Goal: Task Accomplishment & Management: Manage account settings

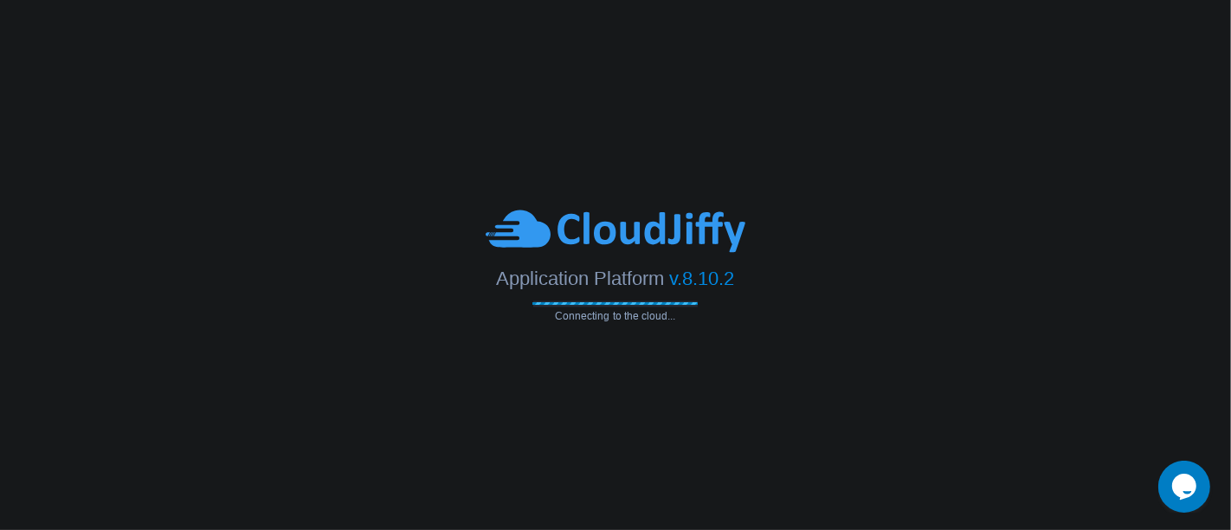
click at [566, 316] on span "Connecting to the cloud..." at bounding box center [615, 317] width 165 height 12
click at [752, 318] on div "Application Platform v.8.10.2 Connecting to the cloud..." at bounding box center [615, 265] width 1231 height 115
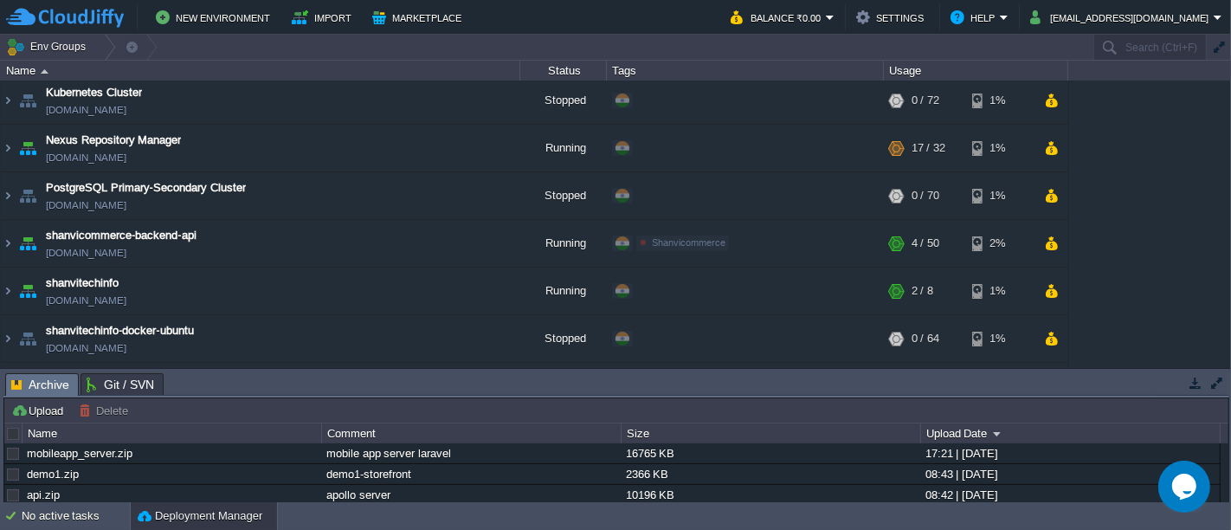
scroll to position [107, 0]
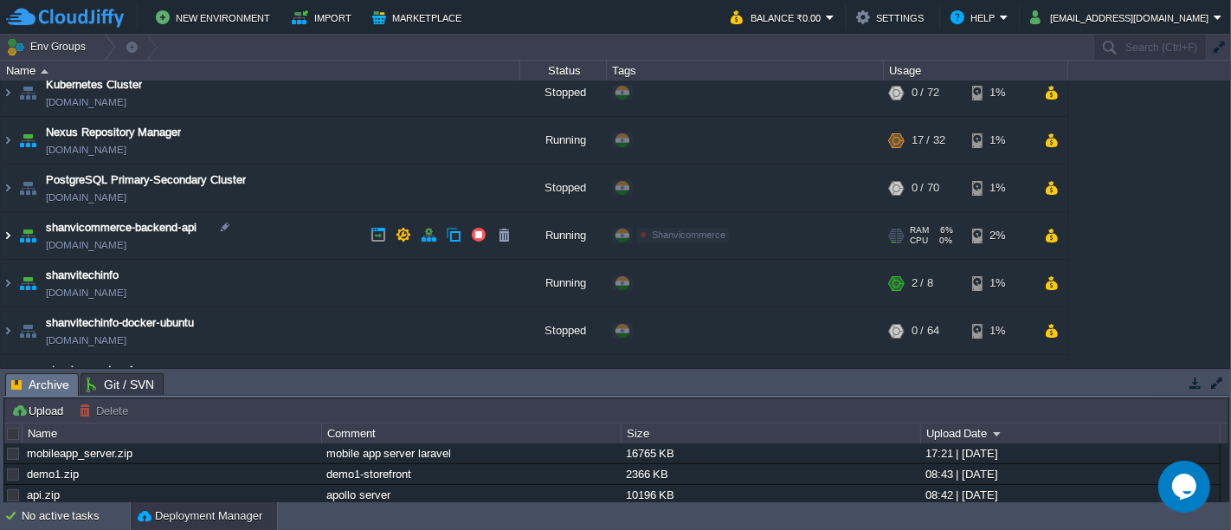
click at [10, 235] on img at bounding box center [8, 235] width 14 height 47
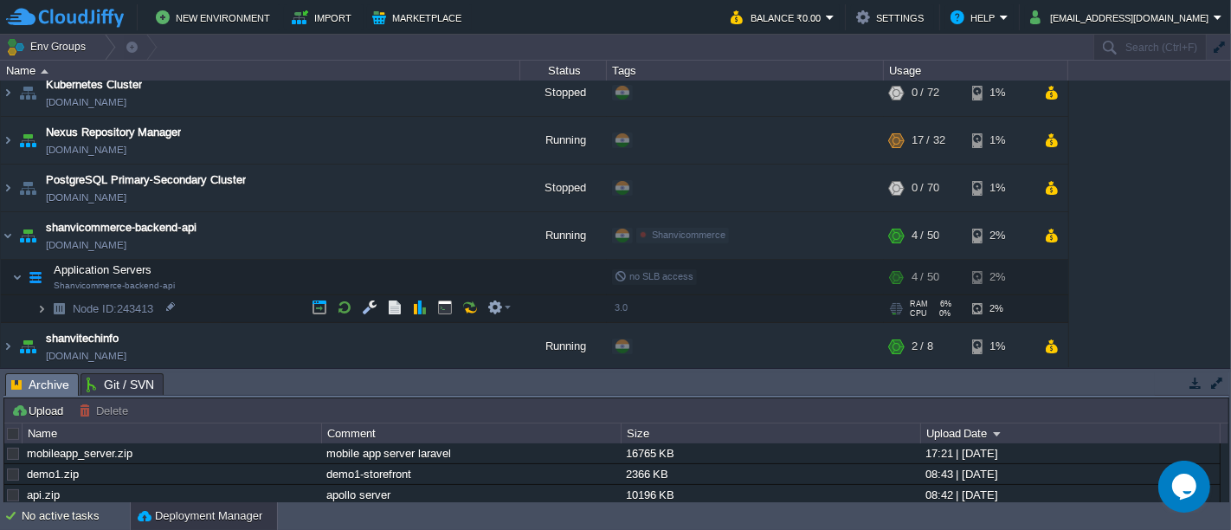
click at [44, 304] on img at bounding box center [41, 308] width 10 height 27
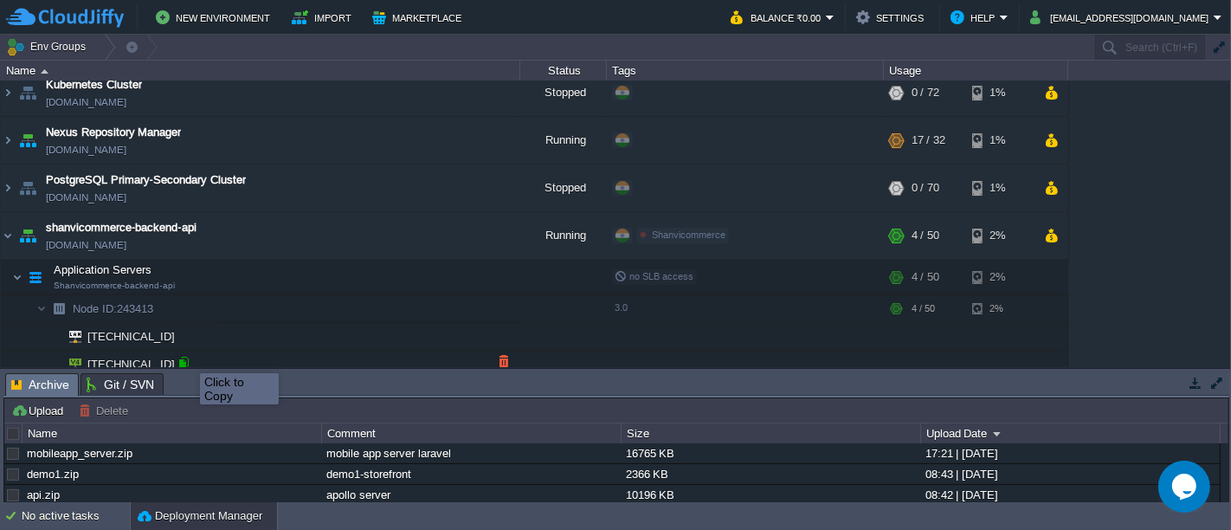
click at [186, 358] on div at bounding box center [184, 363] width 16 height 16
click at [4, 238] on img at bounding box center [8, 235] width 14 height 47
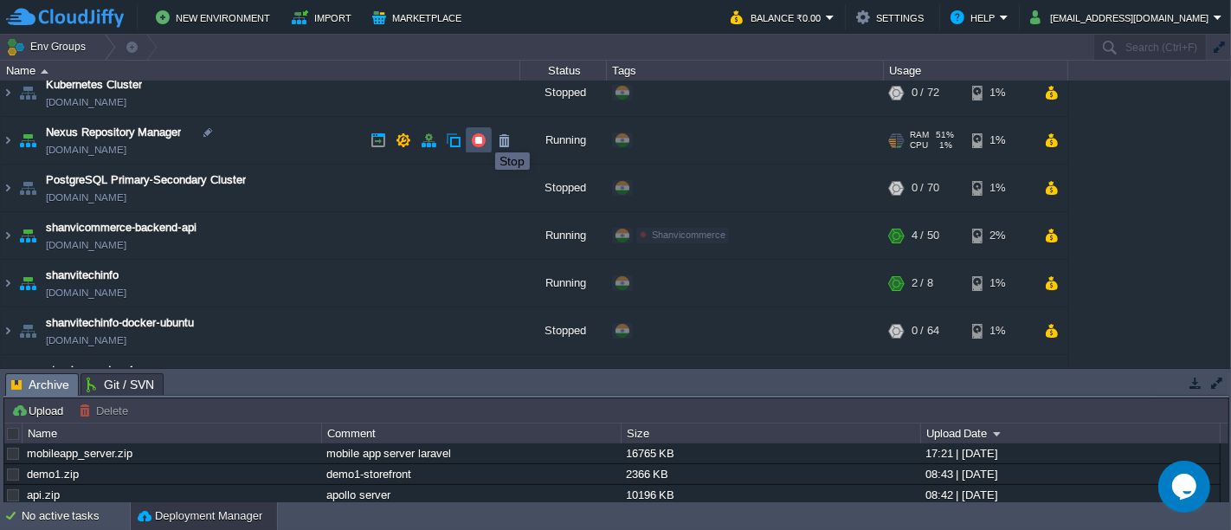
click at [482, 137] on button "button" at bounding box center [479, 140] width 16 height 16
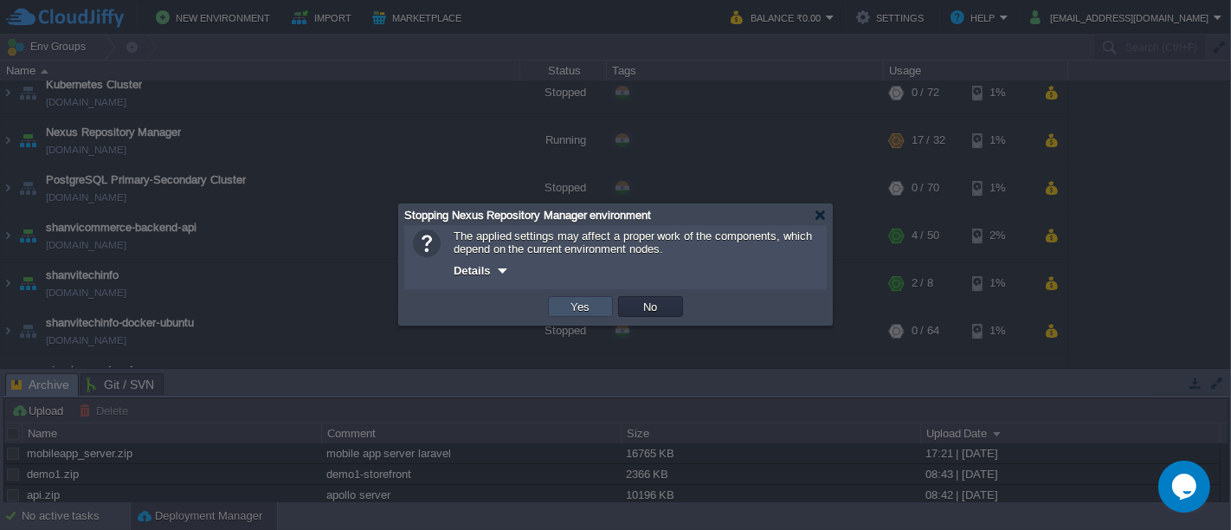
click at [578, 311] on button "Yes" at bounding box center [580, 307] width 29 height 16
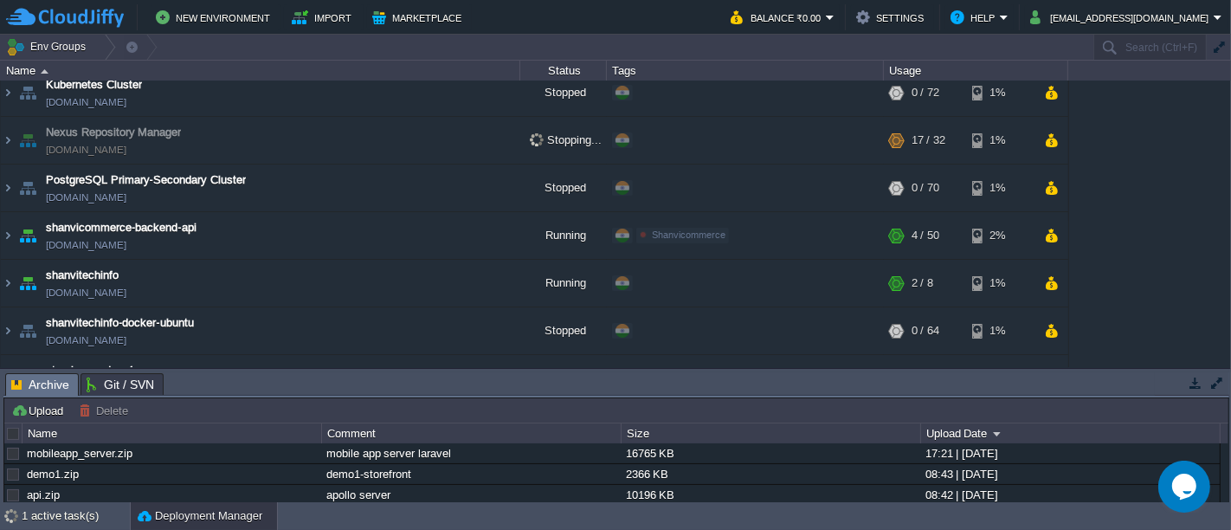
scroll to position [0, 0]
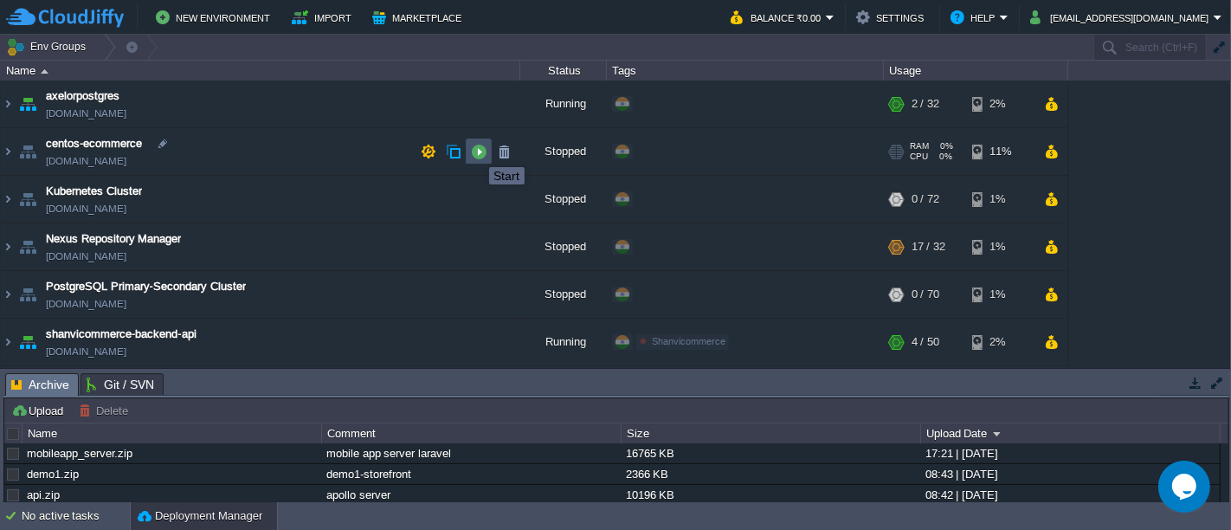
click at [476, 152] on button "button" at bounding box center [479, 152] width 16 height 16
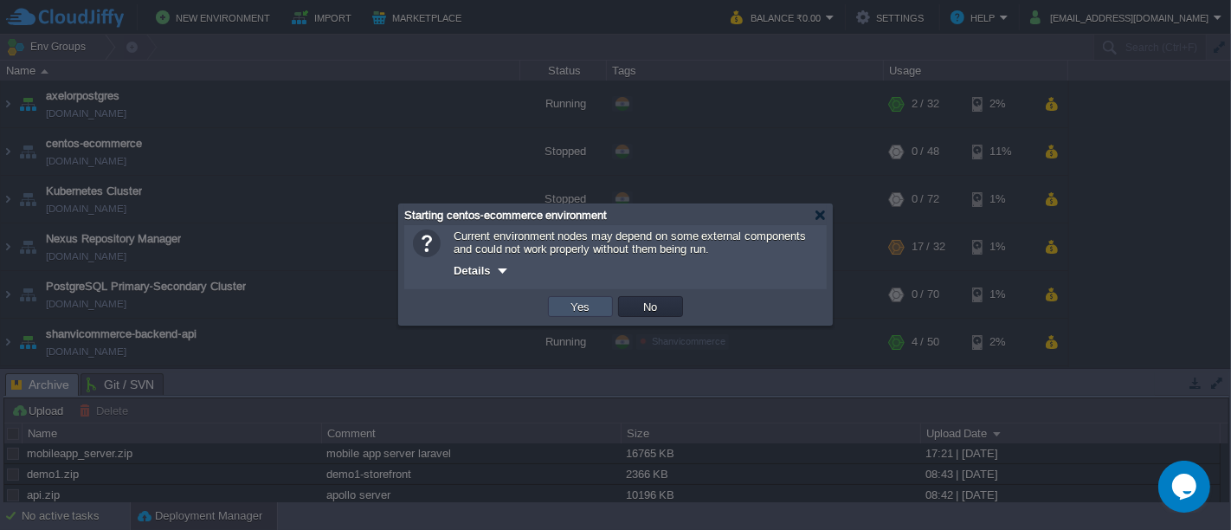
click at [573, 310] on button "Yes" at bounding box center [580, 307] width 29 height 16
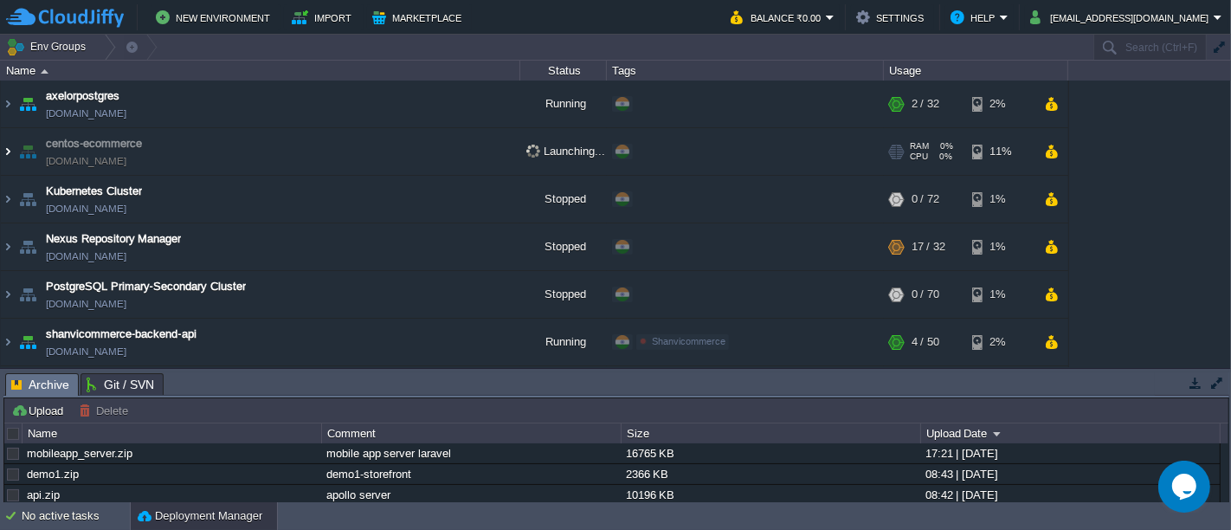
click at [10, 152] on img at bounding box center [8, 151] width 14 height 47
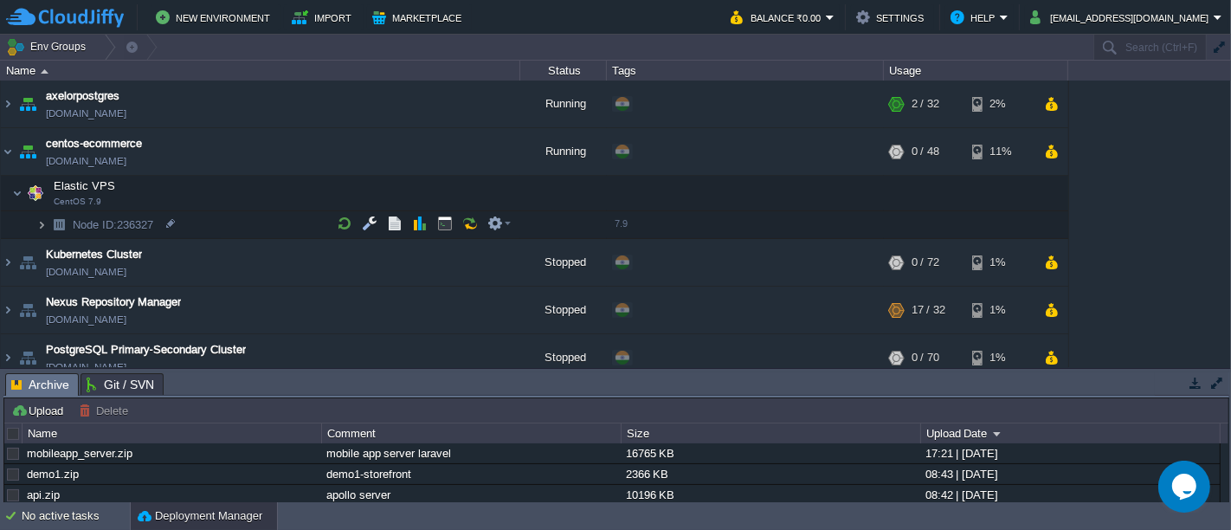
click at [44, 229] on img at bounding box center [41, 224] width 10 height 27
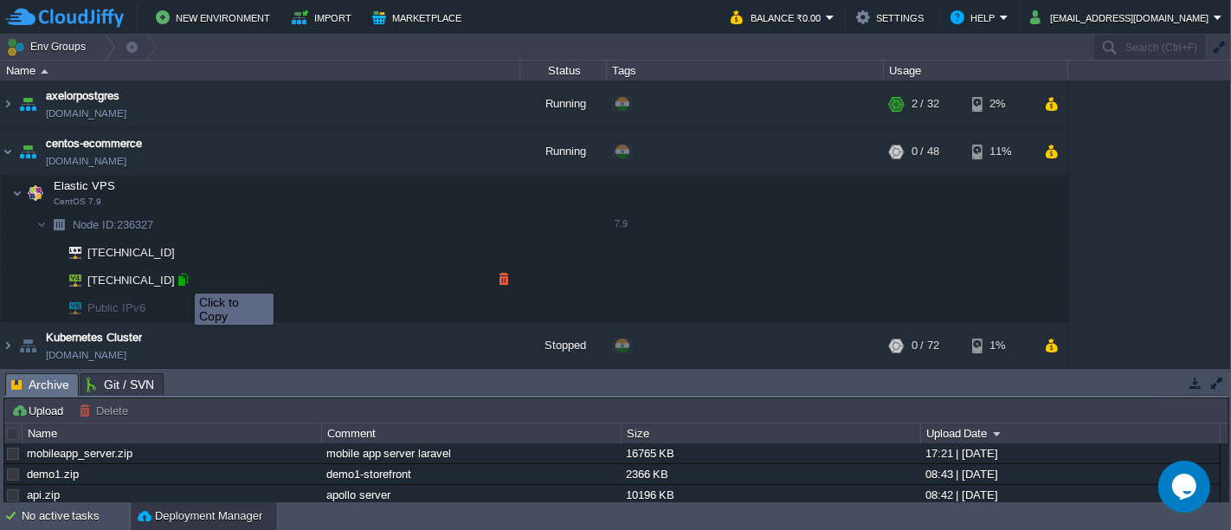
click at [182, 278] on div at bounding box center [183, 280] width 16 height 16
type input "[TECHNICAL_ID]"
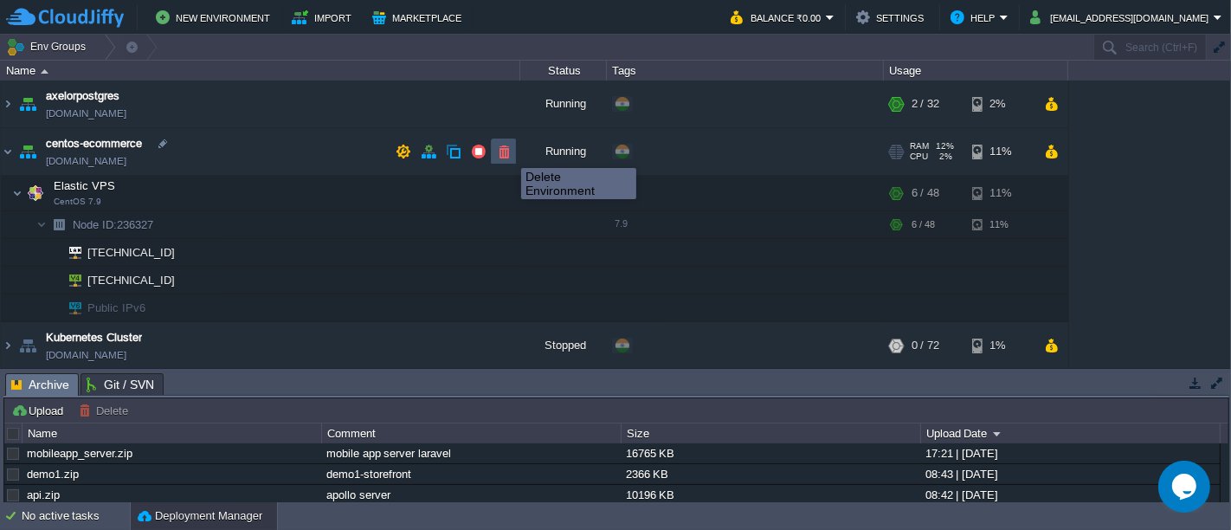
click at [507, 152] on button "button" at bounding box center [504, 152] width 16 height 16
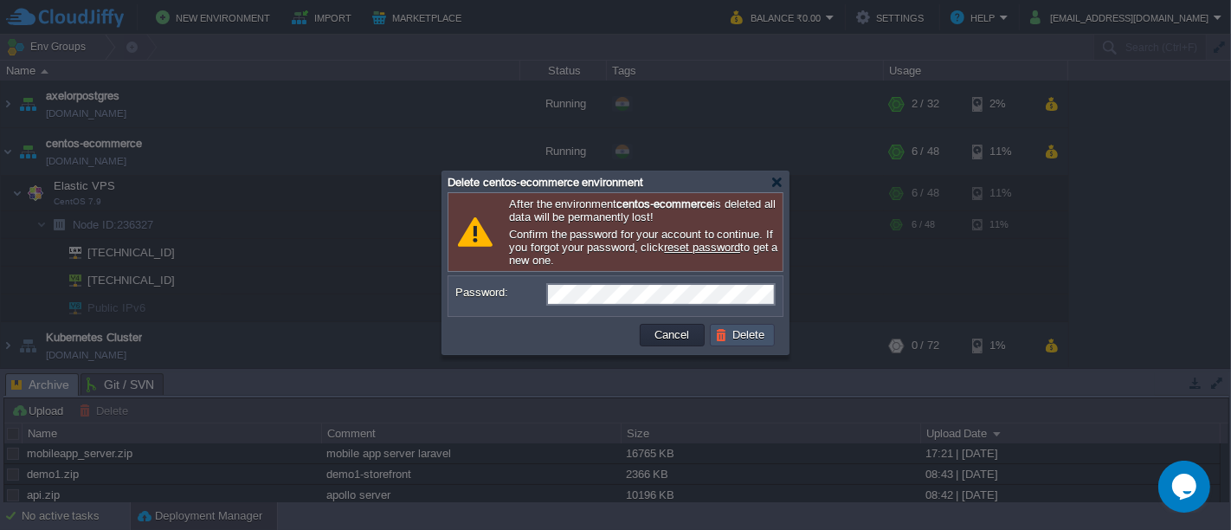
click at [739, 334] on button "Delete" at bounding box center [742, 335] width 55 height 16
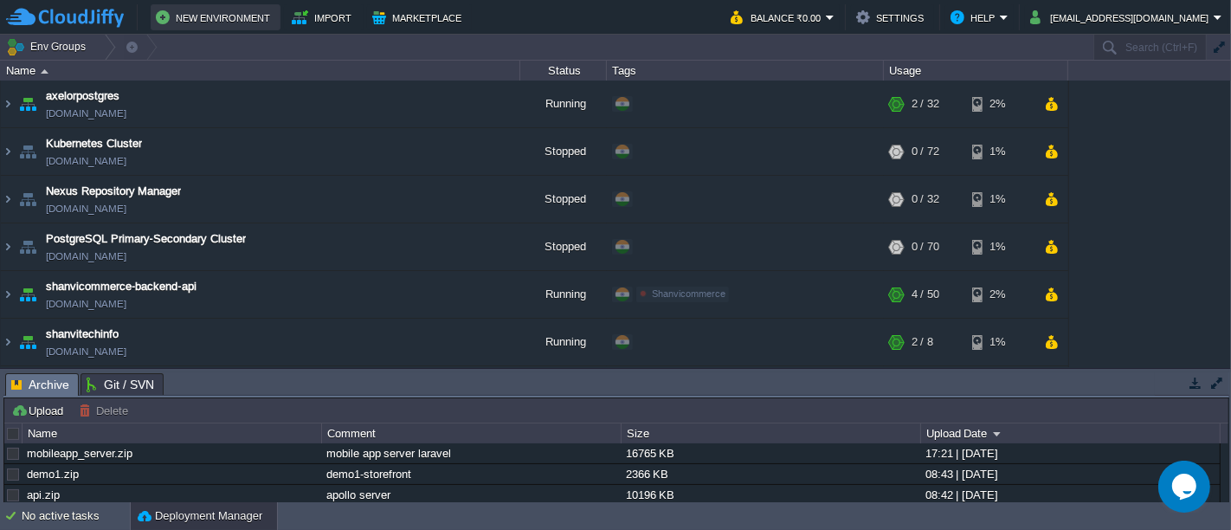
click at [249, 19] on button "New Environment" at bounding box center [216, 17] width 120 height 21
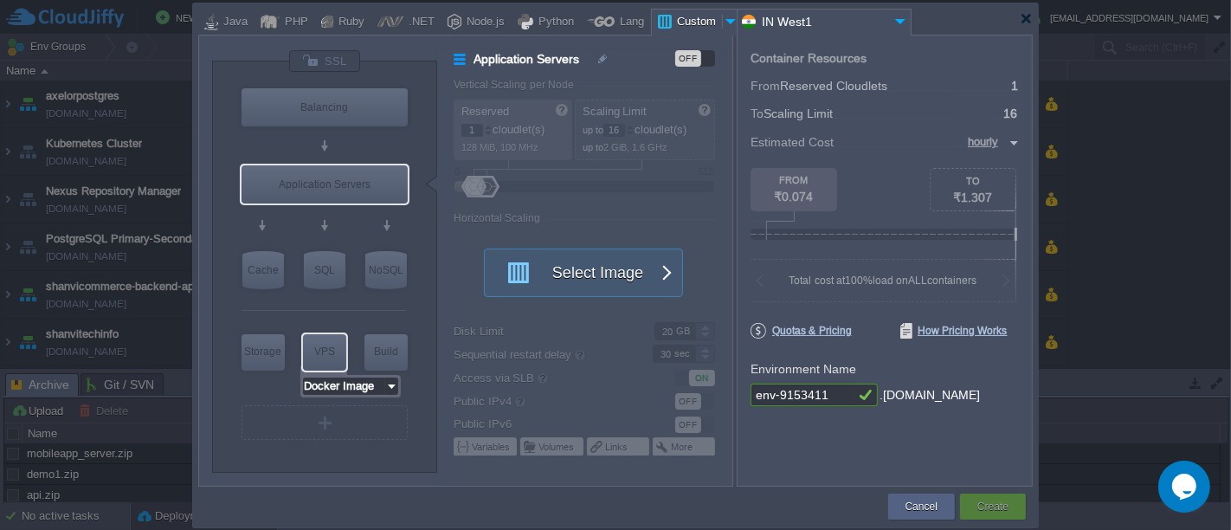
click at [373, 389] on input "Docker Image" at bounding box center [344, 386] width 82 height 17
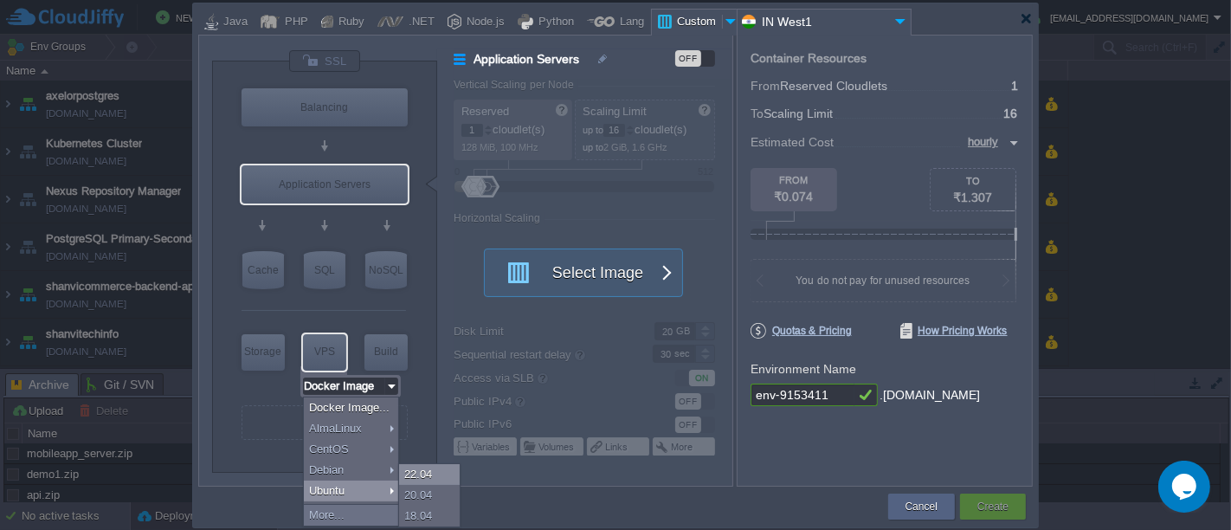
click at [417, 472] on div "22.04" at bounding box center [429, 474] width 61 height 21
type input "Ubuntu 22.04"
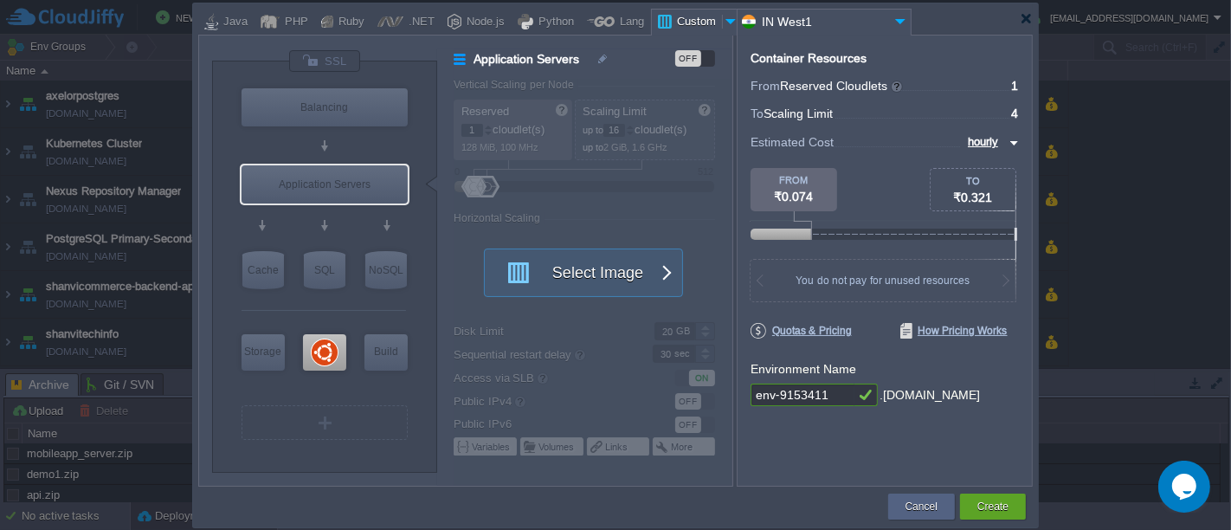
click at [841, 397] on input "env-9153411" at bounding box center [803, 395] width 104 height 23
type input "ubuntu-shanvite"
type input "Docker Image"
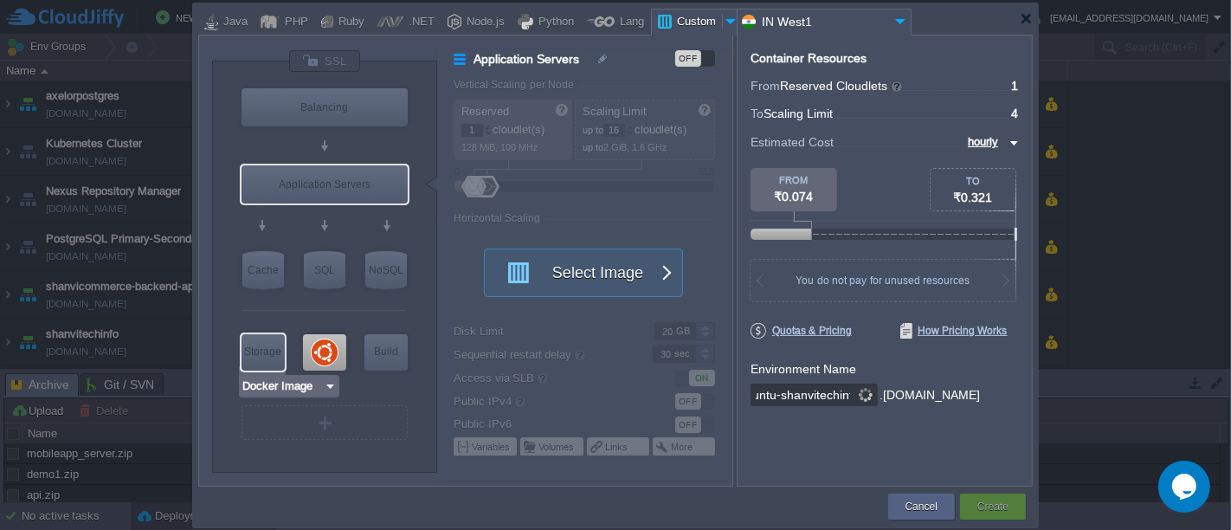
type input "ubuntu-shanvitechinfo"
type input "shanvitechinfo-ubuntu"
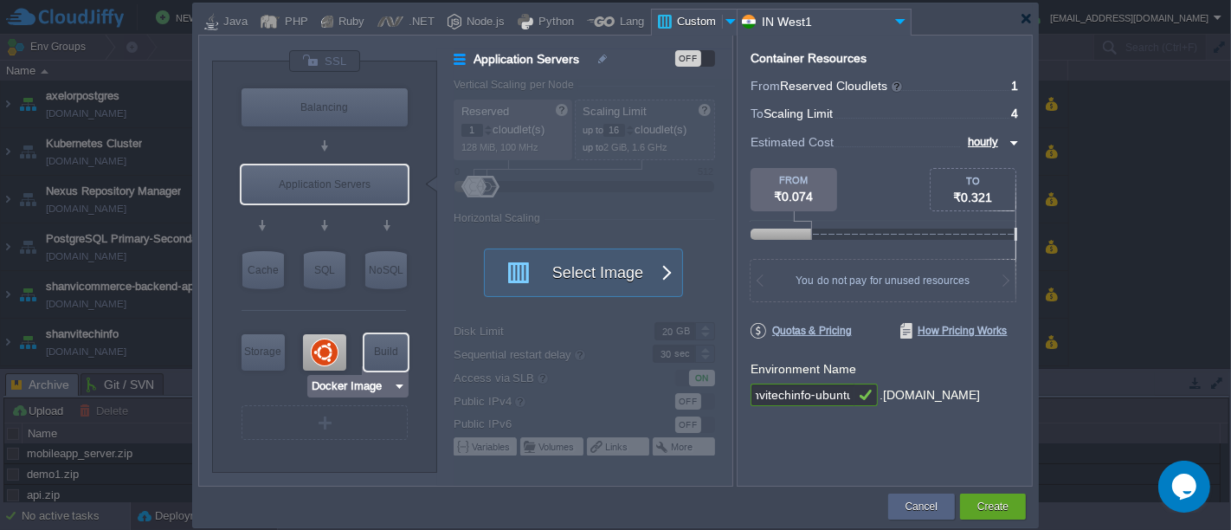
type input "Ubuntu 22.04"
type input "shanvitechinfo-ubuntu"
click at [784, 443] on div "Container Resources From Reserved Cloudlets ... = 1 not added To Scaling Limit …" at bounding box center [885, 261] width 296 height 452
click at [317, 352] on div at bounding box center [324, 352] width 43 height 36
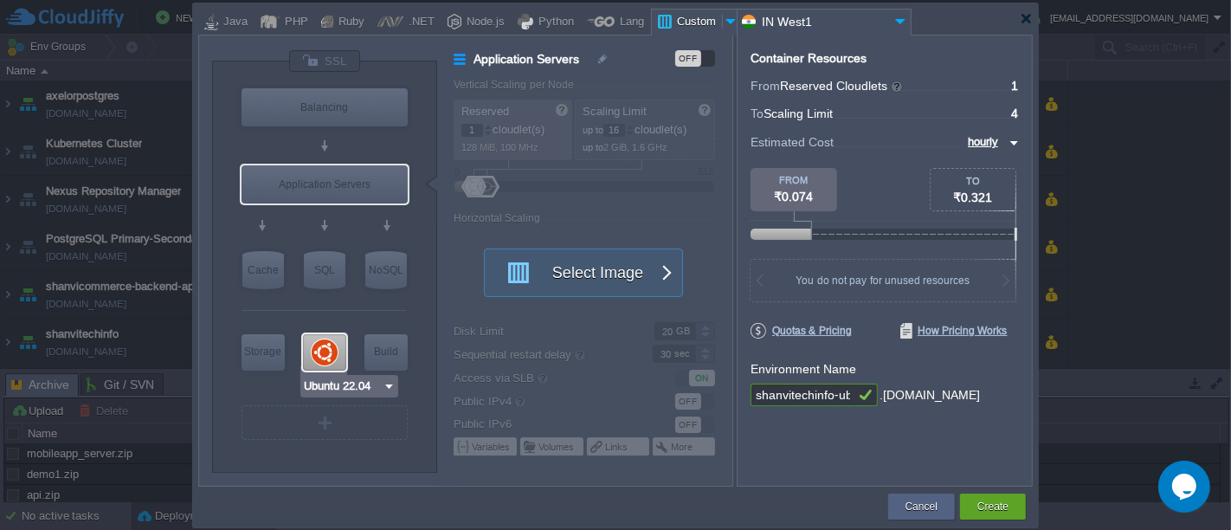
type input "Elastic VPS"
type input "4"
type input "Ubuntu 22.04"
type input "22.04"
type input "Stateful"
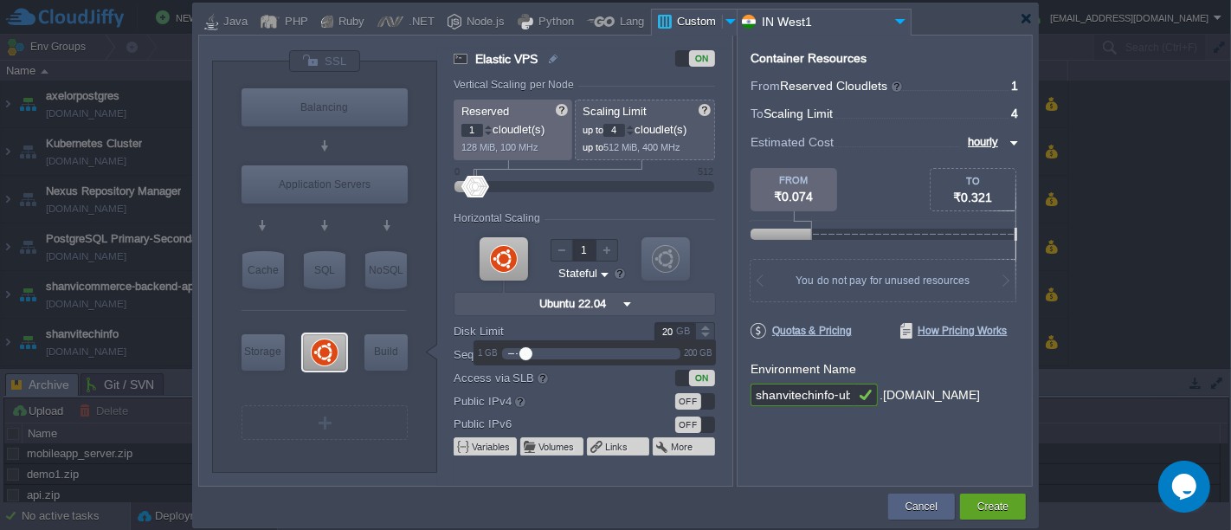
click at [673, 334] on input "20" at bounding box center [675, 331] width 41 height 18
type input "200"
click at [630, 378] on div "ON" at bounding box center [593, 377] width 278 height 18
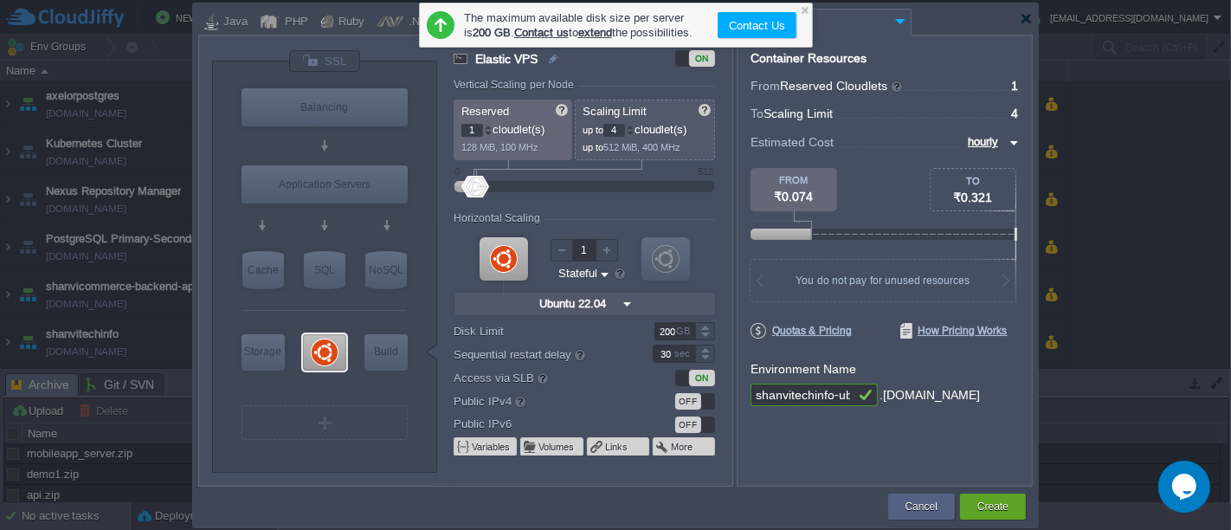
click at [685, 377] on div "ON" at bounding box center [695, 378] width 40 height 16
click at [710, 397] on div "OFF" at bounding box center [695, 401] width 40 height 16
click at [984, 506] on button "Create" at bounding box center [993, 506] width 31 height 17
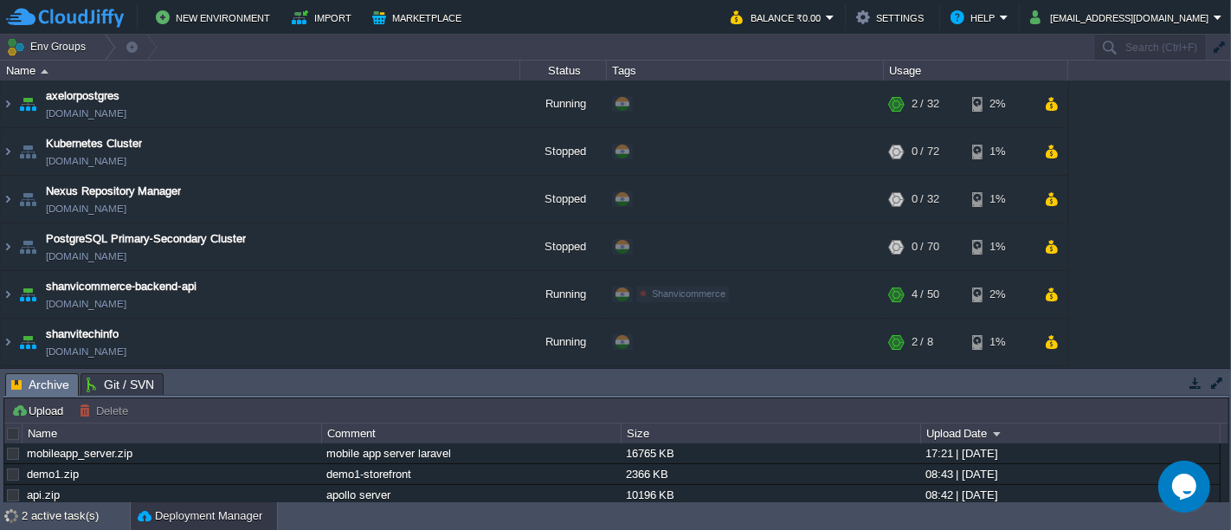
drag, startPoint x: 1224, startPoint y: 170, endPoint x: 1230, endPoint y: 212, distance: 42.7
click at [1230, 212] on div "axelorpostgres [DOMAIN_NAME] Running + Add to Env Group RAM 5% CPU 1% 2 / 32 2%…" at bounding box center [615, 224] width 1231 height 287
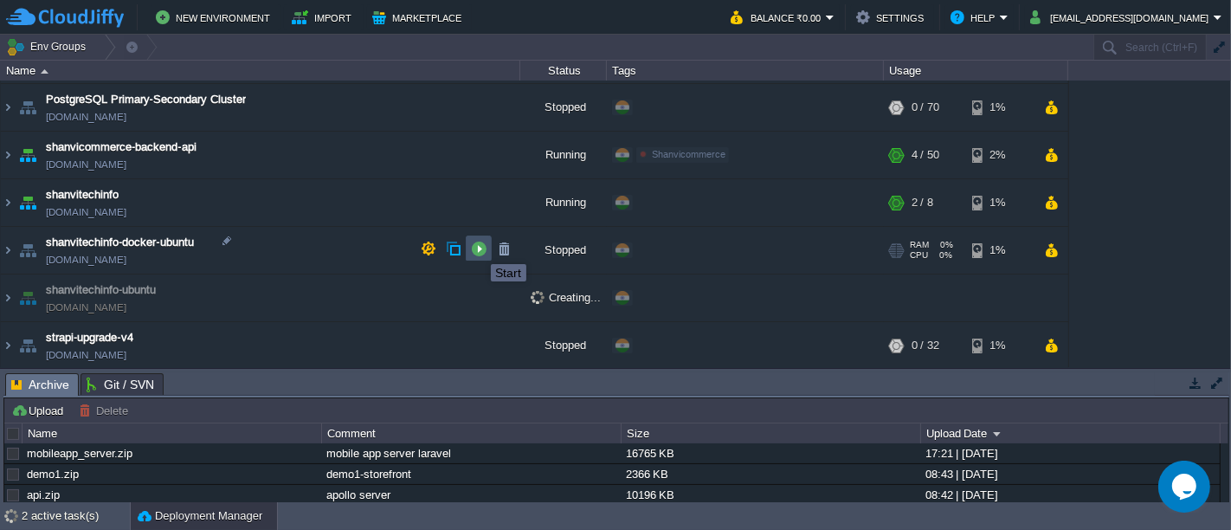
click at [478, 249] on button "button" at bounding box center [479, 249] width 16 height 16
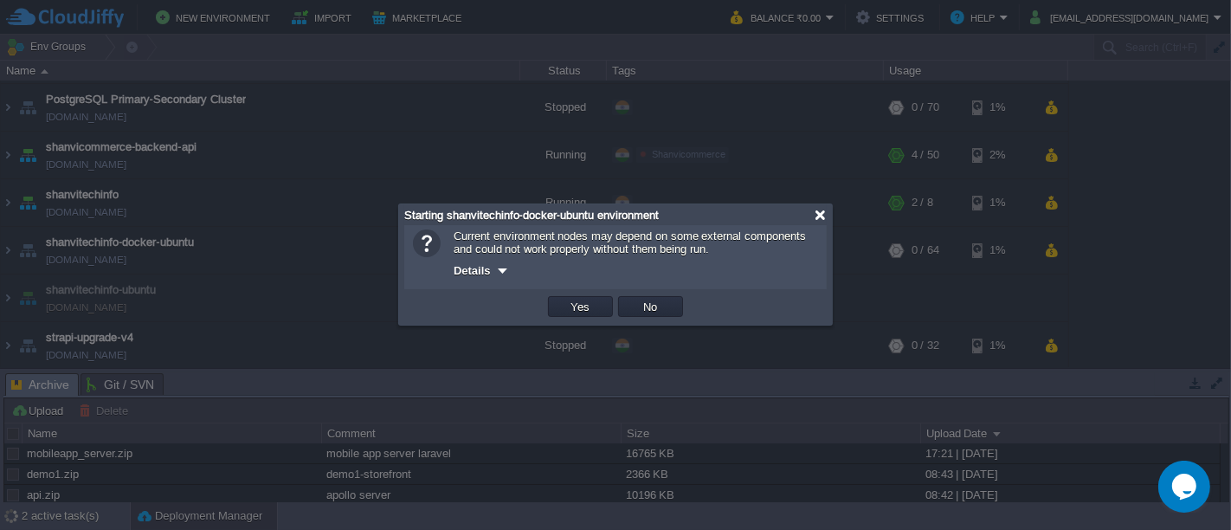
click at [820, 212] on div at bounding box center [820, 215] width 13 height 13
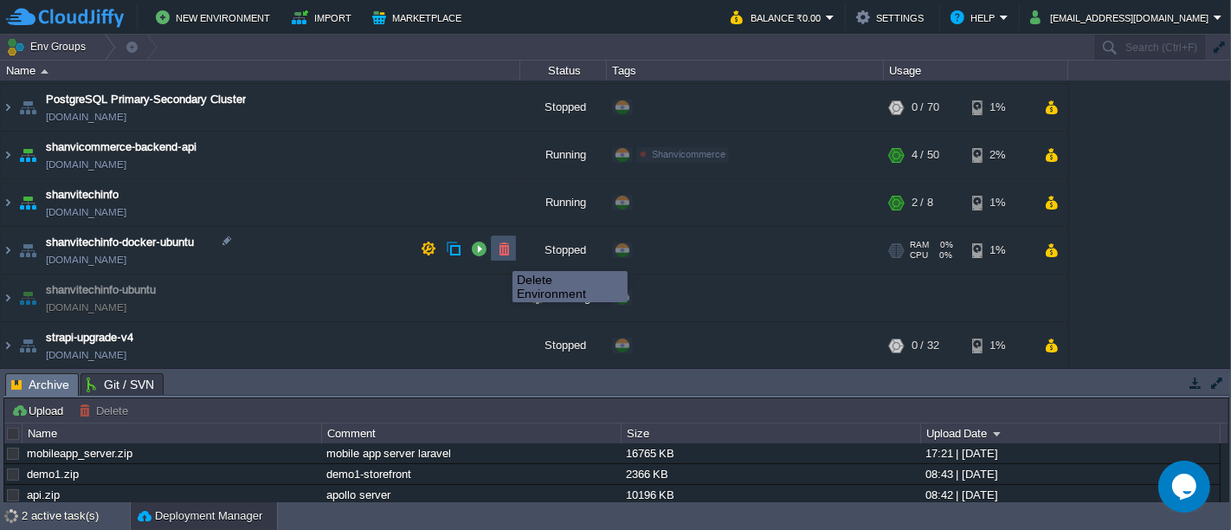
click at [500, 255] on button "button" at bounding box center [504, 249] width 16 height 16
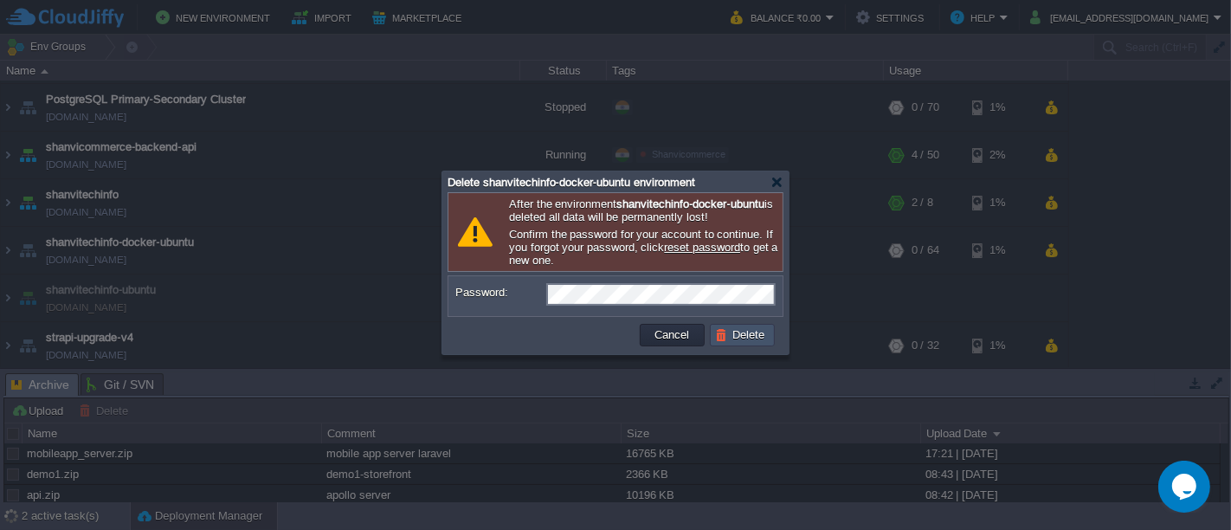
click at [742, 342] on button "Delete" at bounding box center [742, 335] width 55 height 16
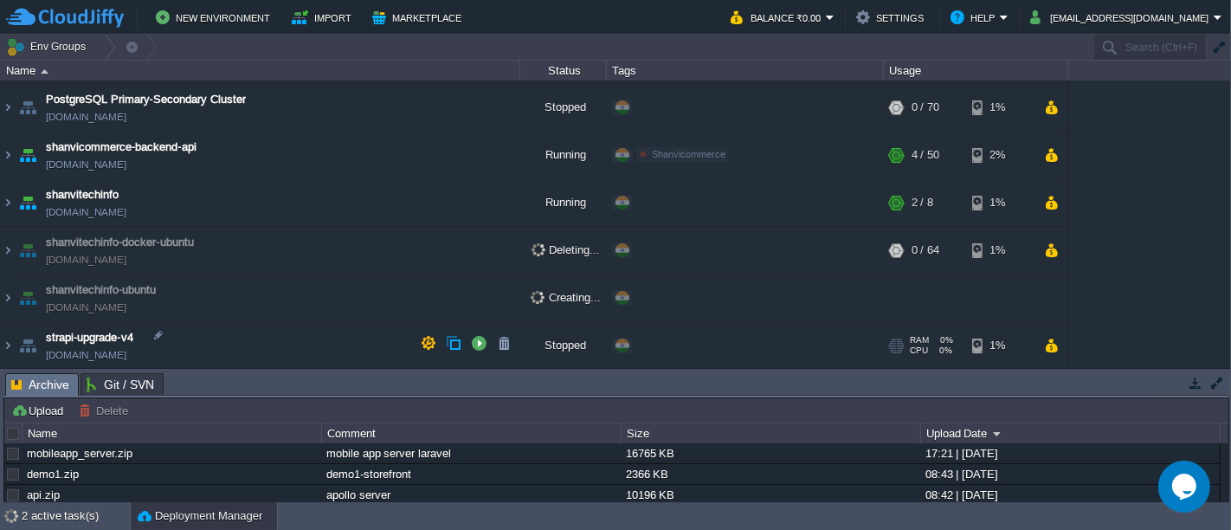
scroll to position [92, 0]
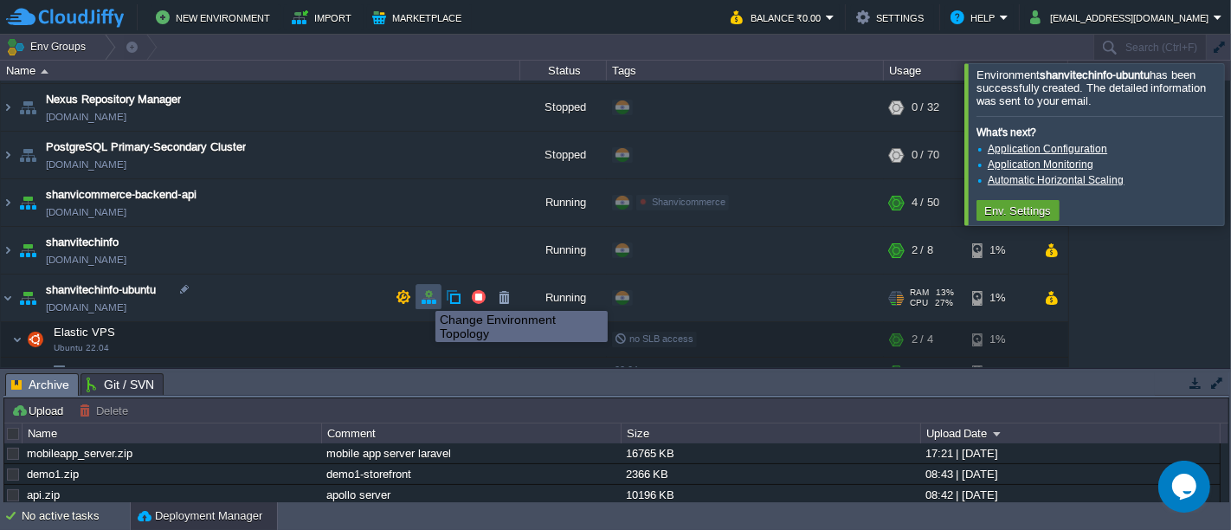
click at [423, 295] on button "button" at bounding box center [429, 297] width 16 height 16
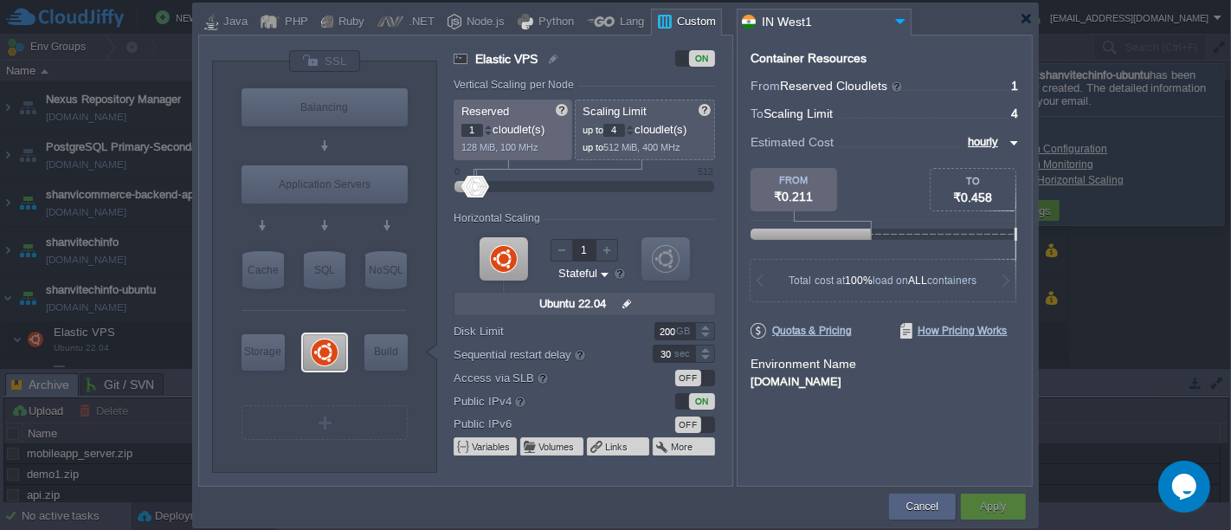
click at [623, 127] on input "4" at bounding box center [615, 130] width 22 height 13
click at [797, 439] on div "Container Resources From Reserved Cloudlets ... = 1 not added To Scaling Limit …" at bounding box center [885, 261] width 296 height 452
click at [624, 132] on input "40" at bounding box center [615, 130] width 22 height 13
type input "4"
type input "64"
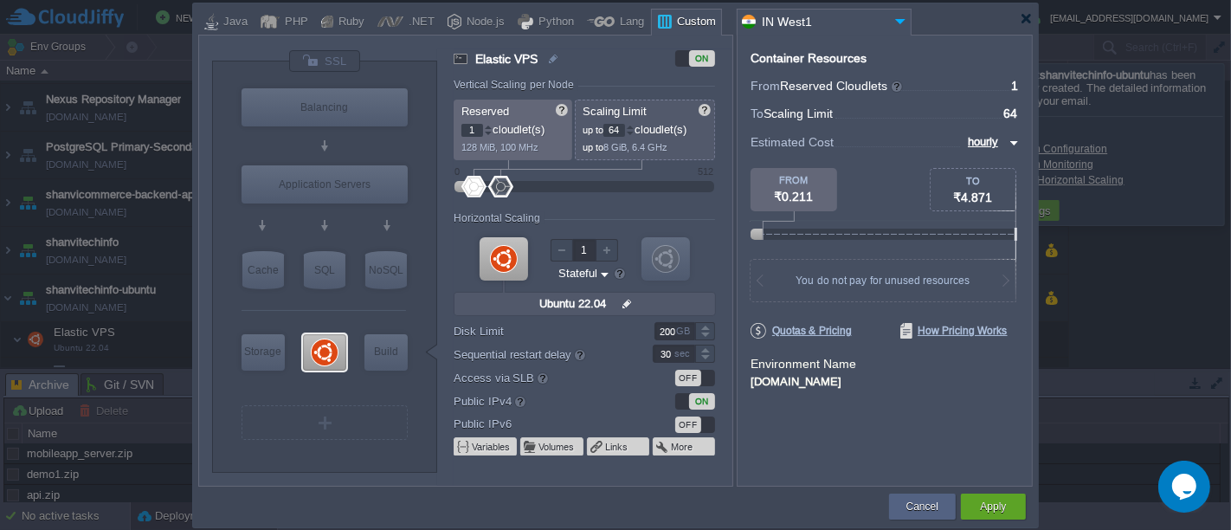
click at [783, 424] on div "Container Resources From Reserved Cloudlets ... = 1 not added To Scaling Limit …" at bounding box center [885, 261] width 296 height 452
click at [994, 507] on button "Apply" at bounding box center [993, 506] width 26 height 17
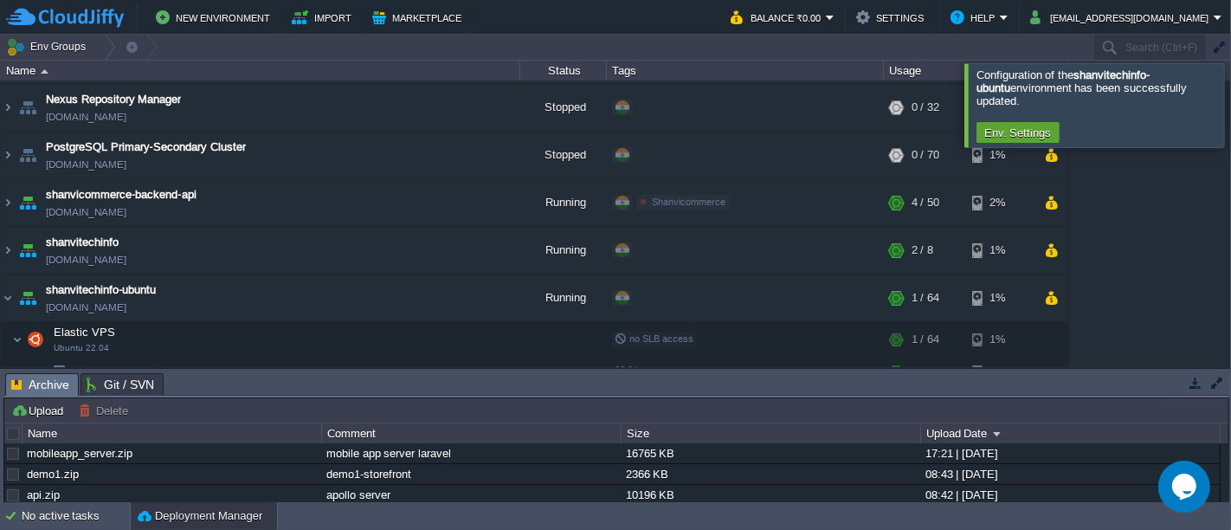
click at [1231, 95] on div at bounding box center [1252, 104] width 0 height 83
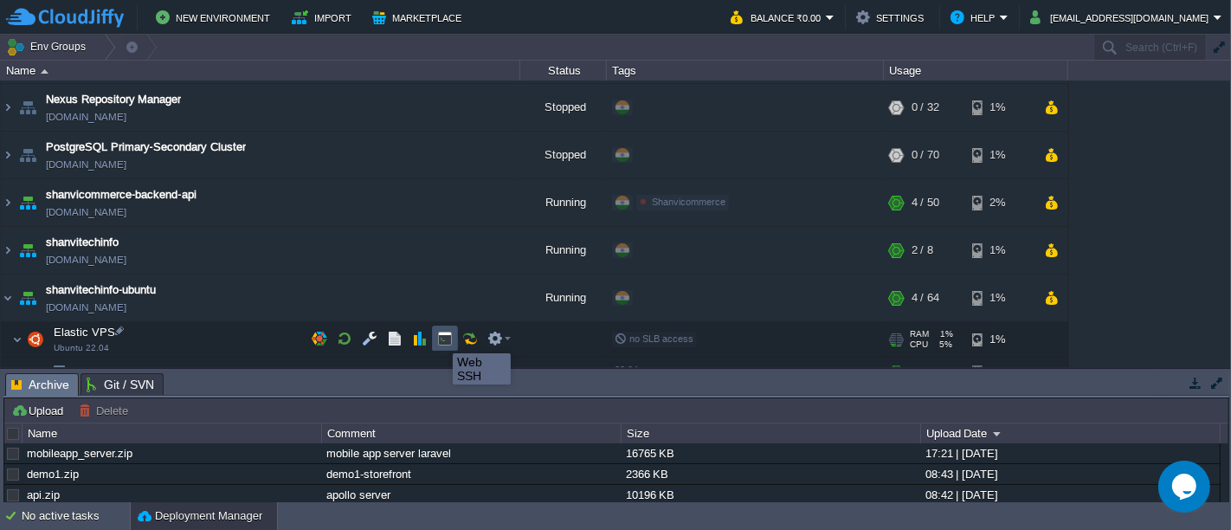
click at [448, 338] on button "button" at bounding box center [445, 339] width 16 height 16
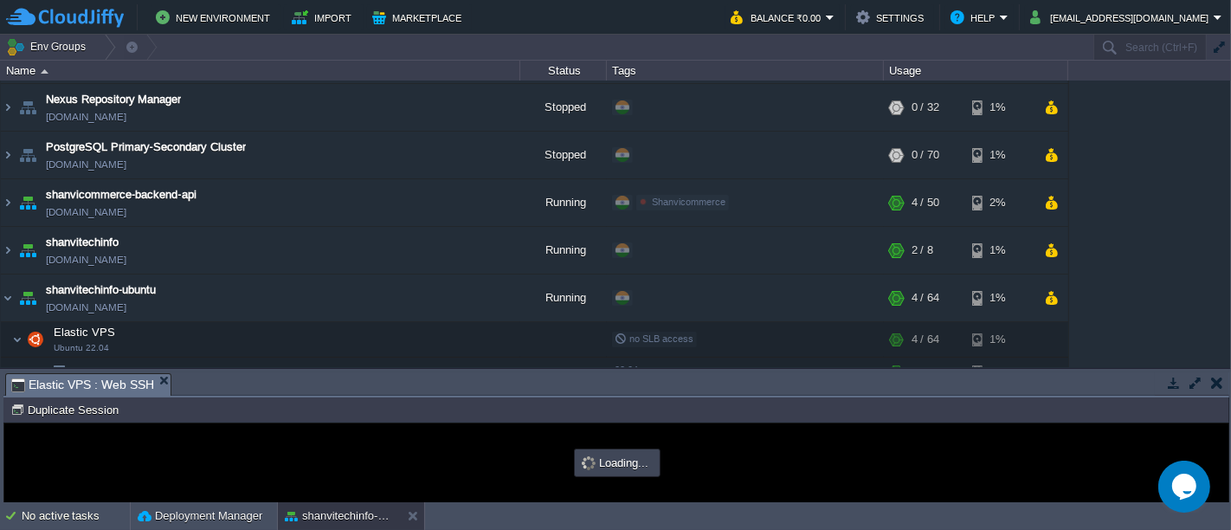
click at [1197, 378] on button "button" at bounding box center [1196, 383] width 16 height 16
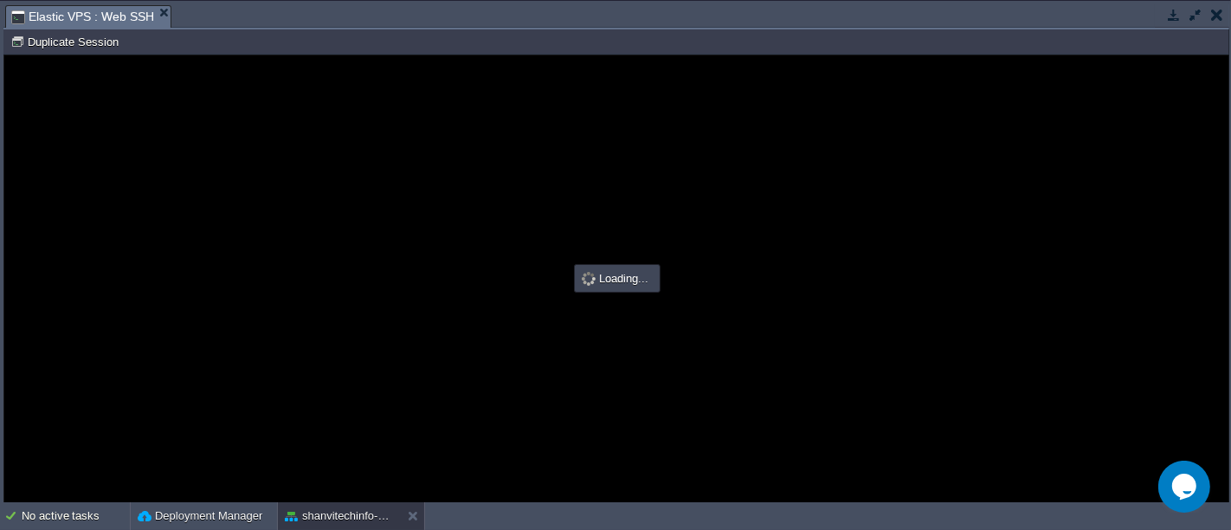
scroll to position [0, 0]
type input "#000000"
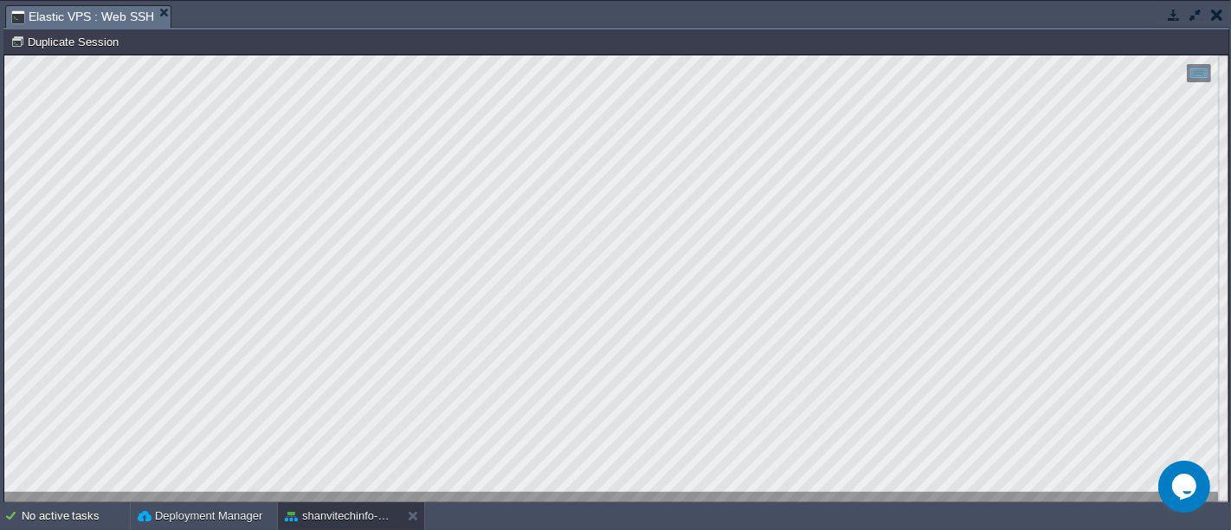
click at [1197, 13] on button "button" at bounding box center [1196, 15] width 16 height 16
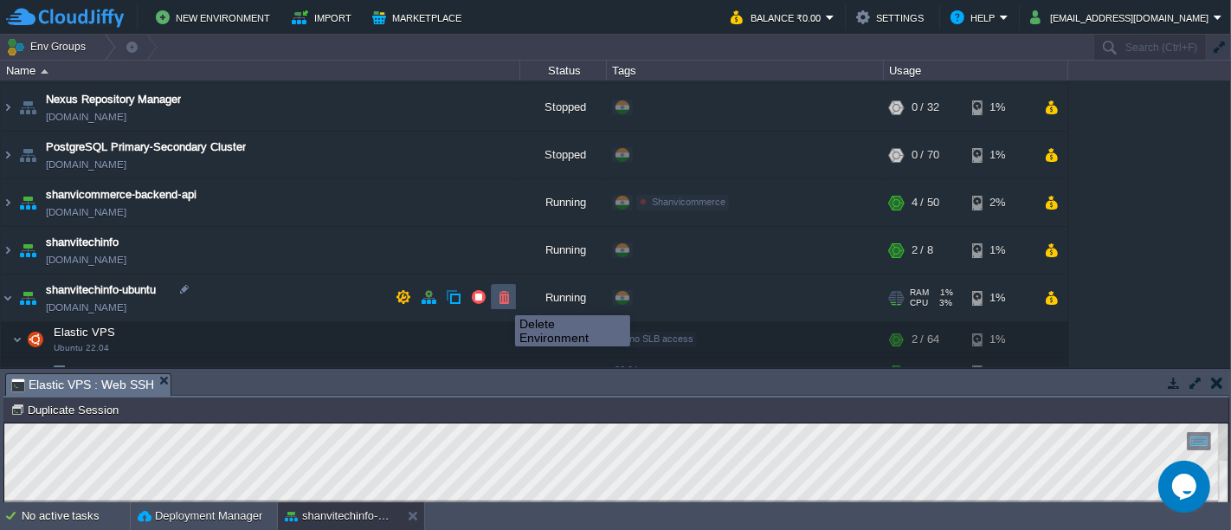
click at [502, 299] on button "button" at bounding box center [504, 297] width 16 height 16
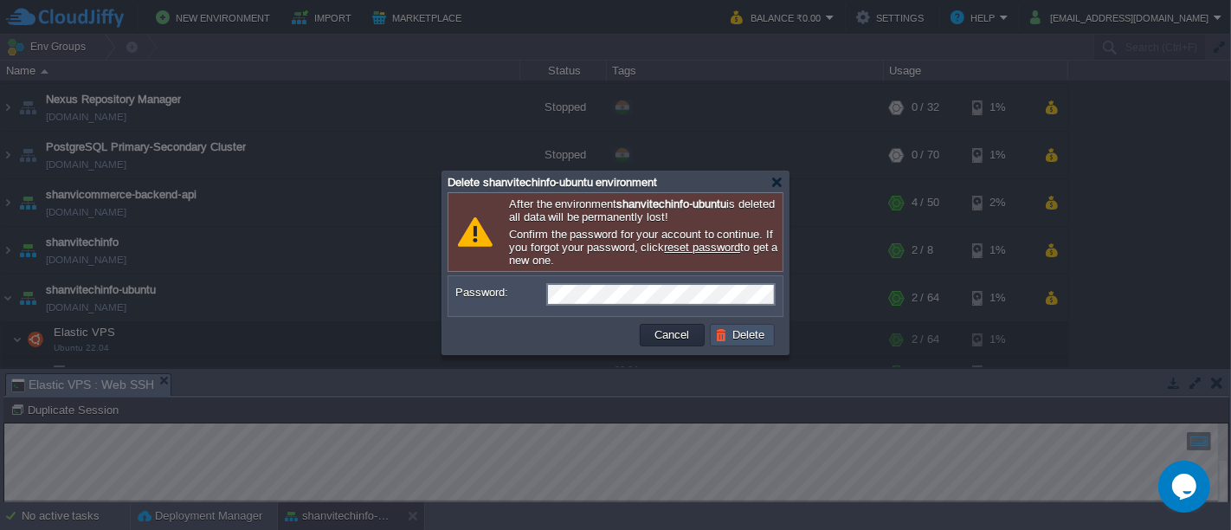
click at [735, 343] on button "Delete" at bounding box center [742, 335] width 55 height 16
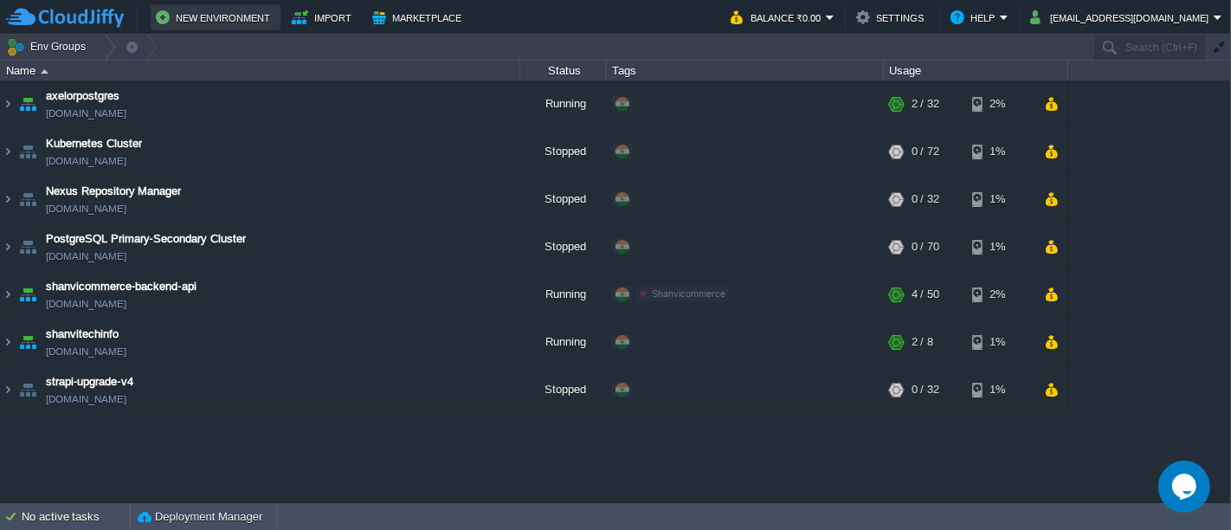
click at [233, 13] on button "New Environment" at bounding box center [216, 17] width 120 height 21
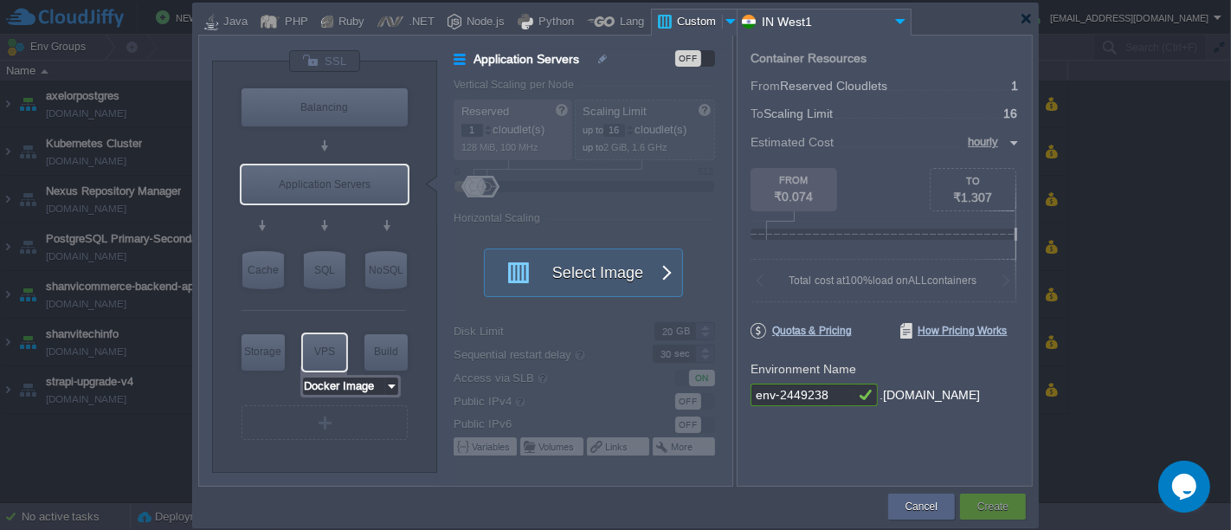
click at [374, 391] on input "Docker Image" at bounding box center [344, 386] width 82 height 17
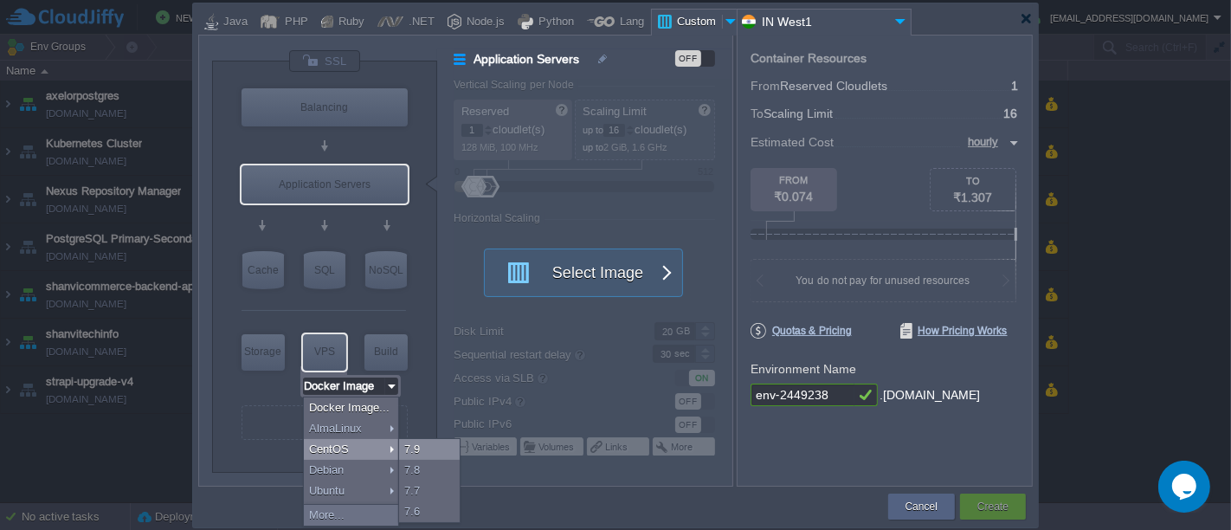
click at [433, 449] on div "7.9" at bounding box center [429, 449] width 61 height 21
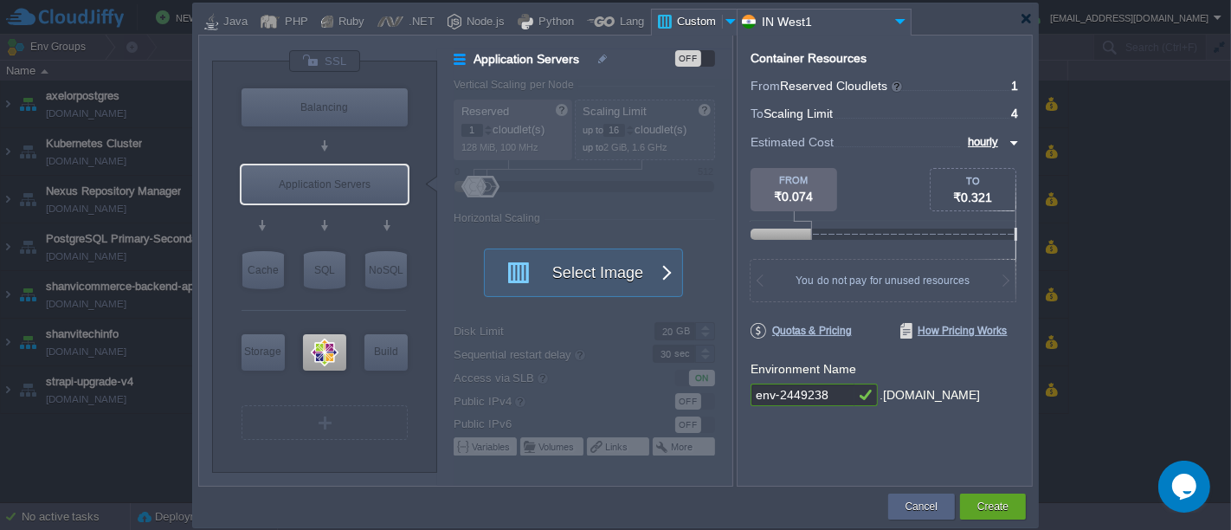
type input "CentOS 7.9"
click at [326, 347] on div at bounding box center [324, 352] width 43 height 36
type input "Elastic VPS"
type input "4"
type input "CentOS 7.9"
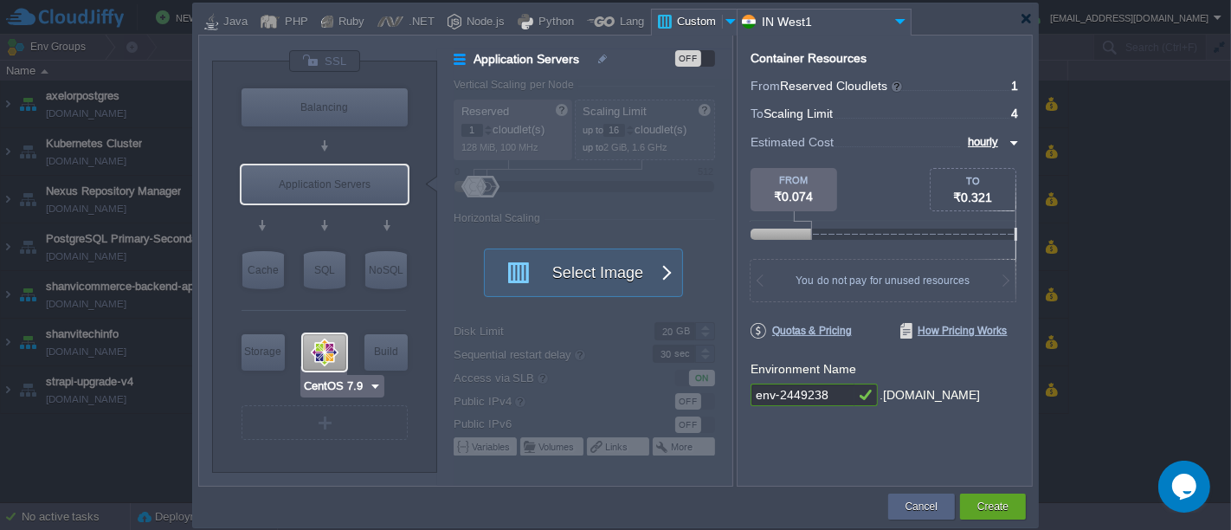
type input "7.9"
type input "Stateful"
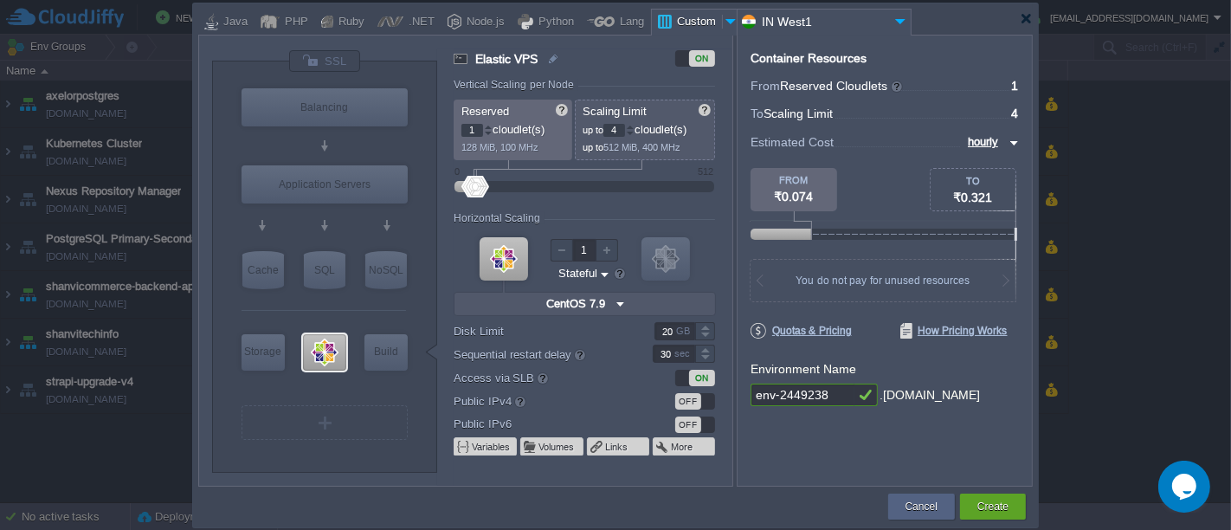
click at [624, 128] on input "4" at bounding box center [615, 130] width 22 height 13
type input "64"
click at [682, 377] on div "ON" at bounding box center [695, 378] width 40 height 16
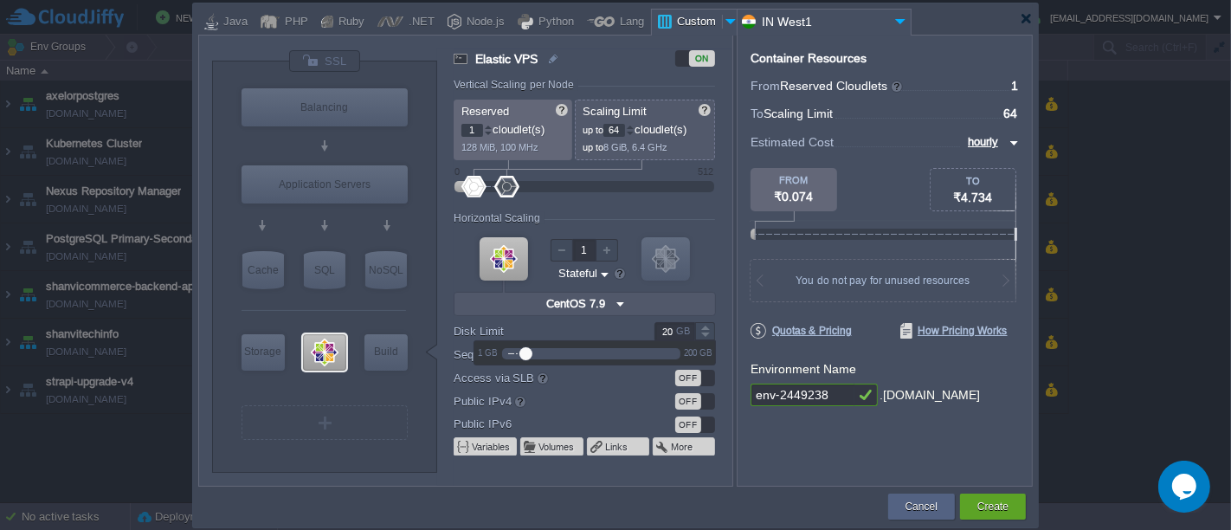
click at [676, 332] on input "20" at bounding box center [675, 331] width 41 height 18
type input "200"
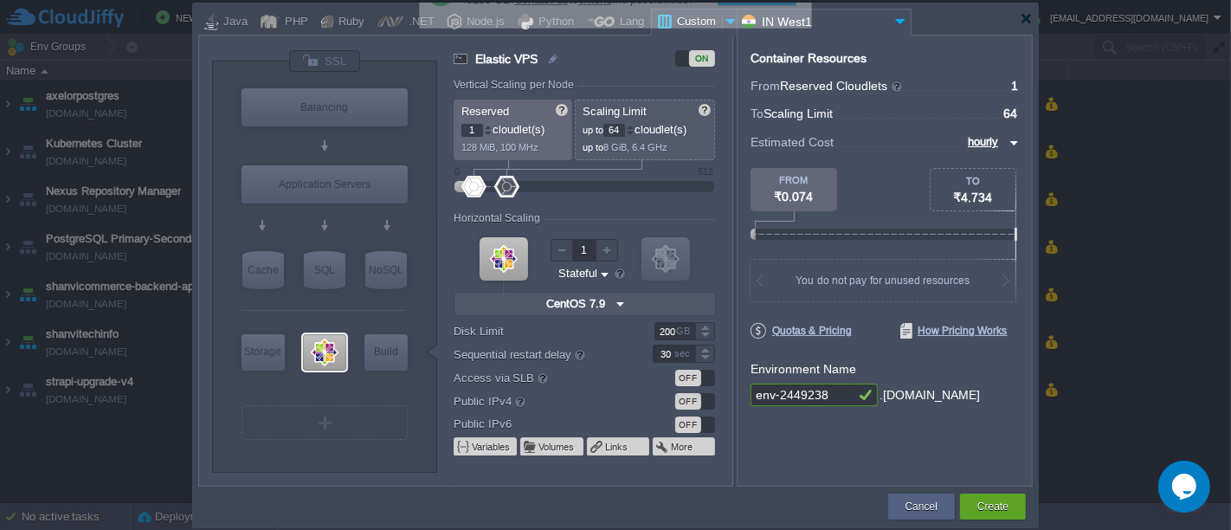
click at [708, 398] on div "OFF" at bounding box center [695, 401] width 40 height 16
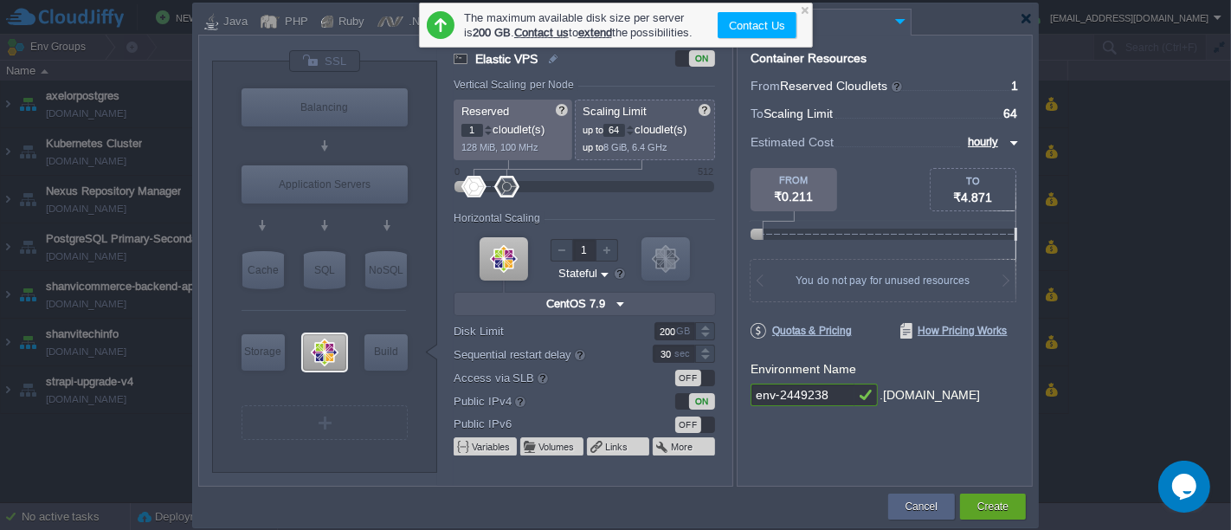
click at [838, 394] on input "env-2449238" at bounding box center [803, 395] width 104 height 23
type input "shanvitechinfo-centos"
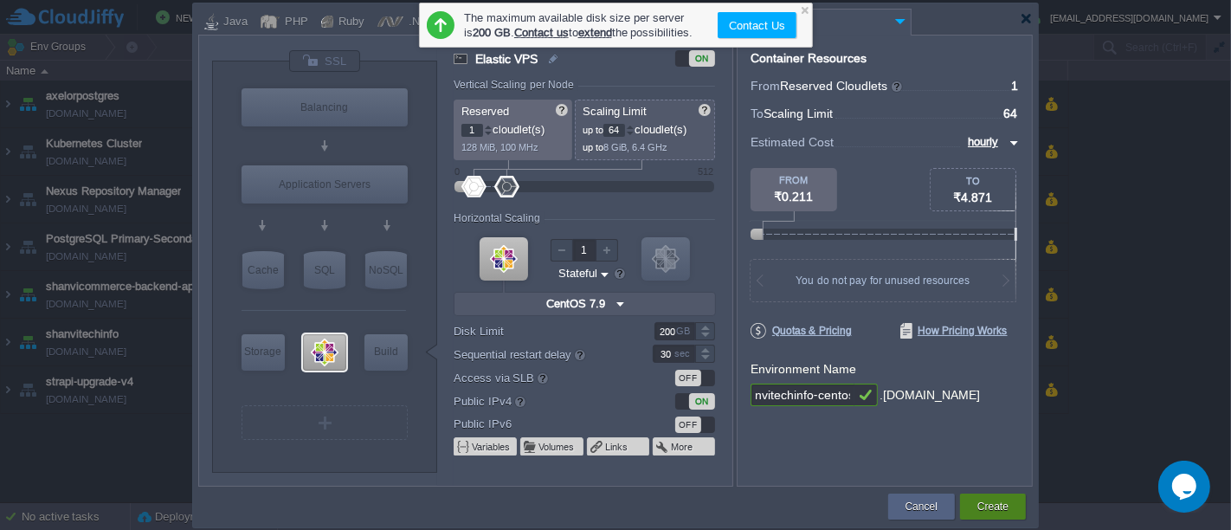
scroll to position [0, 0]
click at [987, 499] on button "Create" at bounding box center [993, 506] width 31 height 17
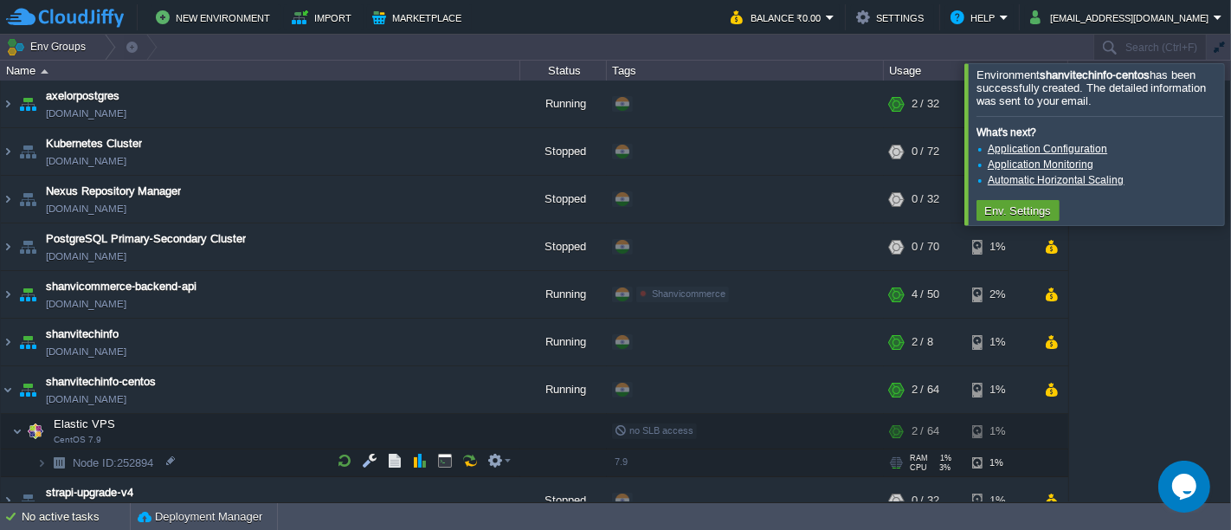
click at [48, 461] on img at bounding box center [59, 462] width 24 height 27
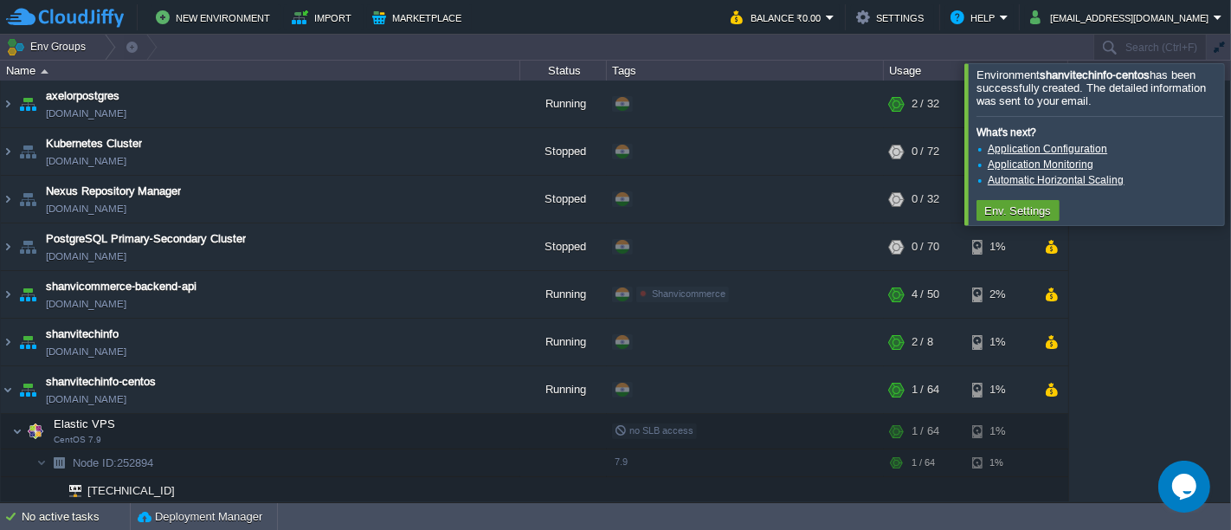
click at [1231, 110] on div at bounding box center [1252, 143] width 0 height 161
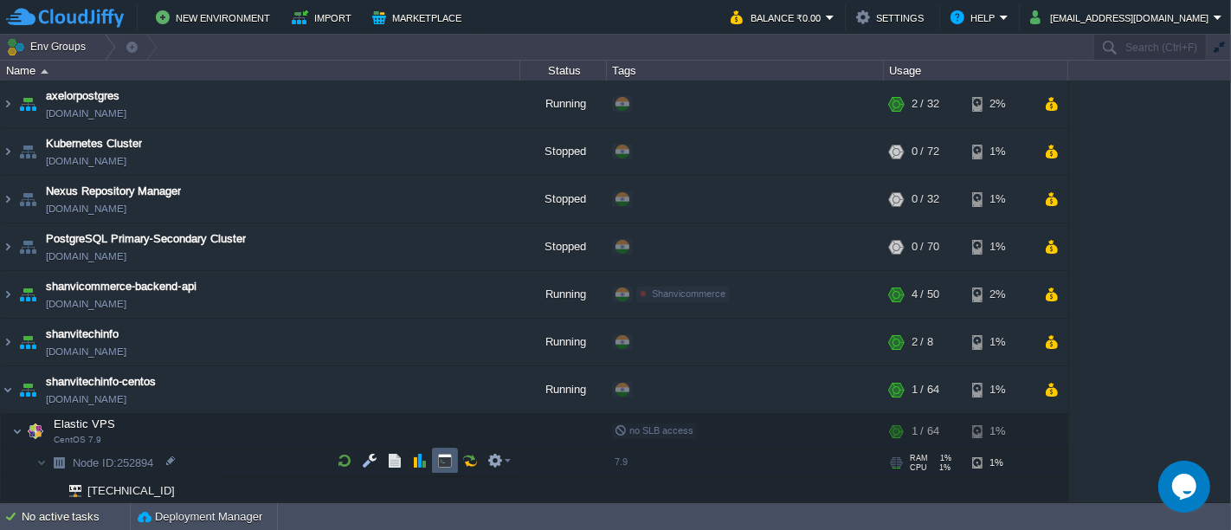
click at [454, 461] on td at bounding box center [445, 461] width 26 height 26
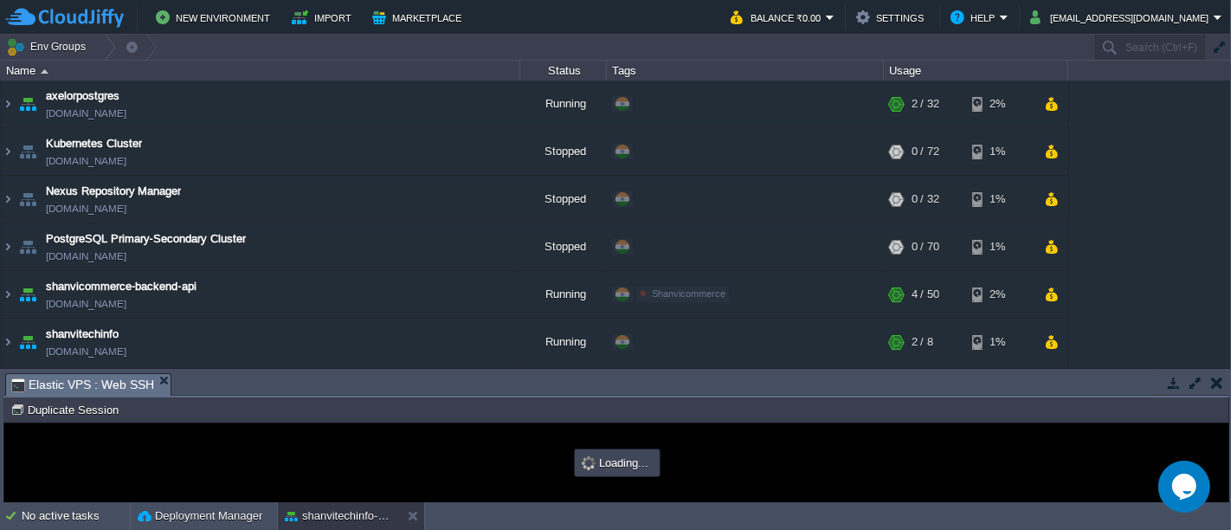
click at [1193, 384] on button "button" at bounding box center [1196, 383] width 16 height 16
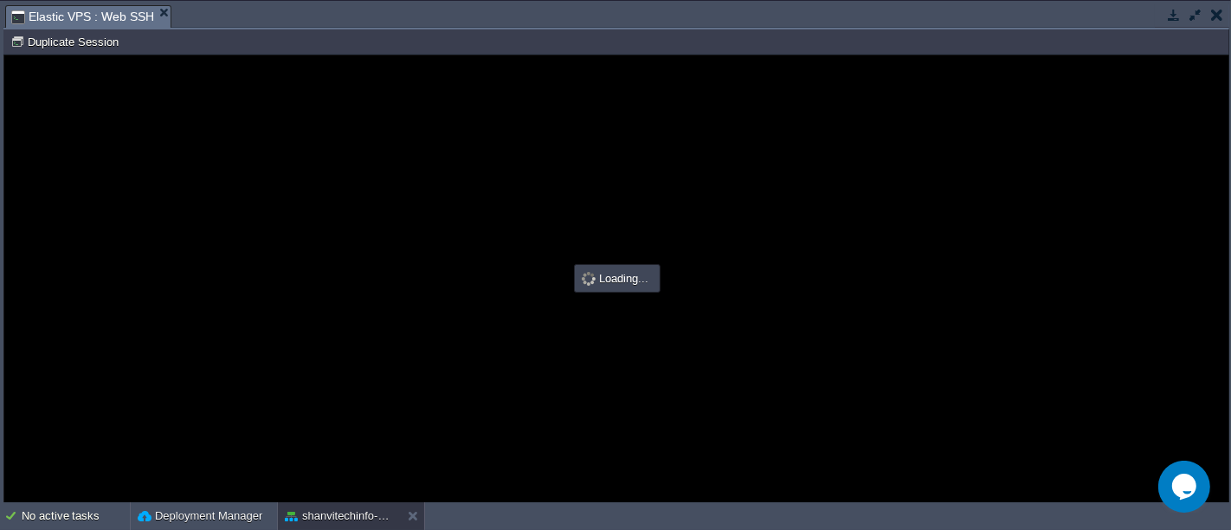
type input "#000000"
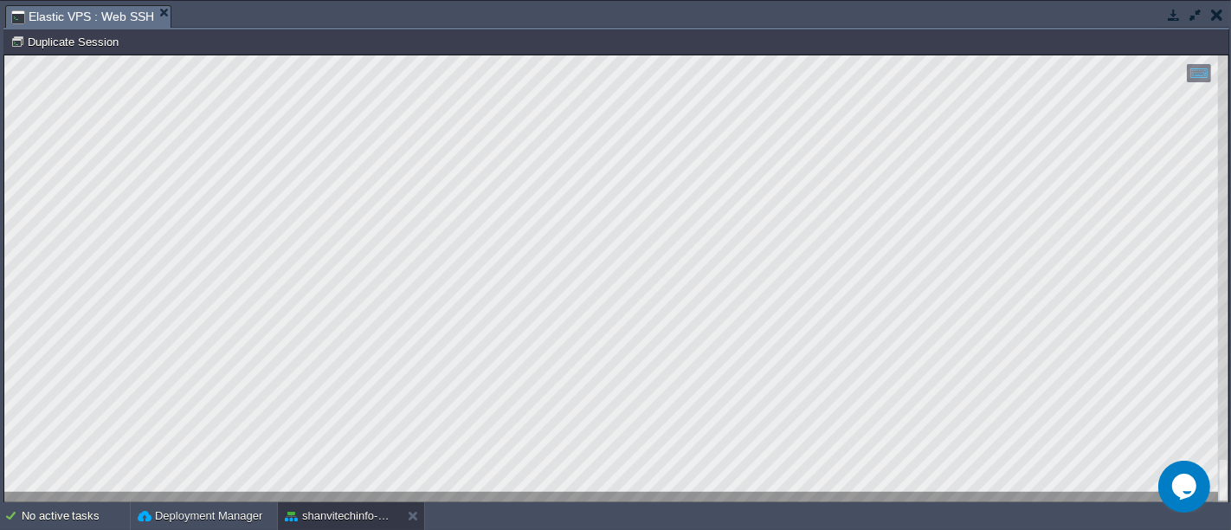
click at [1192, 14] on button "button" at bounding box center [1196, 15] width 16 height 16
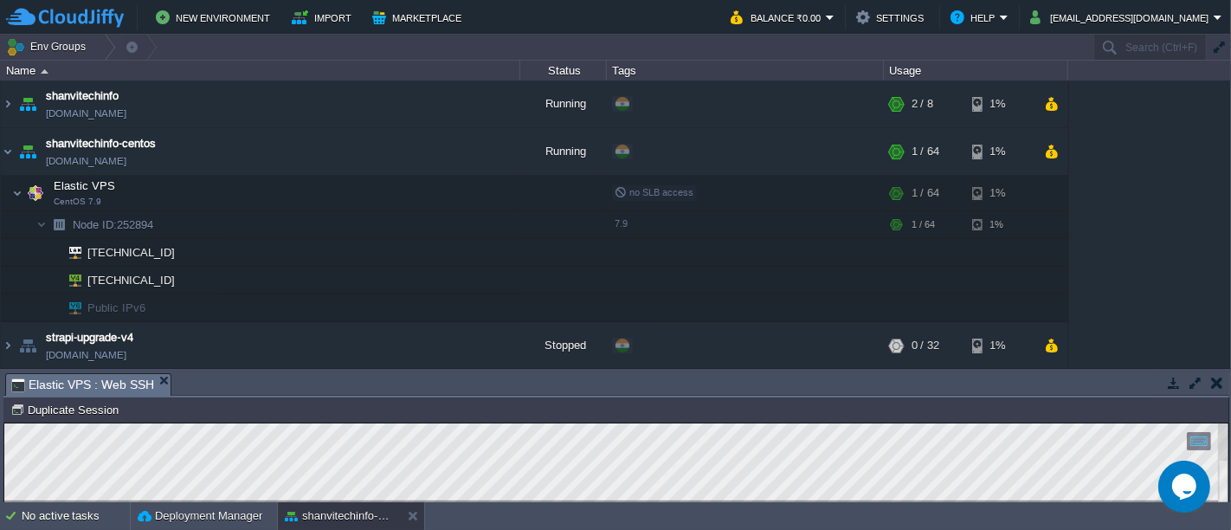
scroll to position [237, 0]
click at [406, 104] on button "button" at bounding box center [404, 104] width 16 height 16
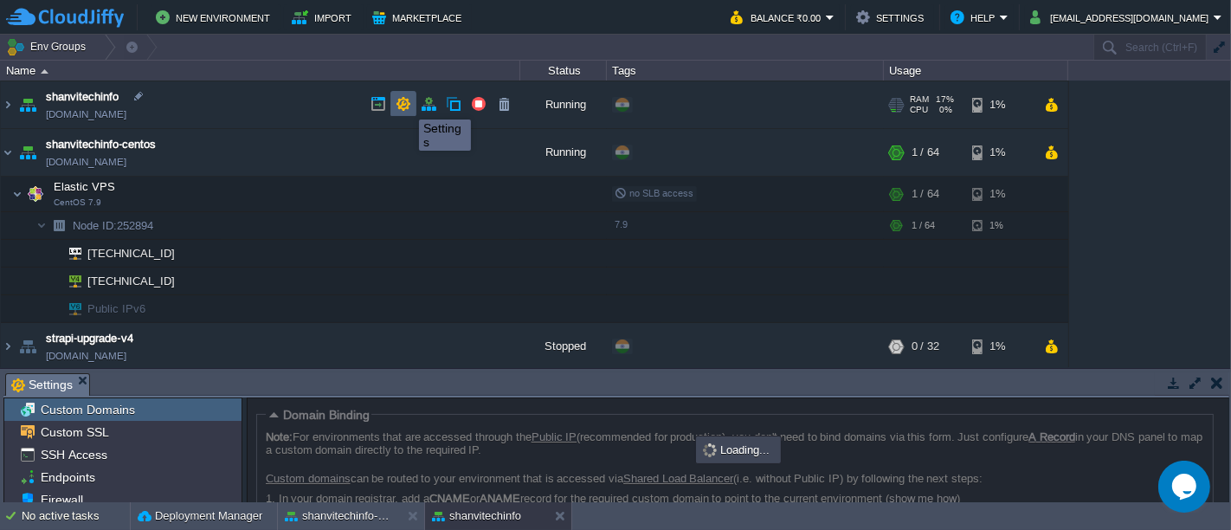
scroll to position [126, 0]
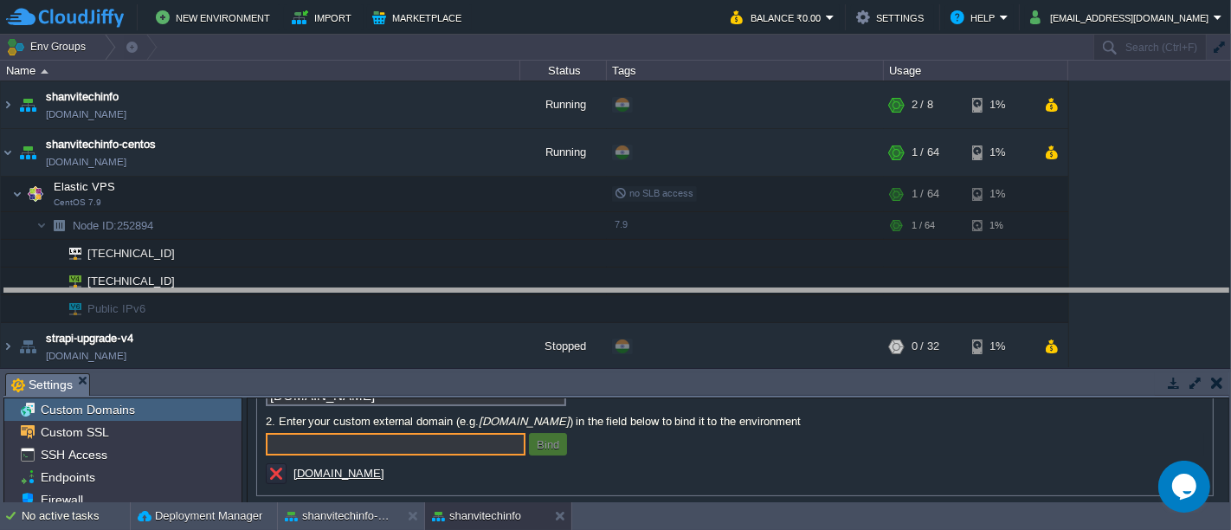
drag, startPoint x: 385, startPoint y: 376, endPoint x: 391, endPoint y: 293, distance: 83.4
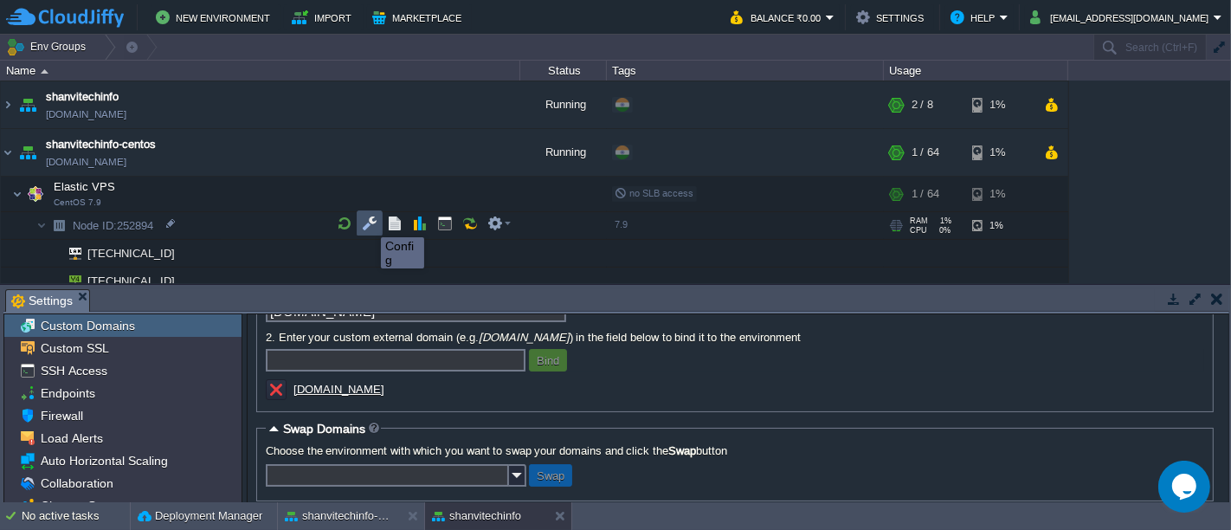
click at [368, 222] on button "button" at bounding box center [370, 224] width 16 height 16
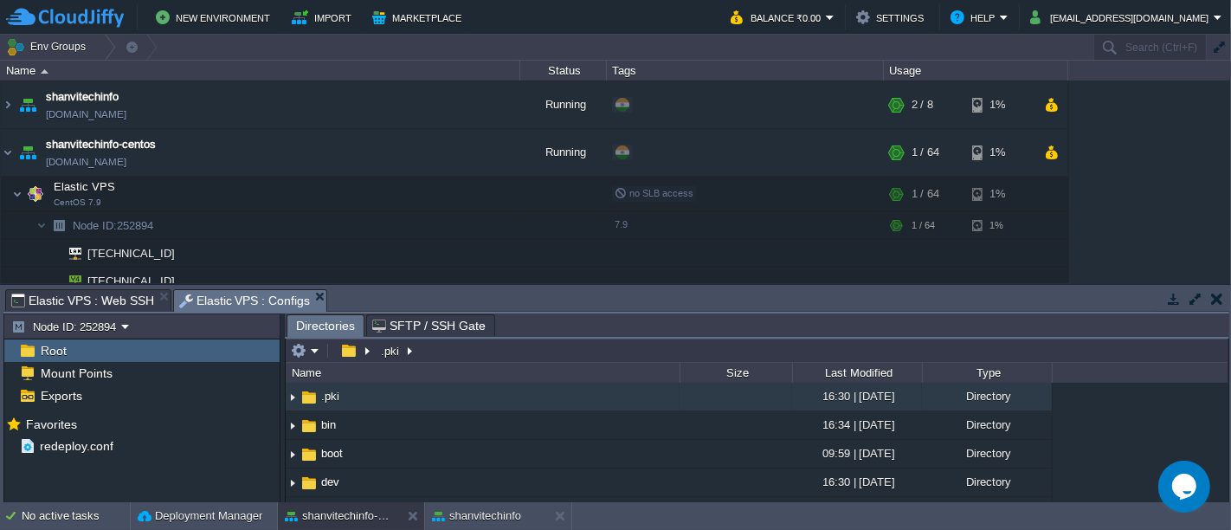
click at [1196, 295] on button "button" at bounding box center [1196, 299] width 16 height 16
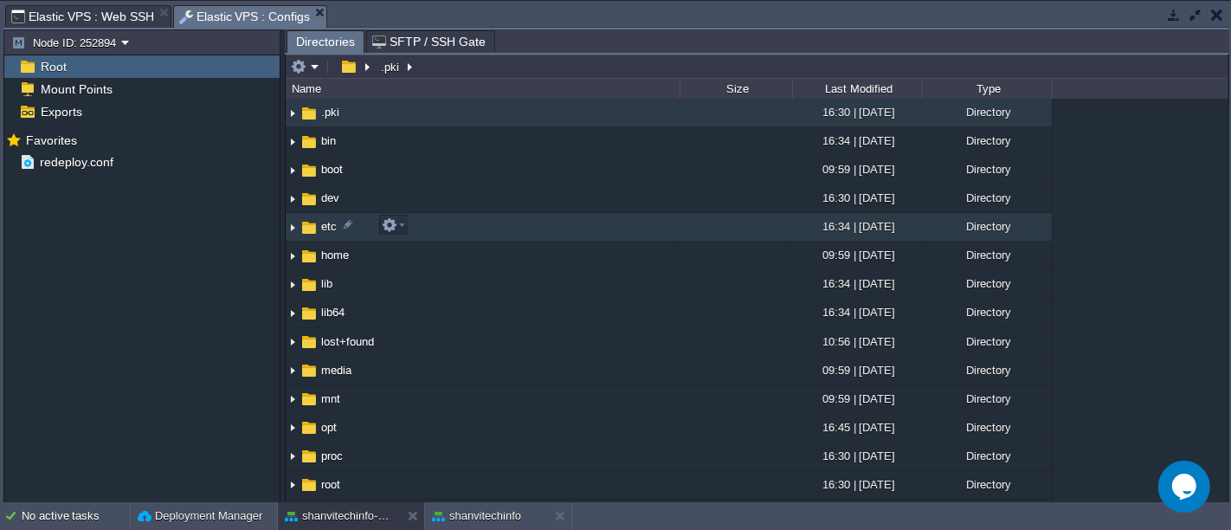
click at [294, 223] on img at bounding box center [293, 227] width 14 height 27
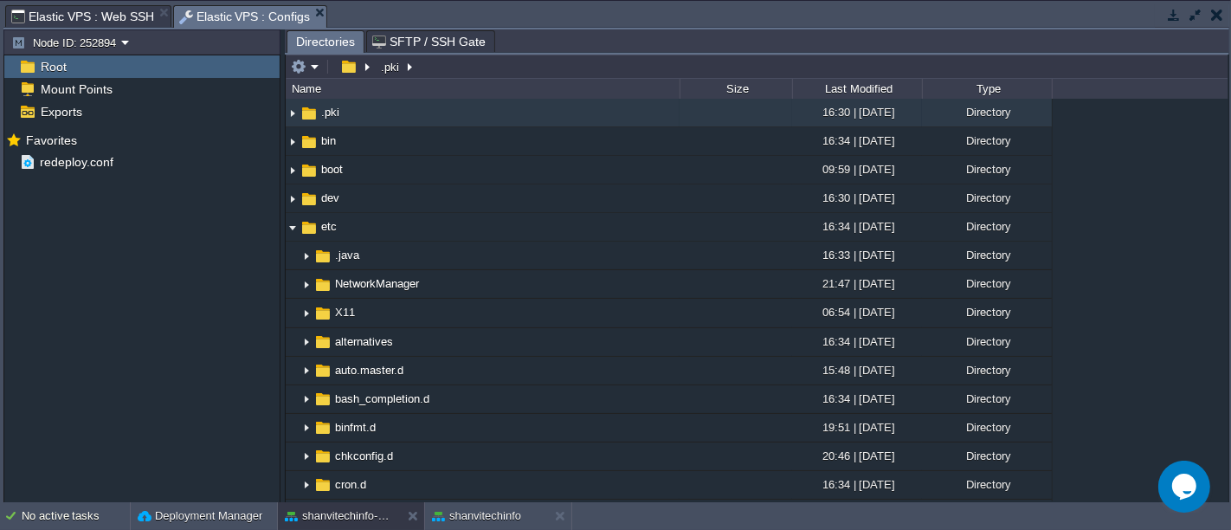
drag, startPoint x: 1222, startPoint y: 111, endPoint x: 1222, endPoint y: 120, distance: 9.5
click at [1222, 120] on div ".. .pki 16:30 | [DATE] Directory bin 16:34 | [DATE] Directory boot 09:59 | [DAT…" at bounding box center [757, 300] width 943 height 403
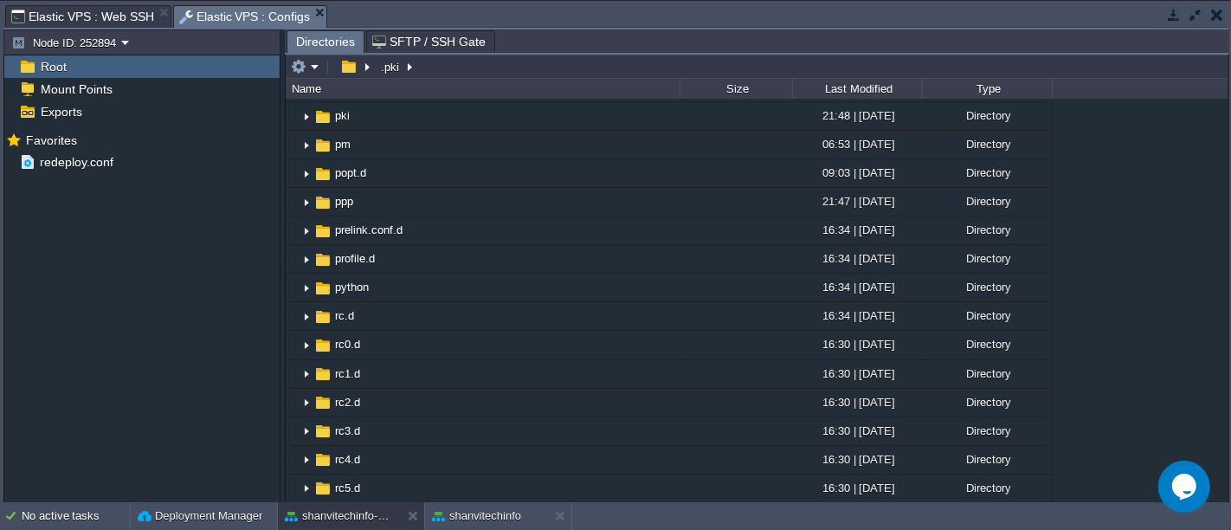
scroll to position [1323, 0]
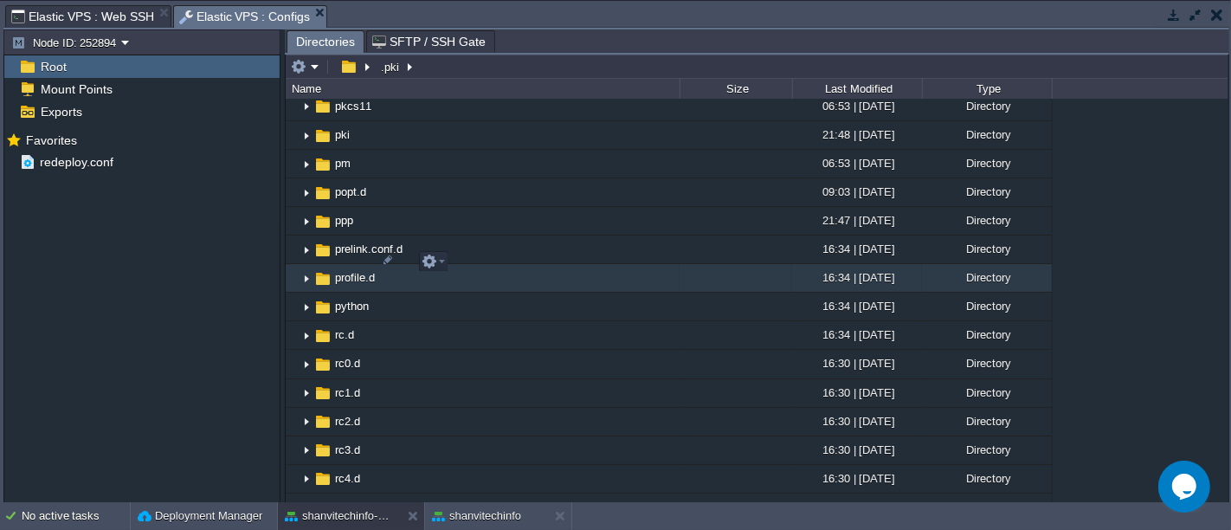
click at [309, 265] on img at bounding box center [307, 278] width 14 height 27
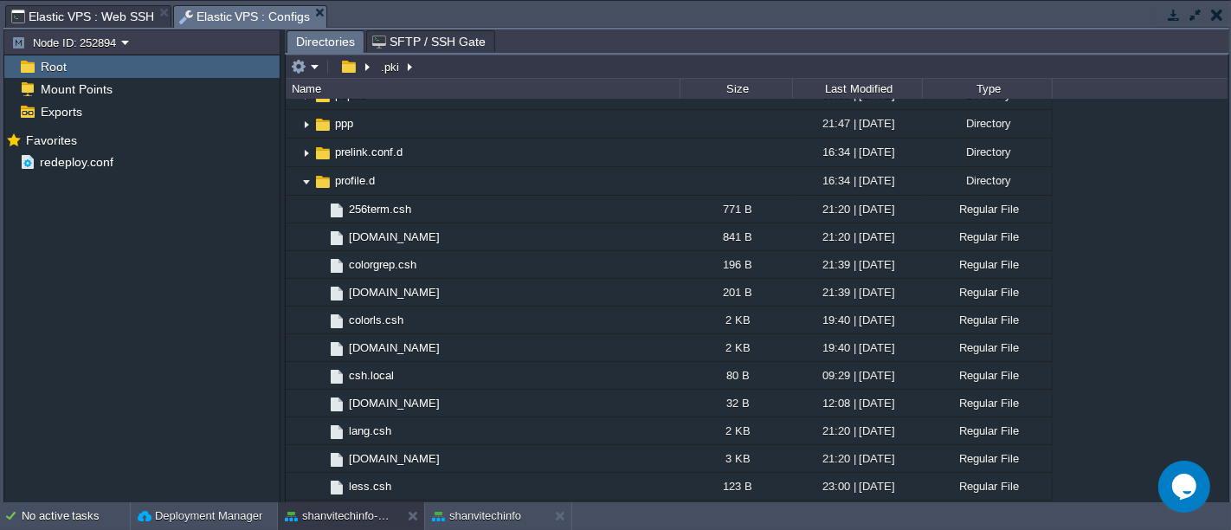
scroll to position [1431, 0]
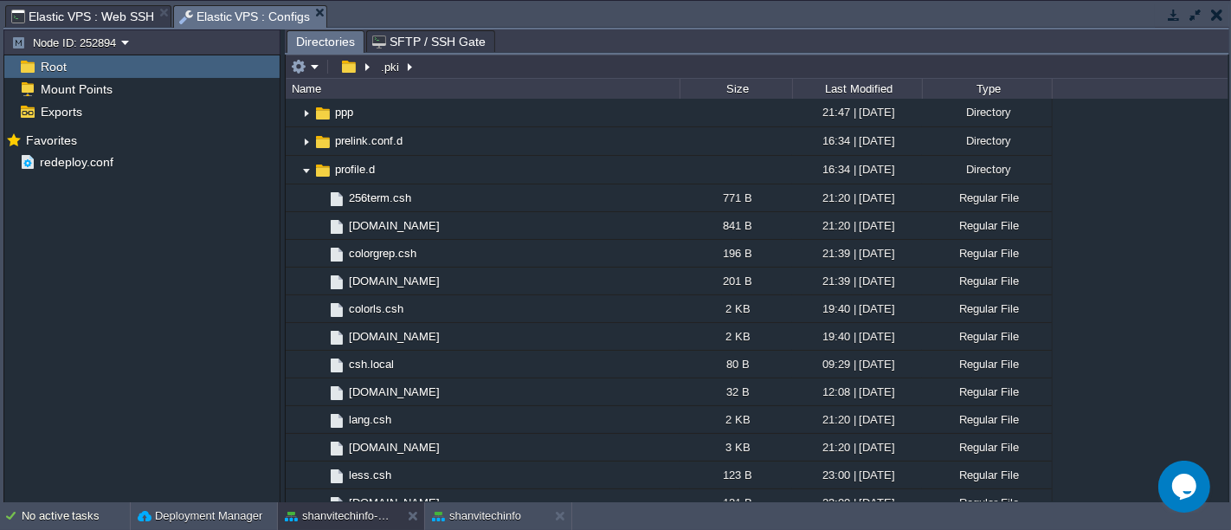
click at [1198, 16] on button "button" at bounding box center [1196, 15] width 16 height 16
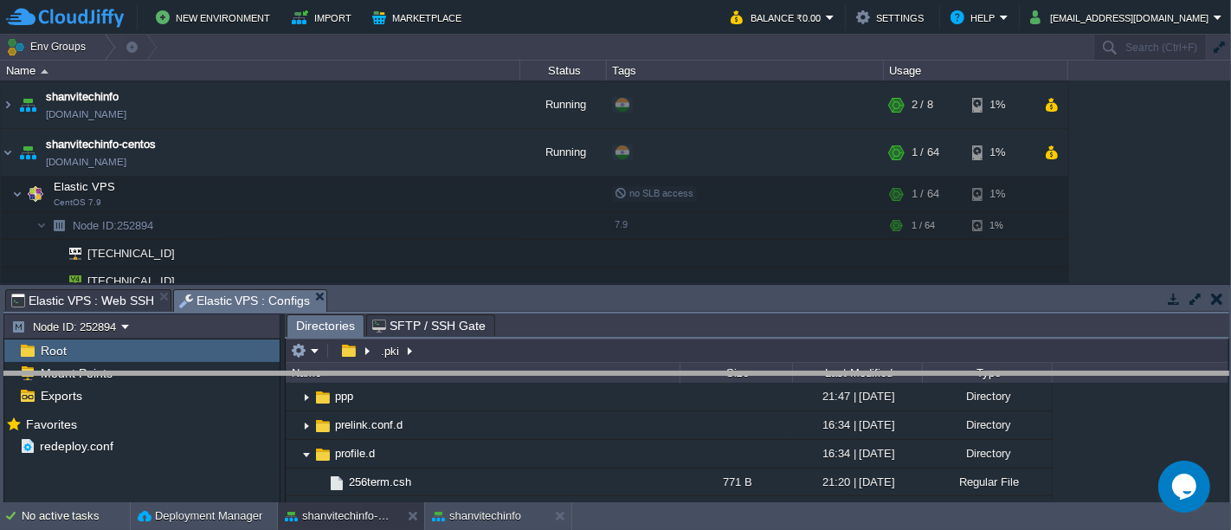
drag, startPoint x: 670, startPoint y: 289, endPoint x: 648, endPoint y: 372, distance: 86.1
click at [648, 372] on body "New Environment Import Marketplace Bonus ₹0.00 Upgrade Account Balance ₹0.00 Se…" at bounding box center [615, 265] width 1231 height 530
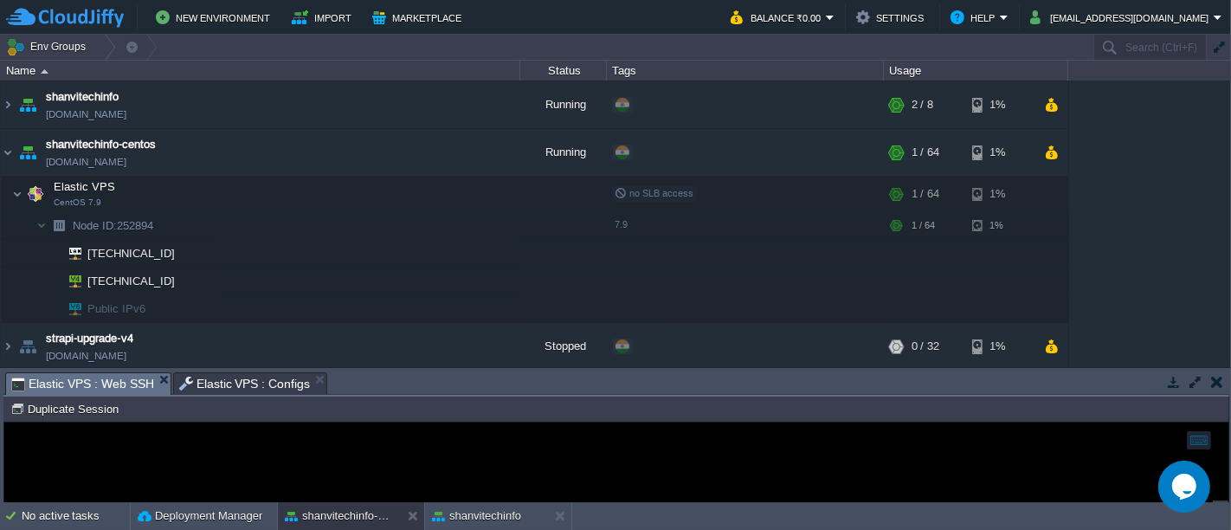
click at [68, 377] on span "Elastic VPS : Web SSH" at bounding box center [82, 384] width 143 height 22
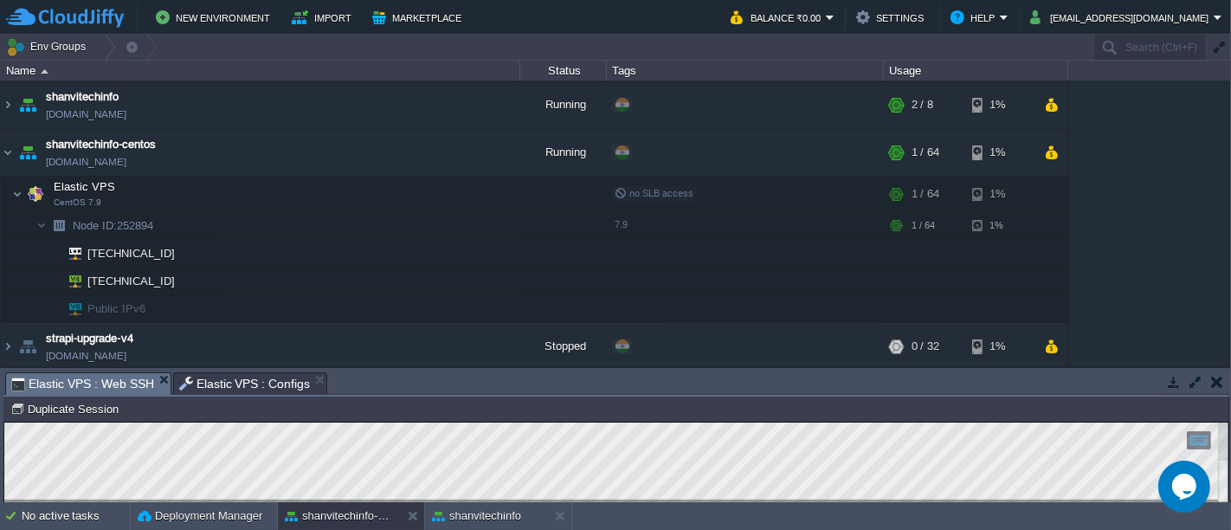
click at [1195, 379] on button "button" at bounding box center [1196, 382] width 16 height 16
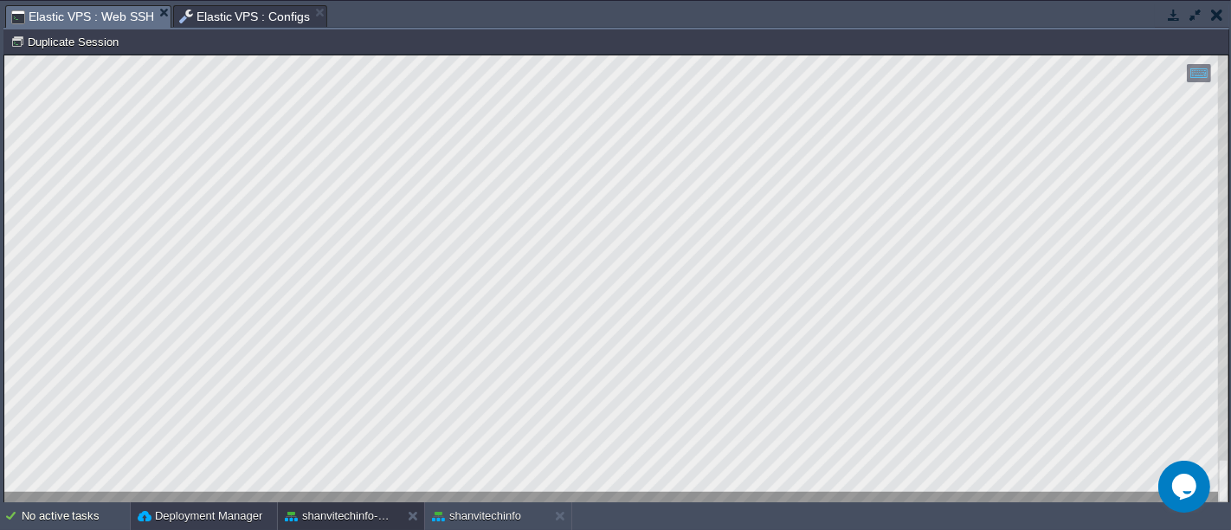
click at [217, 511] on button "Deployment Manager" at bounding box center [200, 515] width 125 height 17
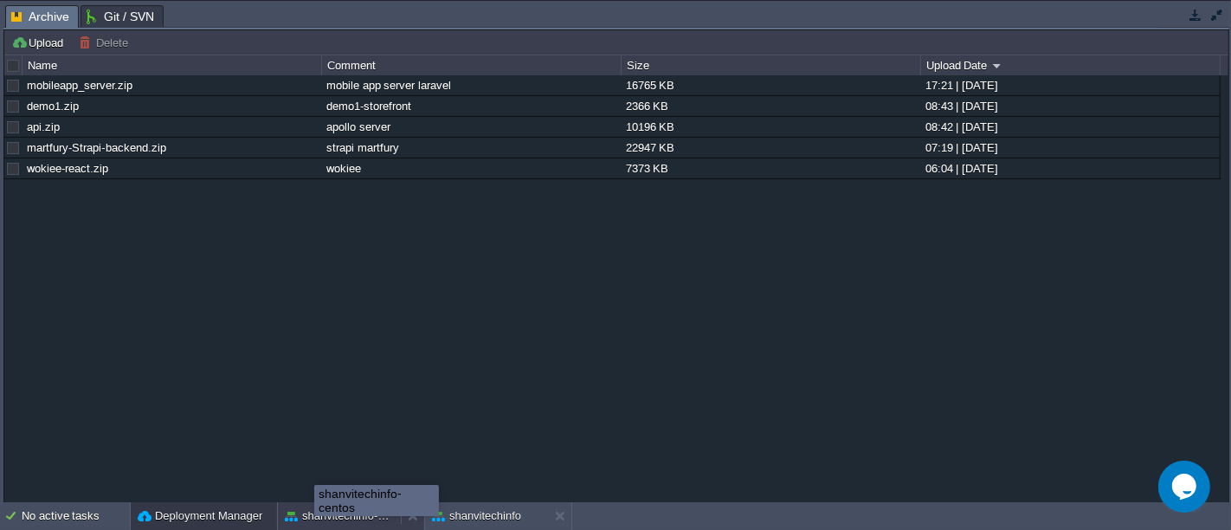
click at [314, 511] on button "shanvitechinfo-centos" at bounding box center [339, 515] width 109 height 17
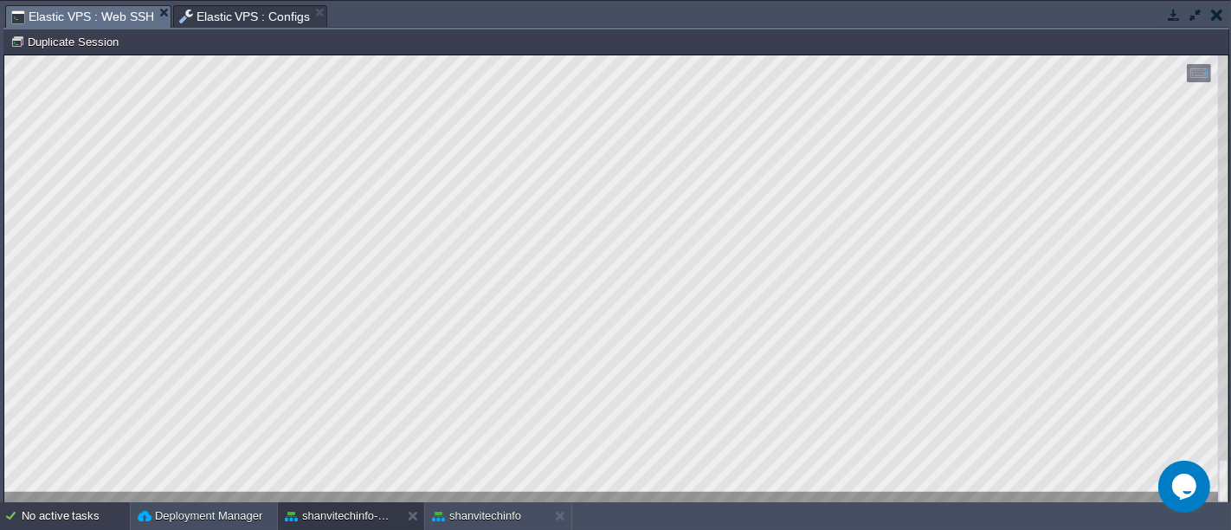
click at [55, 514] on div "No active tasks" at bounding box center [76, 516] width 108 height 28
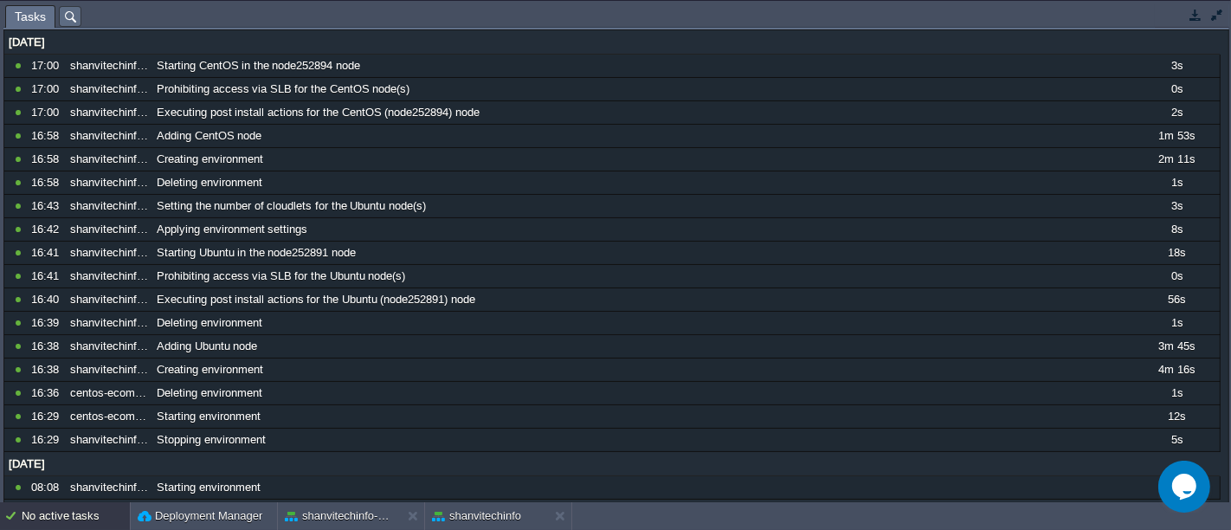
click at [1216, 13] on button "button" at bounding box center [1218, 15] width 16 height 16
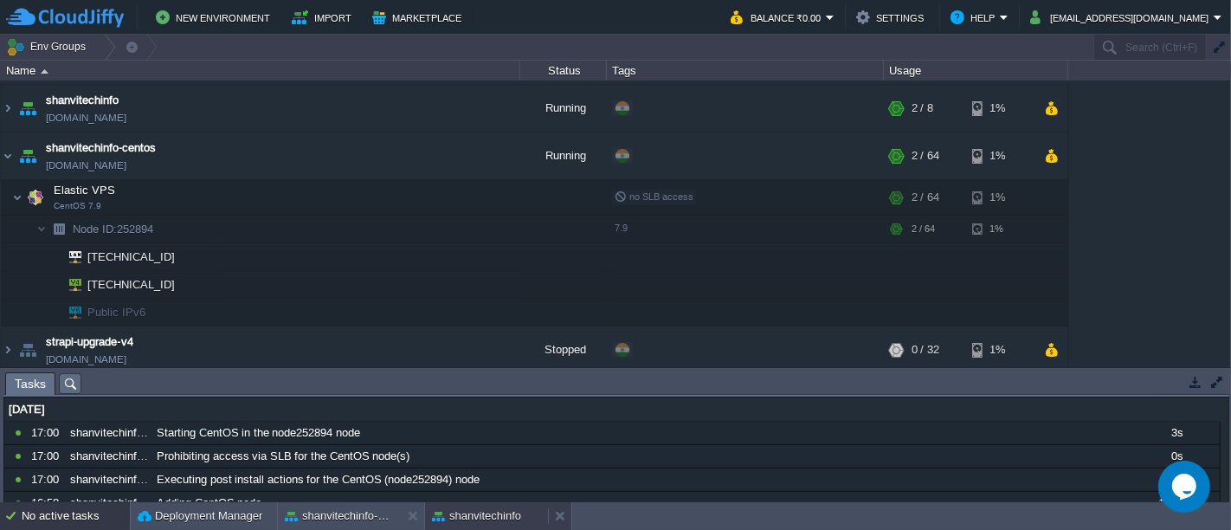
click at [489, 525] on div "shanvitechinfo" at bounding box center [486, 516] width 123 height 28
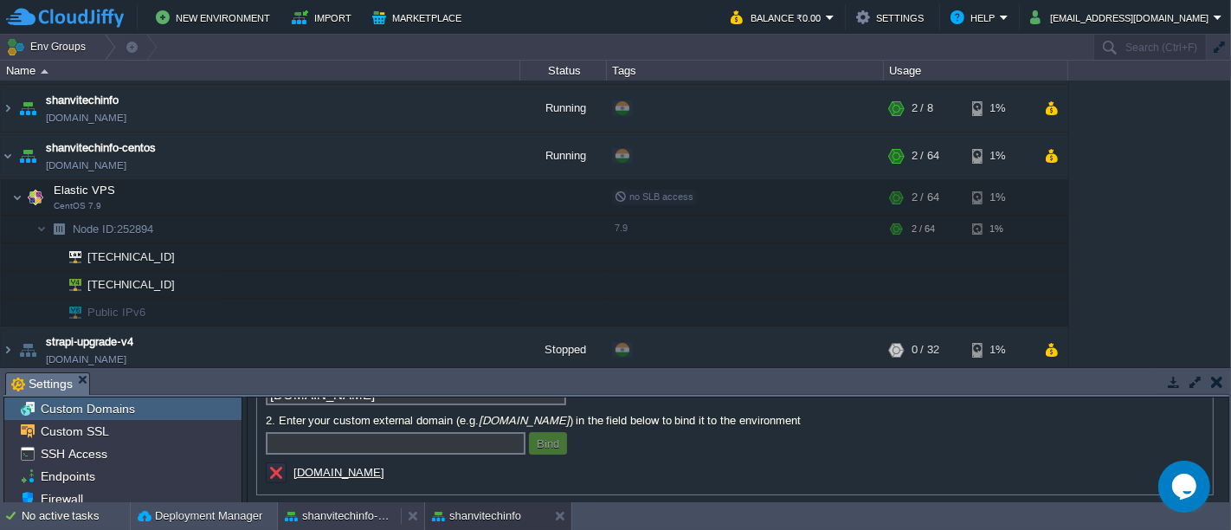
click at [328, 513] on button "shanvitechinfo-centos" at bounding box center [339, 515] width 109 height 17
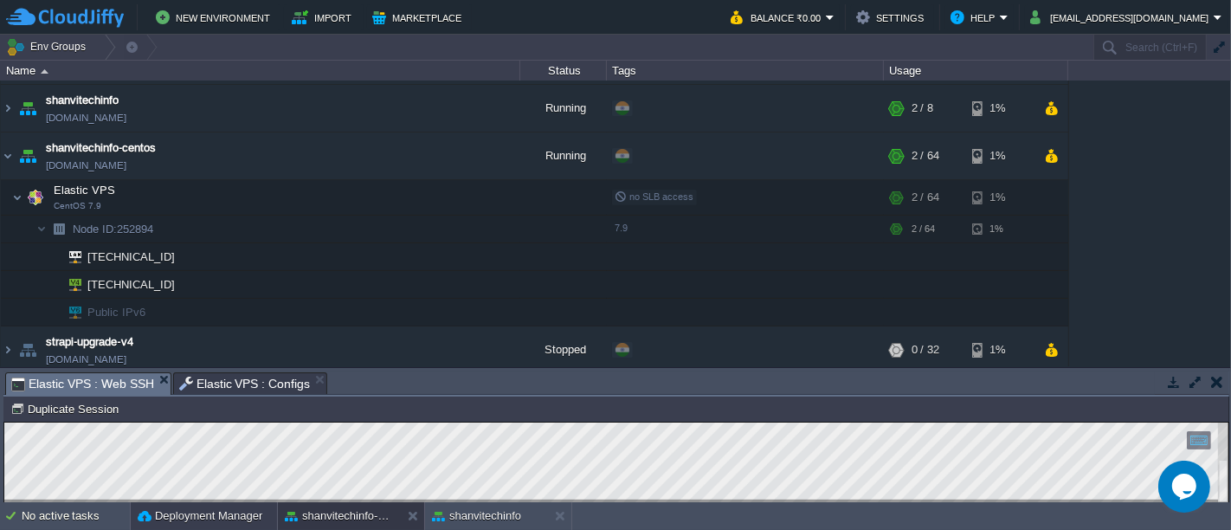
click at [192, 513] on button "Deployment Manager" at bounding box center [200, 515] width 125 height 17
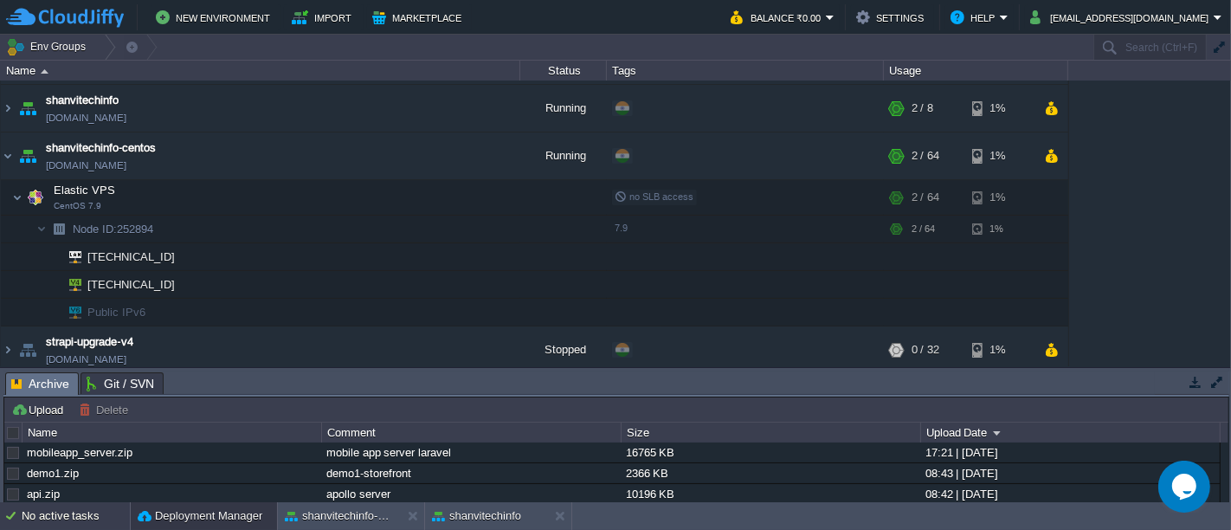
click at [81, 517] on div "No active tasks" at bounding box center [76, 516] width 108 height 28
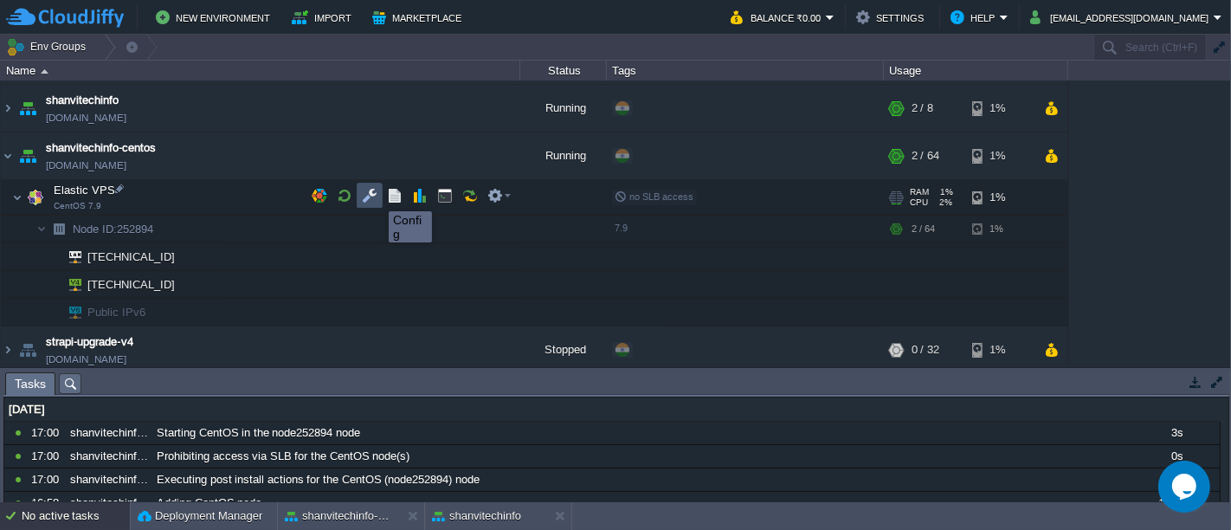
click at [368, 197] on button "button" at bounding box center [370, 196] width 16 height 16
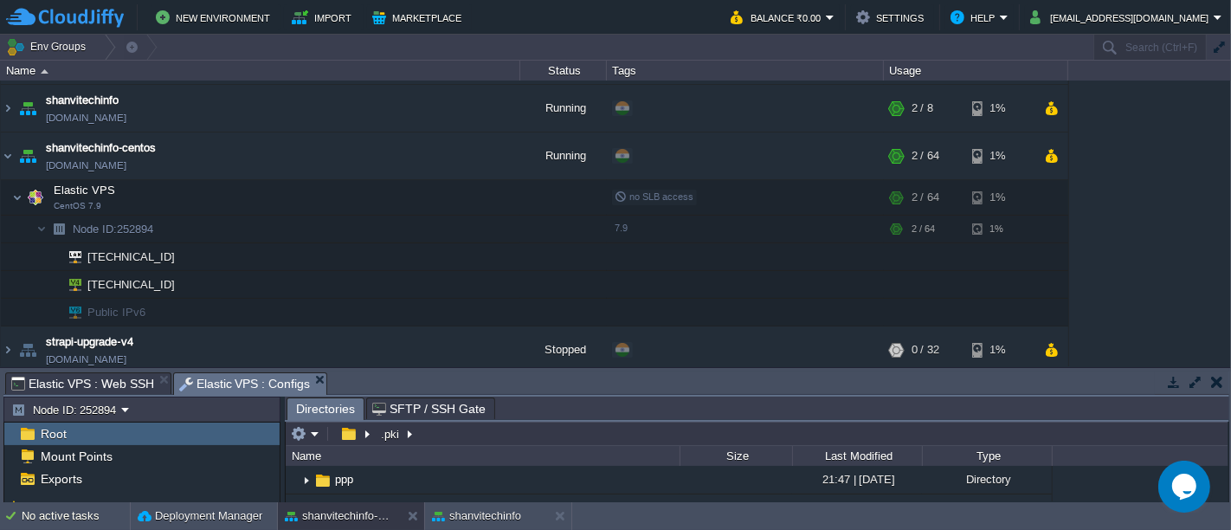
click at [1195, 379] on button "button" at bounding box center [1196, 382] width 16 height 16
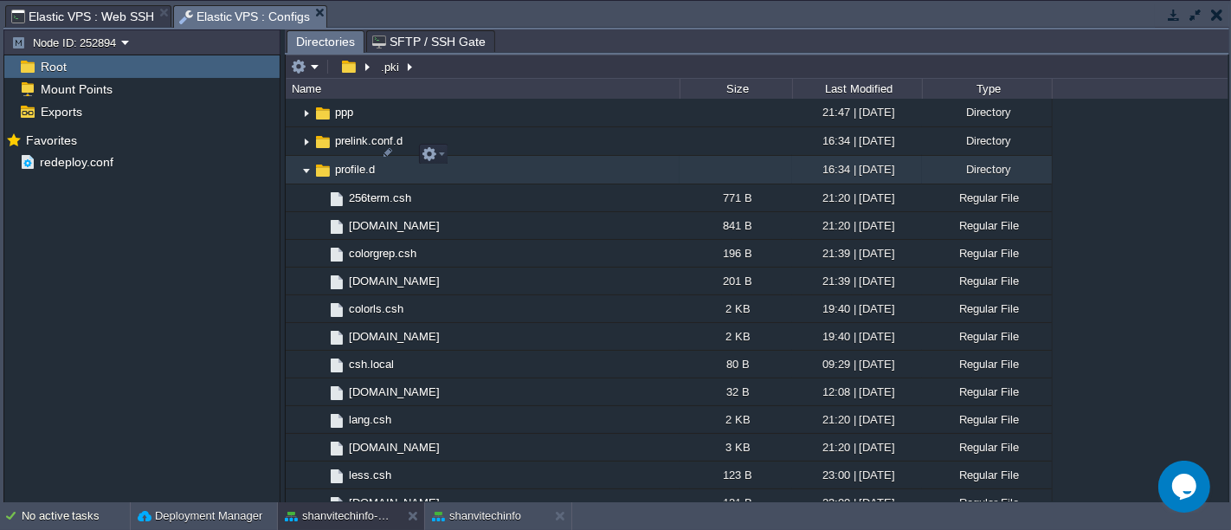
click at [302, 157] on img at bounding box center [307, 170] width 14 height 27
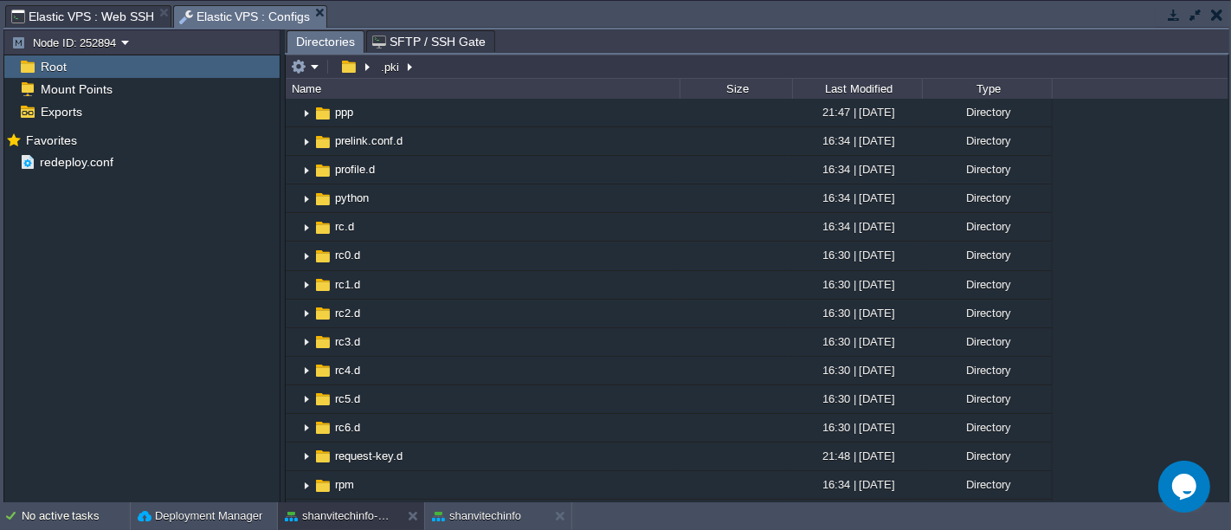
scroll to position [0, 0]
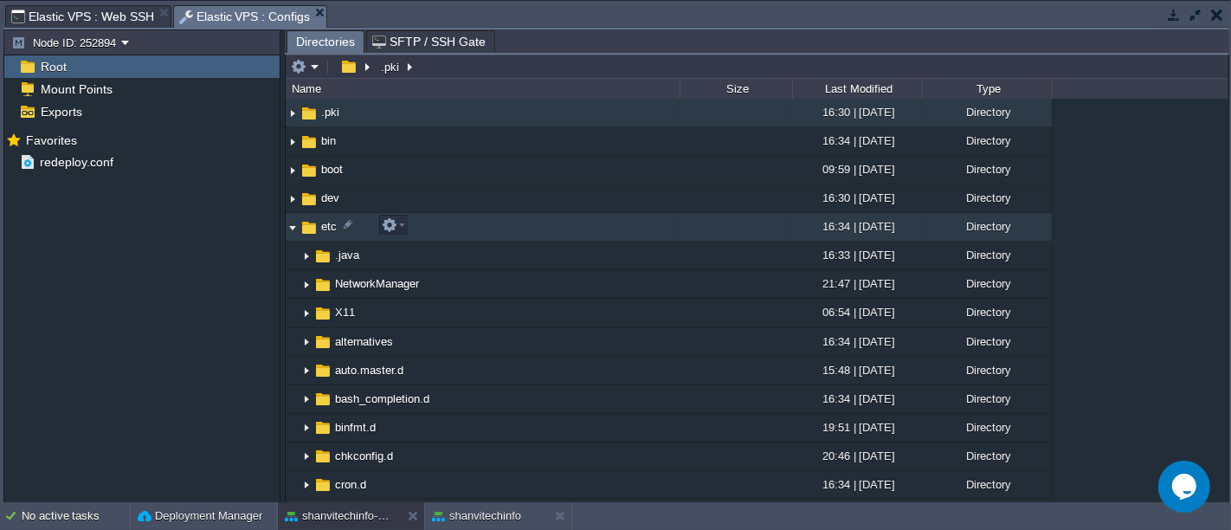
click at [292, 227] on img at bounding box center [293, 227] width 14 height 27
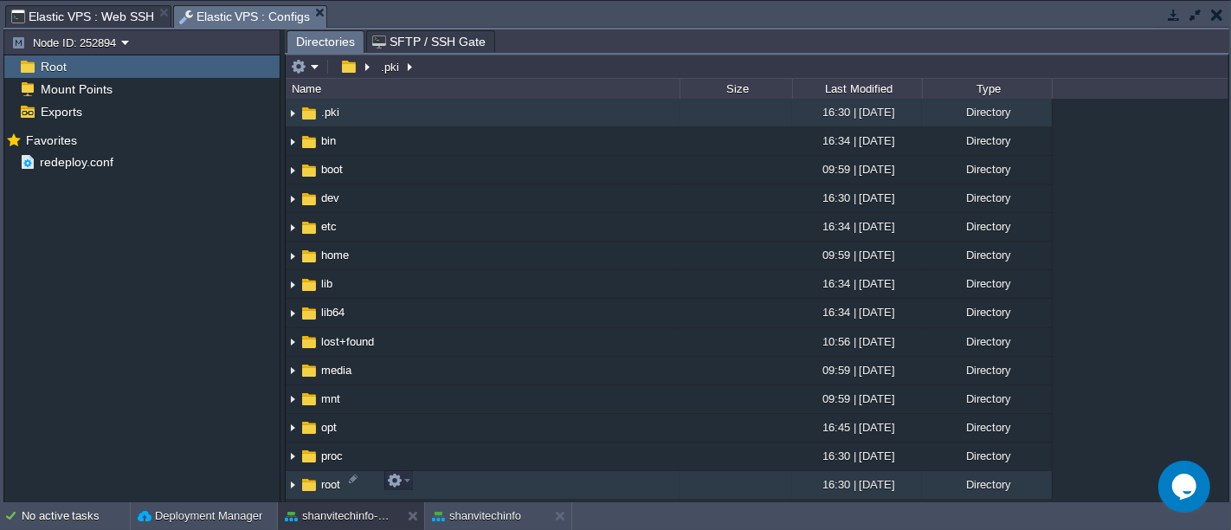
click at [294, 484] on img at bounding box center [293, 485] width 14 height 27
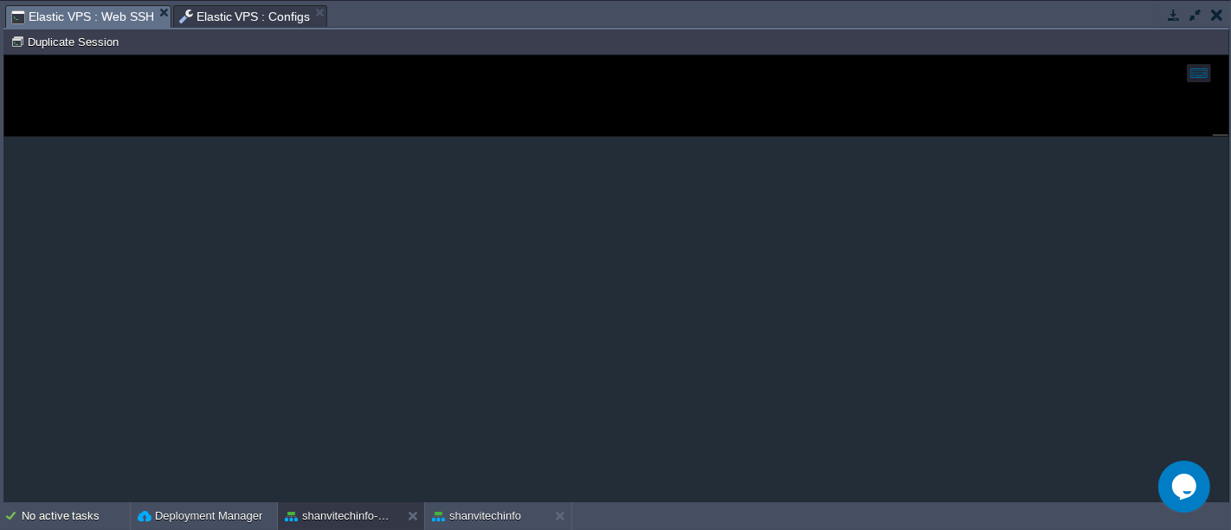
click at [84, 14] on span "Elastic VPS : Web SSH" at bounding box center [82, 17] width 143 height 22
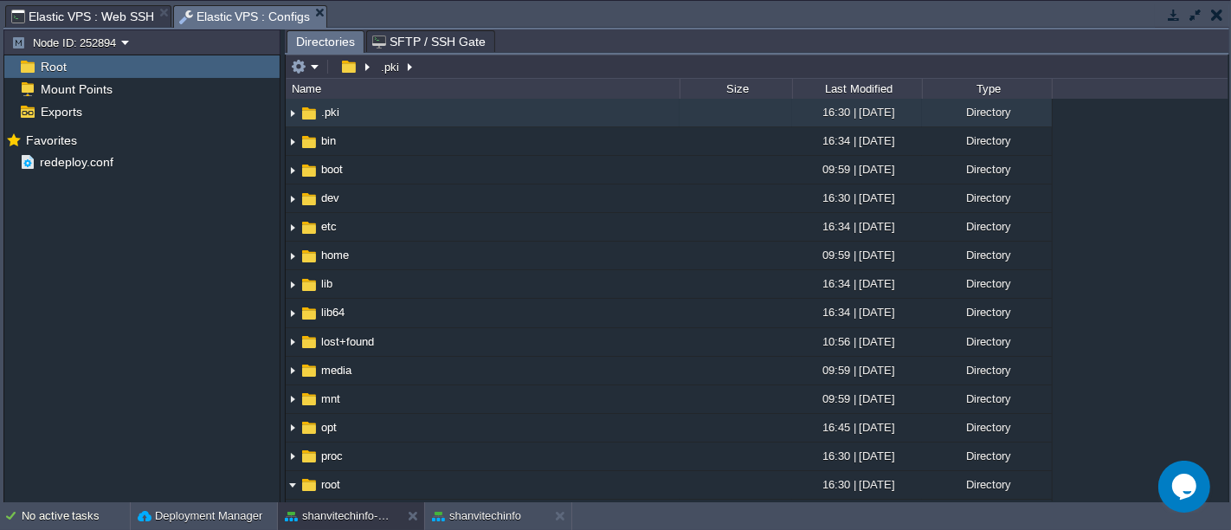
click at [223, 18] on span "Elastic VPS : Configs" at bounding box center [245, 17] width 132 height 22
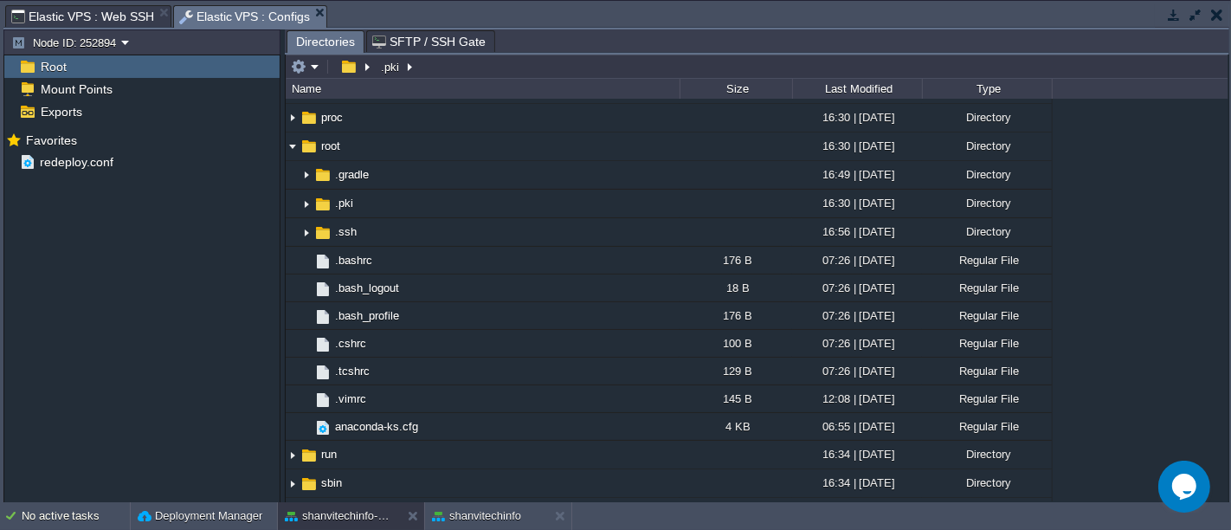
scroll to position [336, 0]
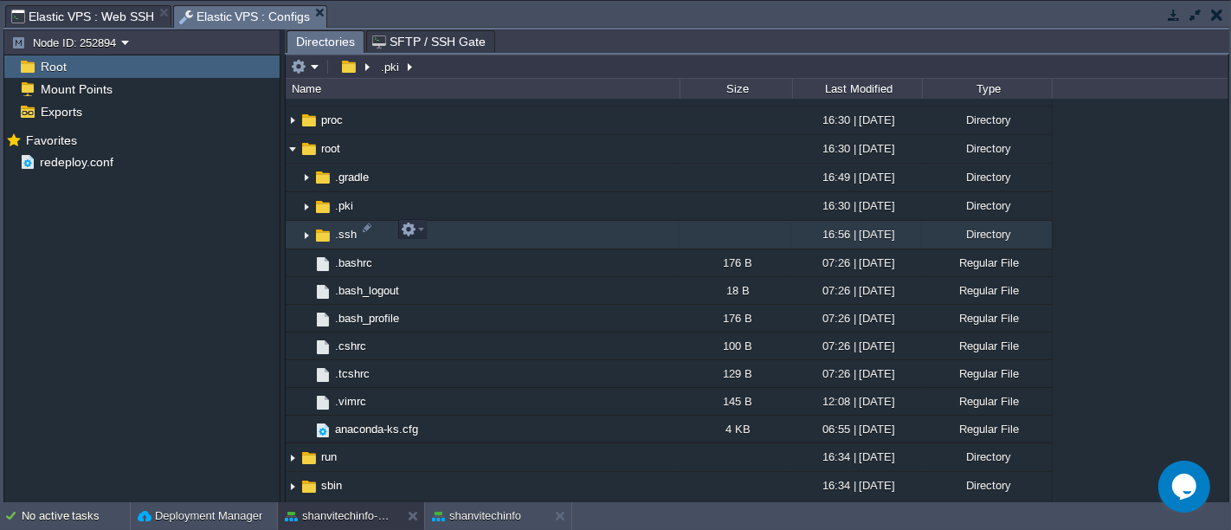
click at [304, 227] on img at bounding box center [307, 235] width 14 height 27
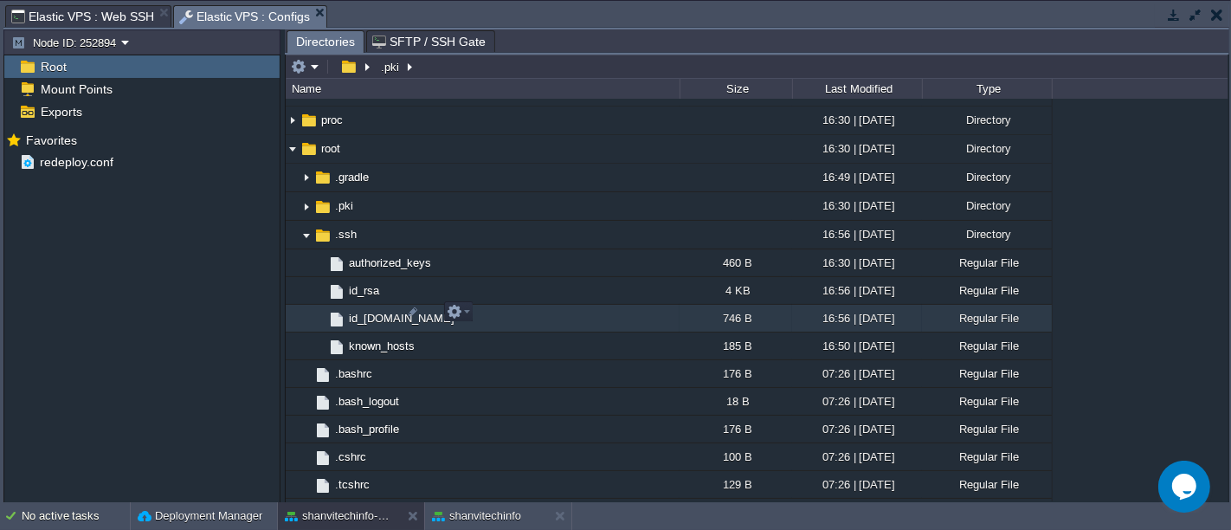
click at [378, 313] on span "id_[DOMAIN_NAME]" at bounding box center [401, 318] width 111 height 15
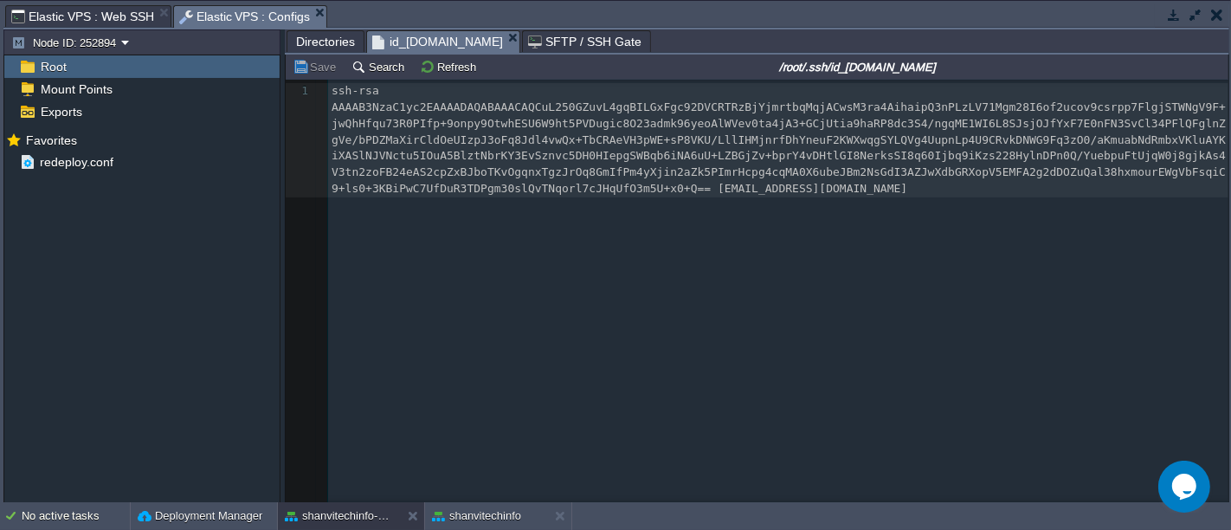
scroll to position [5, 0]
click at [536, 229] on div "1 1 ssh-rsa AAAAB3NzaC1yc2EAAAADAQABAAACAQCuL250GZuvL4gqBILGxFgc92DVCRTRzBjYjmr…" at bounding box center [770, 304] width 969 height 449
type textarea "ssh-rsa AAAAB3NzaC1yc2EAAAADAQABAAACAQCuL250GZuvL4gqBILGxFgc92DVCRTRzBjYjmrtbqM…"
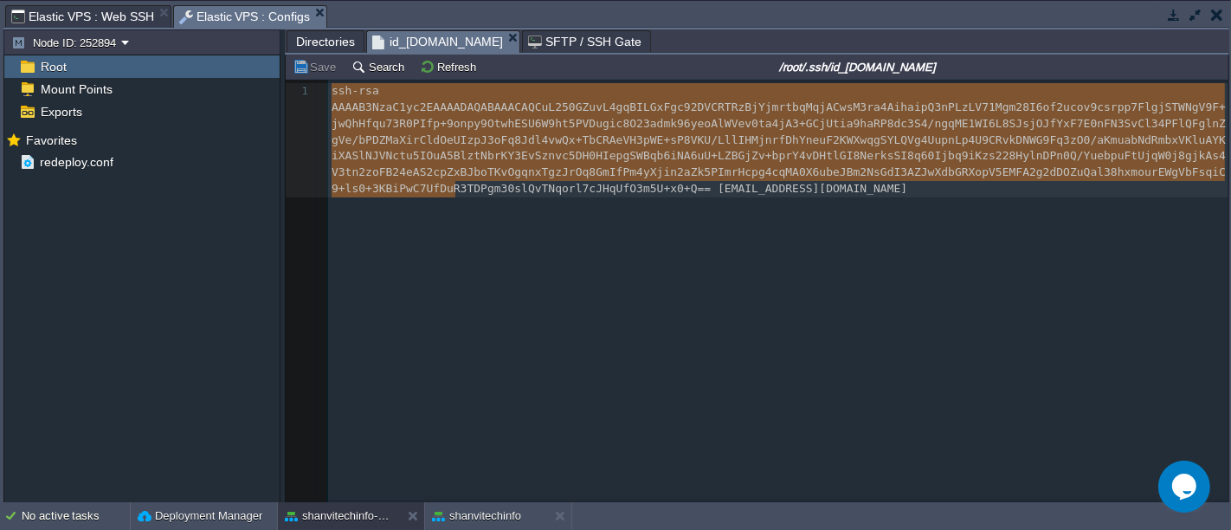
click at [1197, 16] on button "button" at bounding box center [1196, 15] width 16 height 16
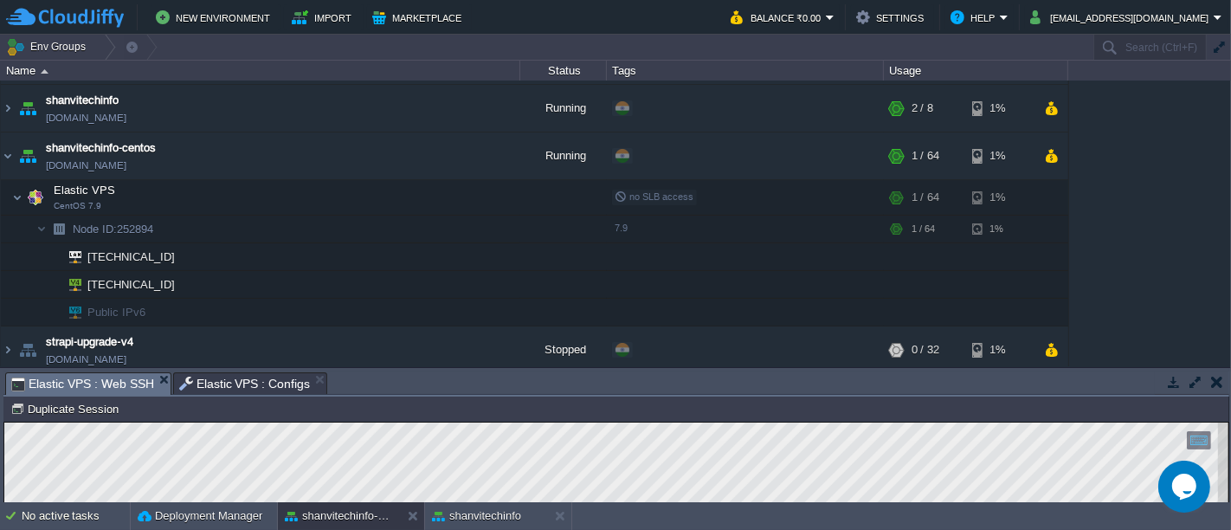
click at [72, 381] on span "Elastic VPS : Web SSH" at bounding box center [82, 384] width 143 height 22
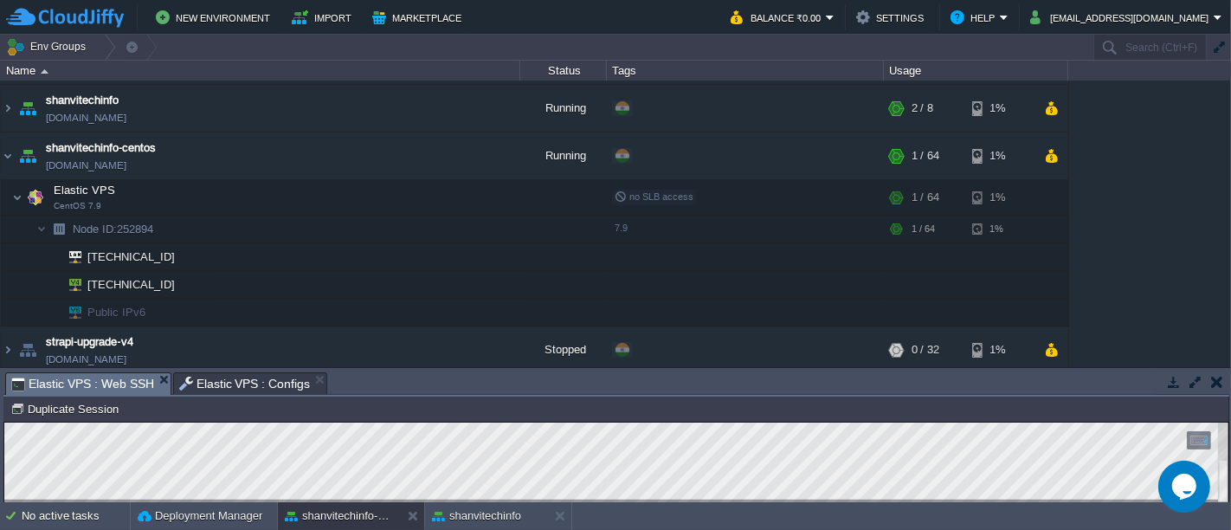
click at [1192, 374] on button "button" at bounding box center [1196, 382] width 16 height 16
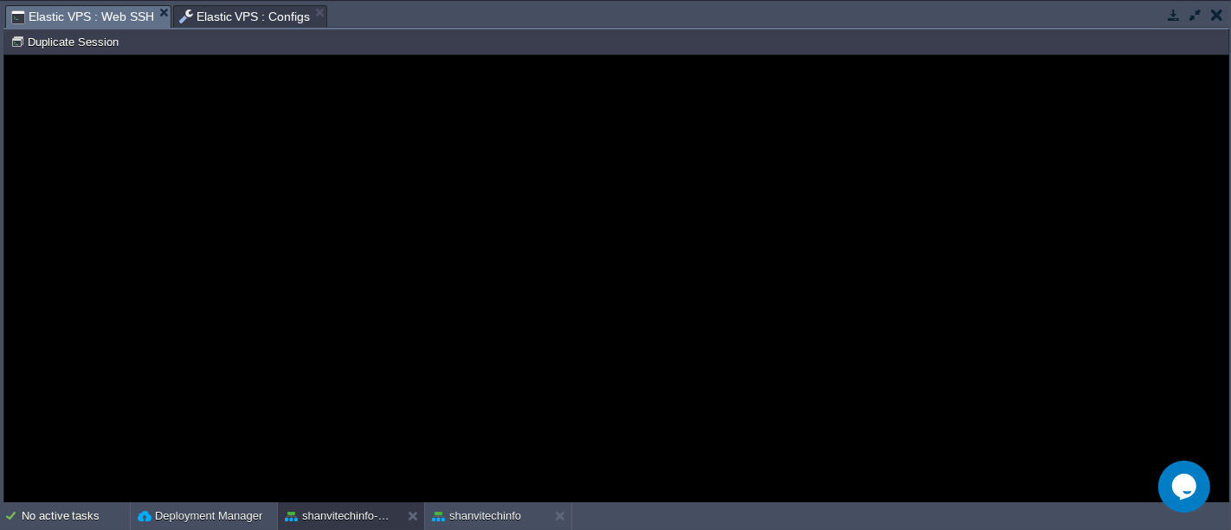
click at [634, 243] on h1 "Error" at bounding box center [617, 239] width 388 height 34
click at [177, 147] on guac-modal "Error An error has occurred and this action cannot be completed. If the problem…" at bounding box center [616, 279] width 1224 height 448
click at [1192, 15] on button "button" at bounding box center [1196, 15] width 16 height 16
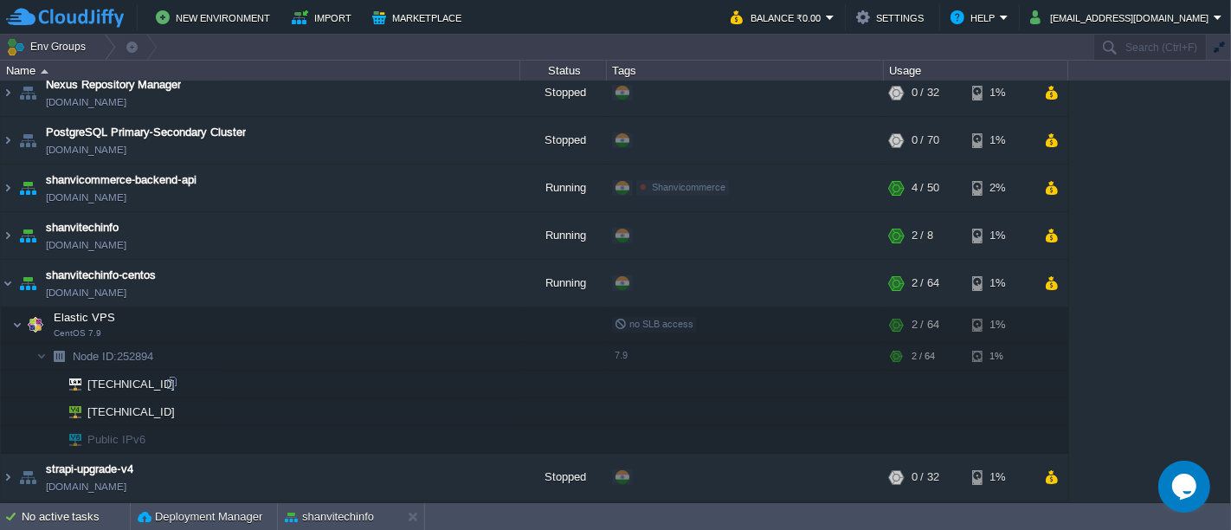
scroll to position [104, 0]
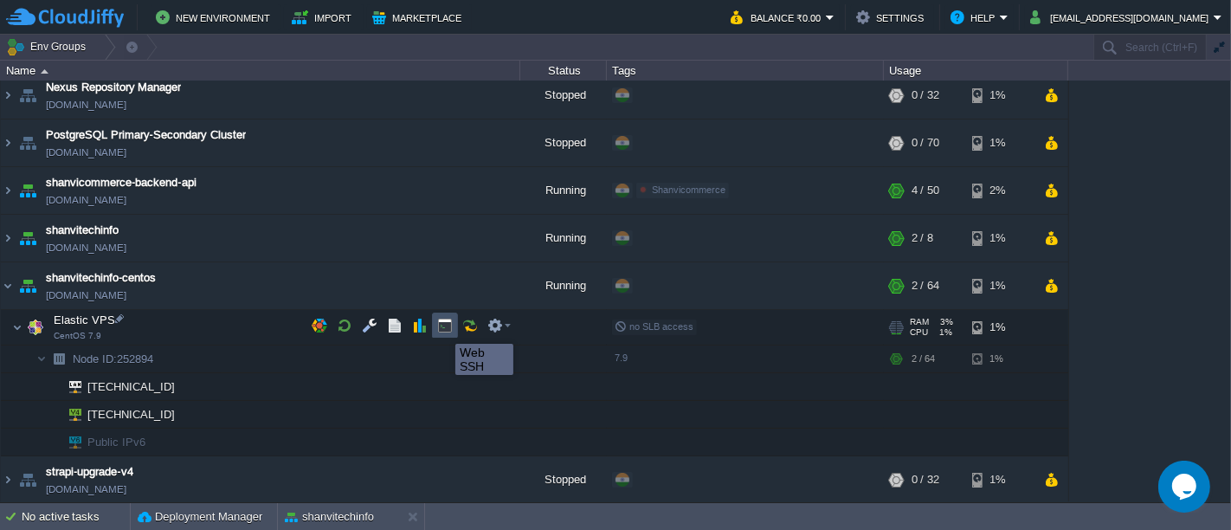
click at [442, 328] on button "button" at bounding box center [445, 326] width 16 height 16
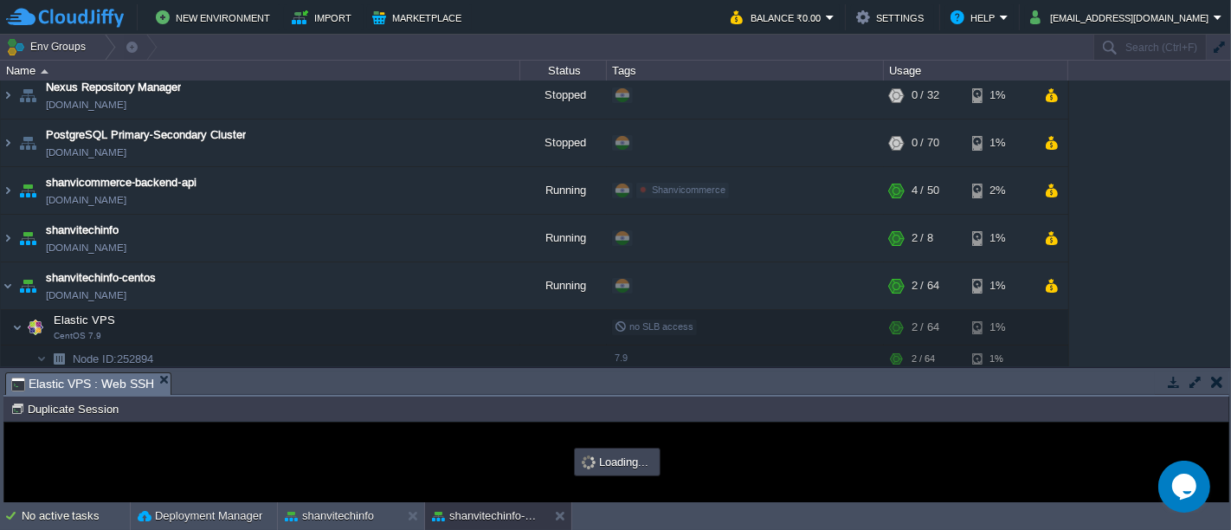
scroll to position [0, 0]
click at [1195, 381] on button "button" at bounding box center [1196, 382] width 16 height 16
type input "#000000"
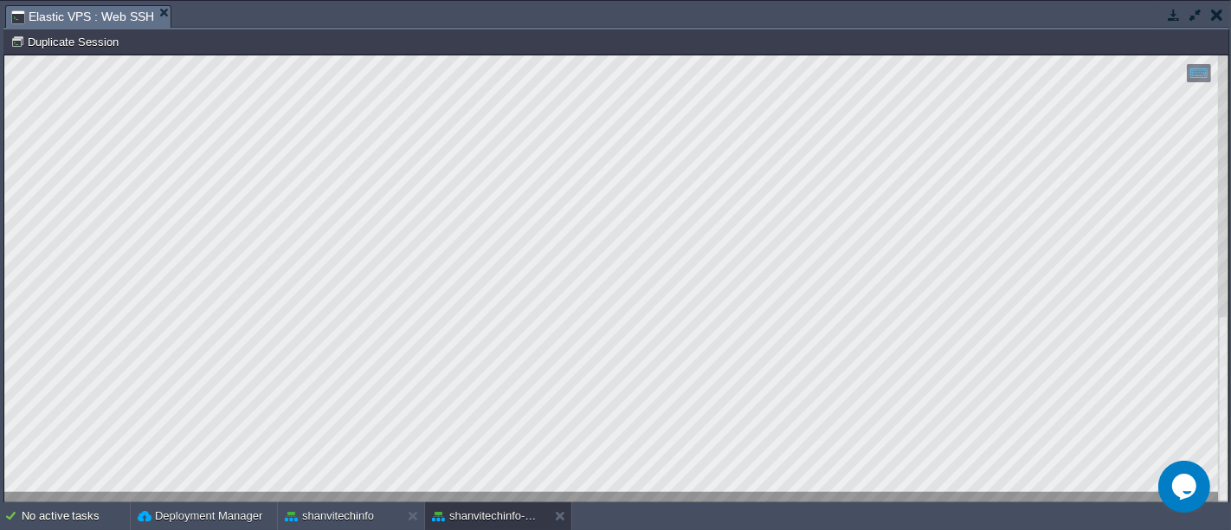
click at [1195, 13] on button "button" at bounding box center [1196, 15] width 16 height 16
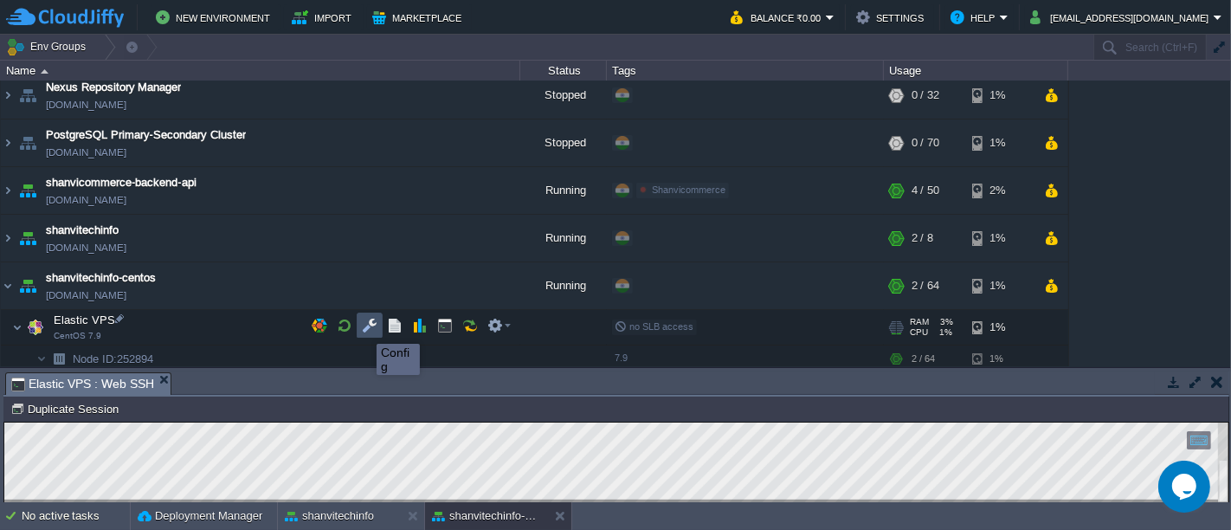
click at [364, 327] on button "button" at bounding box center [370, 326] width 16 height 16
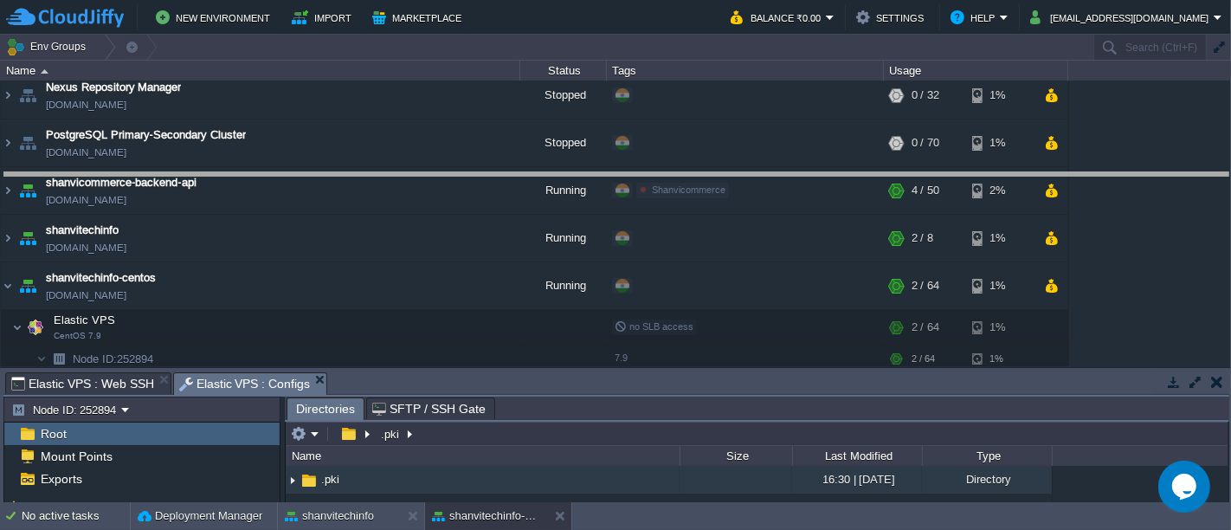
drag, startPoint x: 615, startPoint y: 384, endPoint x: 584, endPoint y: 182, distance: 205.0
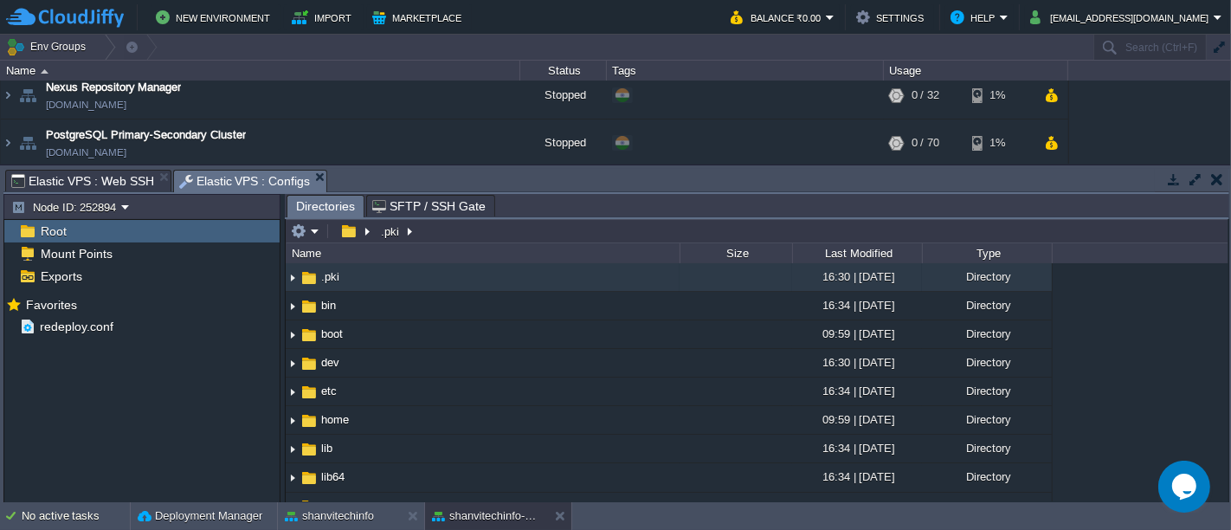
click at [1192, 175] on button "button" at bounding box center [1196, 179] width 16 height 16
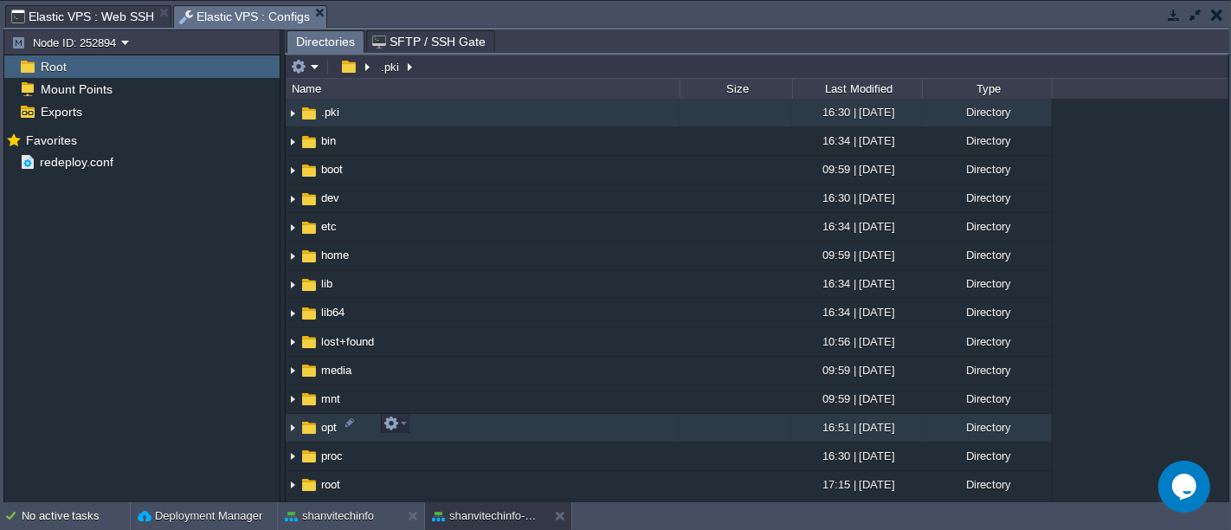
click at [294, 424] on img at bounding box center [293, 428] width 14 height 27
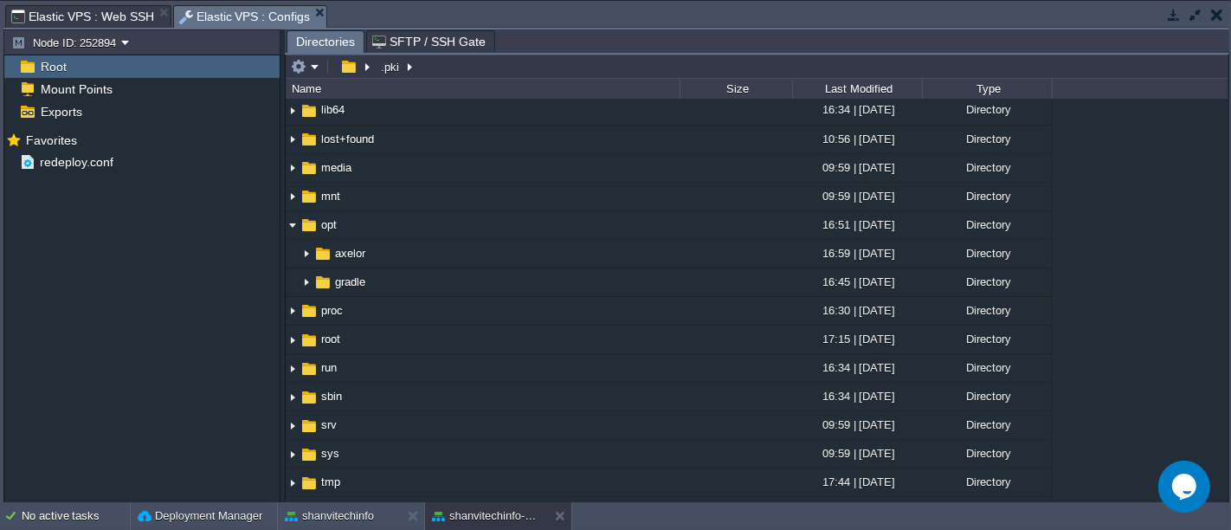
scroll to position [208, 0]
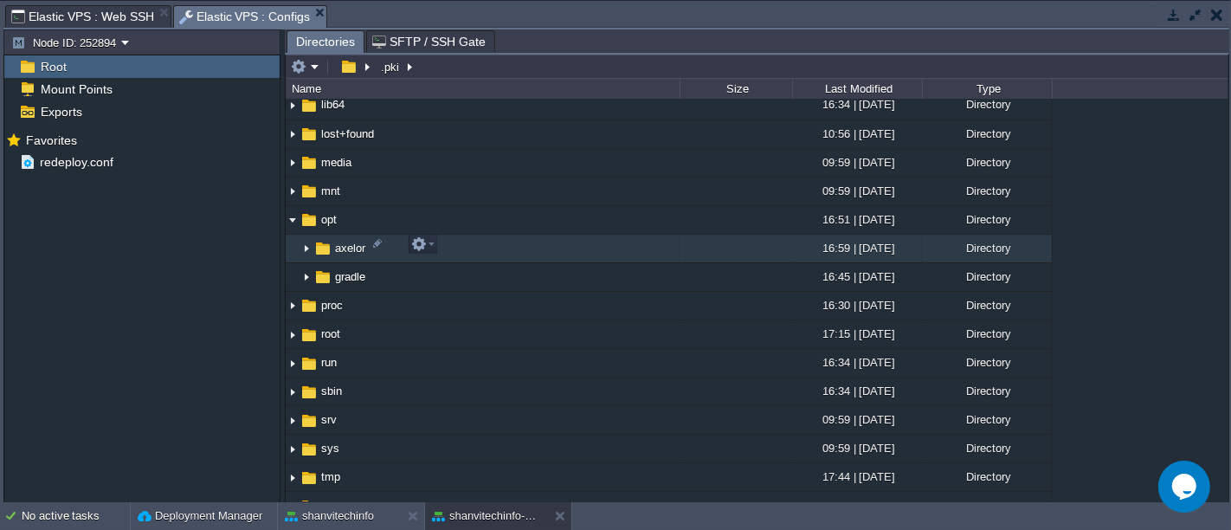
click at [304, 243] on img at bounding box center [307, 249] width 14 height 27
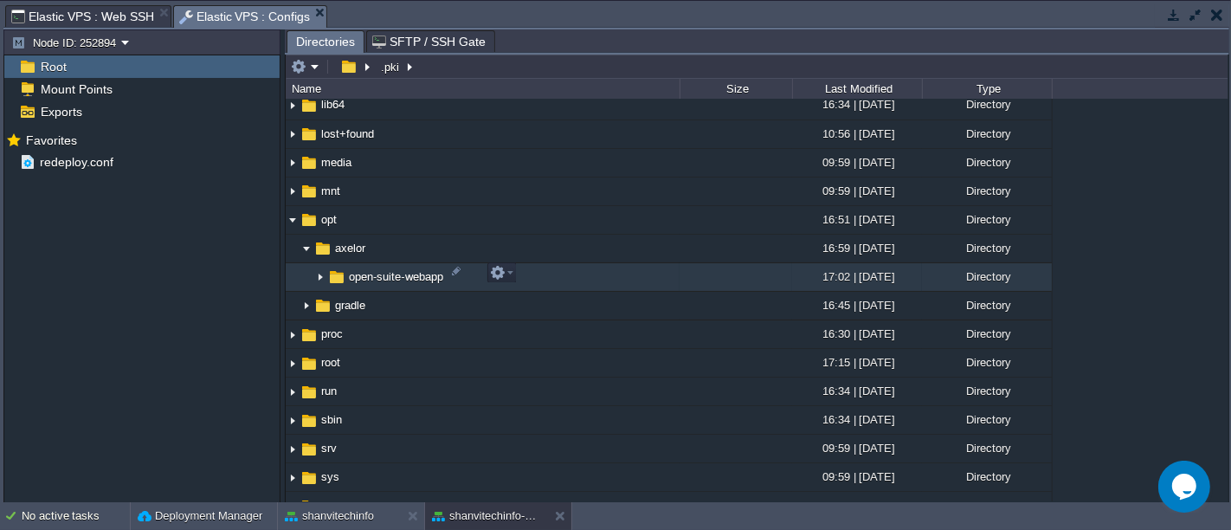
click at [320, 273] on img at bounding box center [320, 277] width 14 height 27
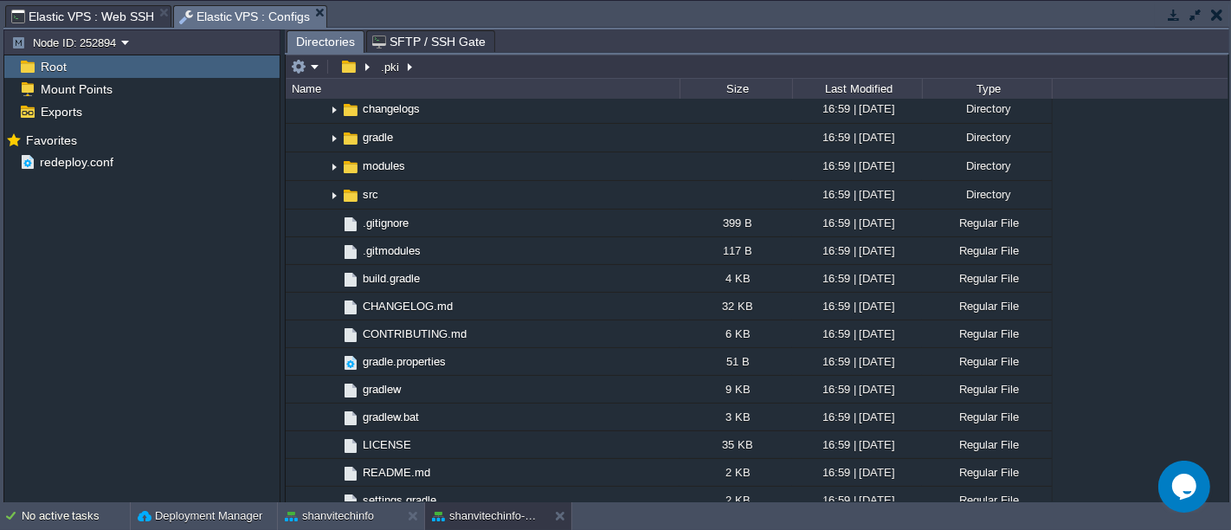
scroll to position [477, 0]
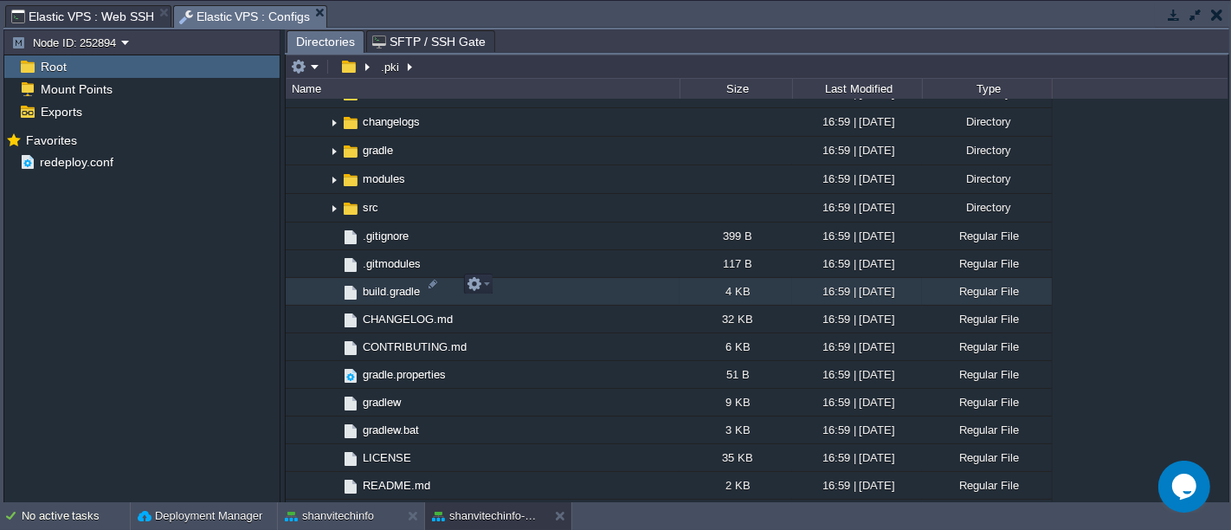
click at [386, 284] on span "build.gradle" at bounding box center [391, 291] width 62 height 15
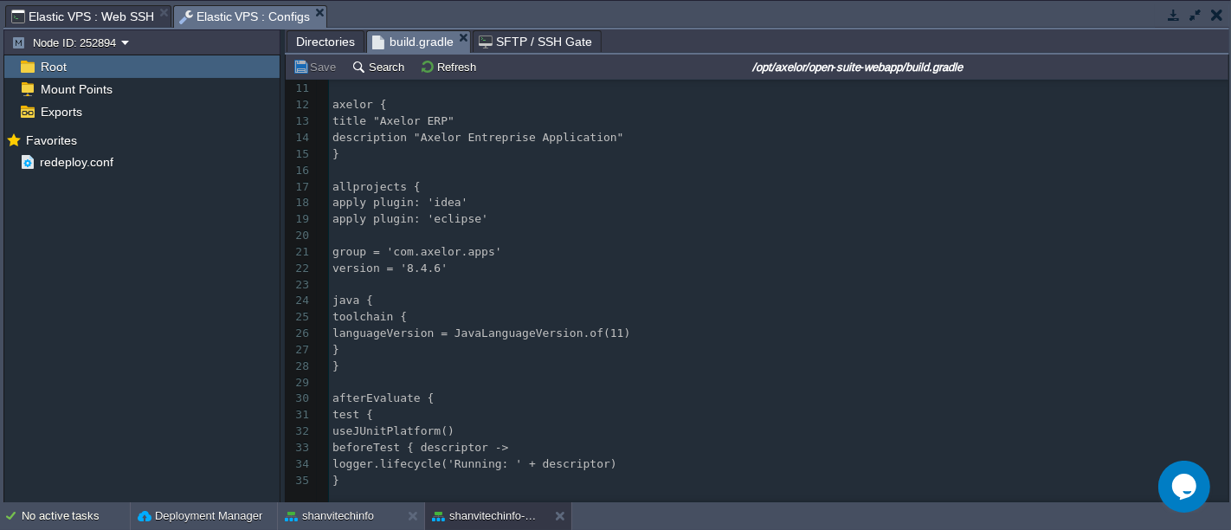
scroll to position [0, 0]
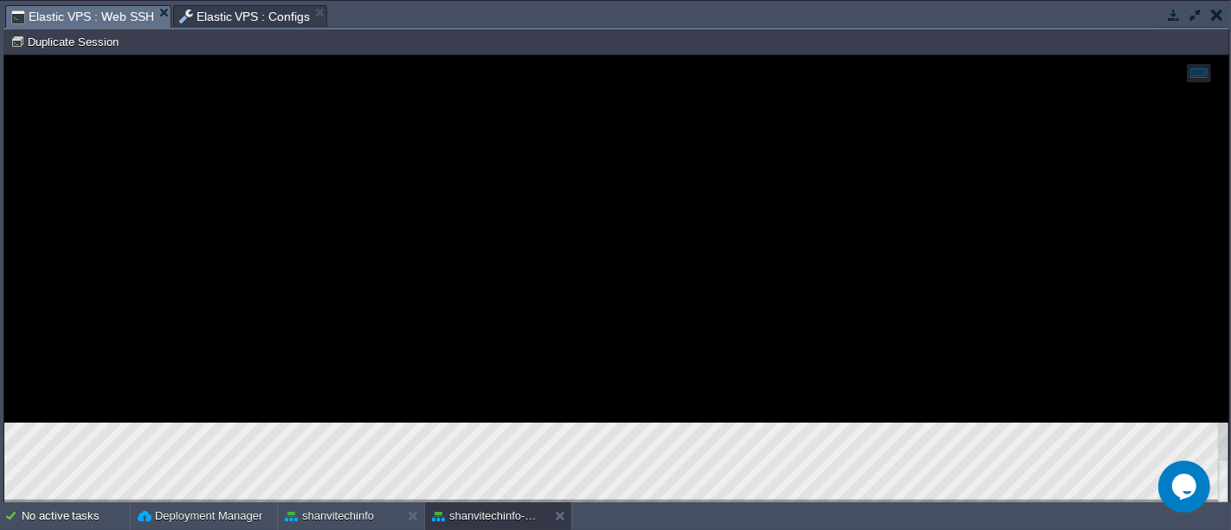
click at [61, 10] on span "Elastic VPS : Web SSH" at bounding box center [82, 17] width 143 height 22
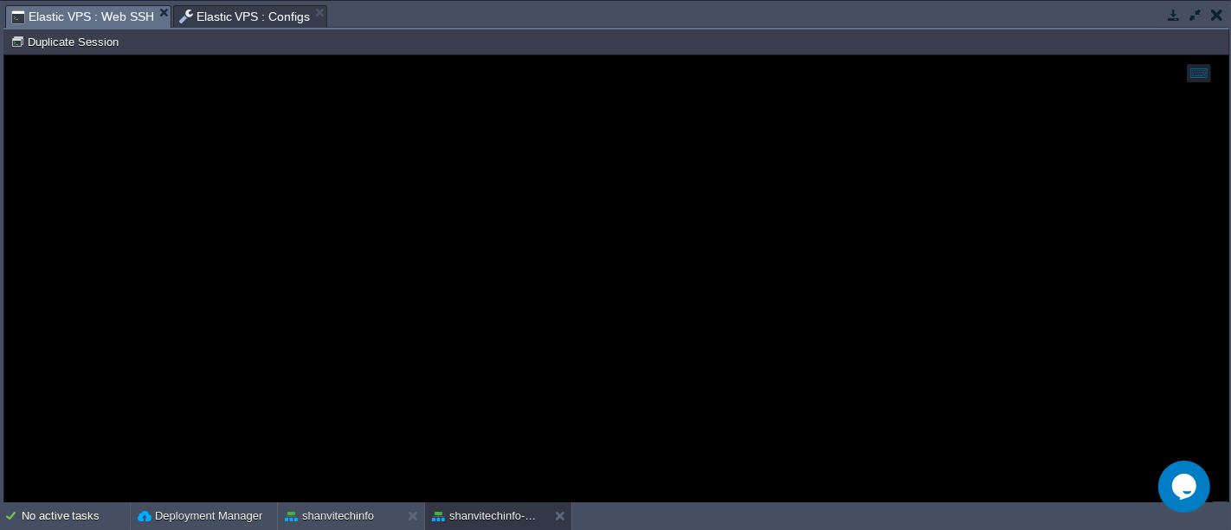
click at [246, 10] on span "Elastic VPS : Configs" at bounding box center [245, 16] width 132 height 21
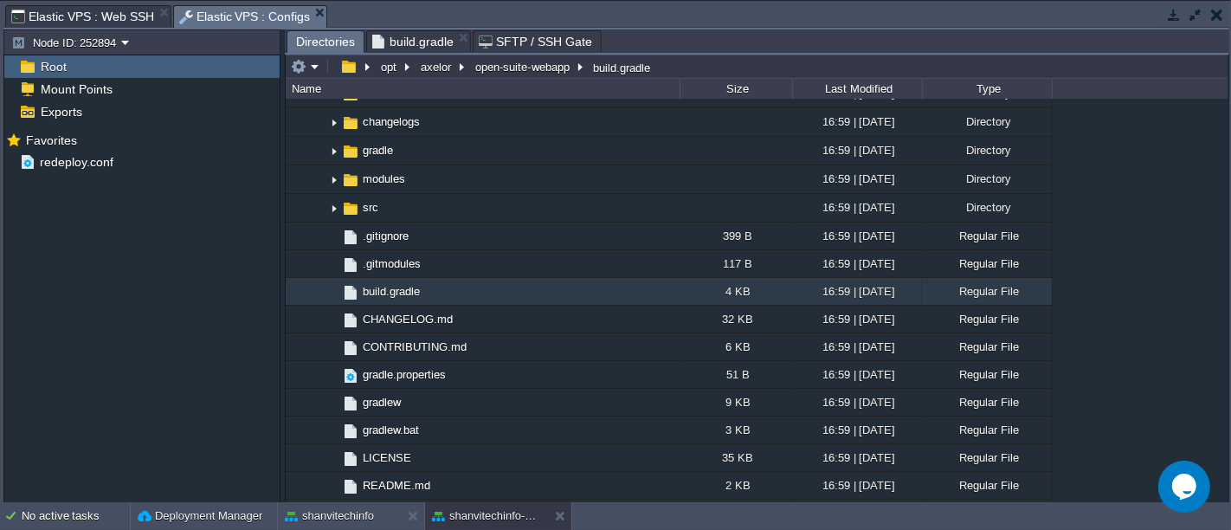
click at [321, 42] on span "Directories" at bounding box center [325, 42] width 59 height 22
drag, startPoint x: 1229, startPoint y: 294, endPoint x: 1222, endPoint y: 249, distance: 46.4
click at [1222, 249] on div "opt axelor open-suite-webapp build.gradle Name Size Last Modified Type .. .pki …" at bounding box center [757, 279] width 945 height 449
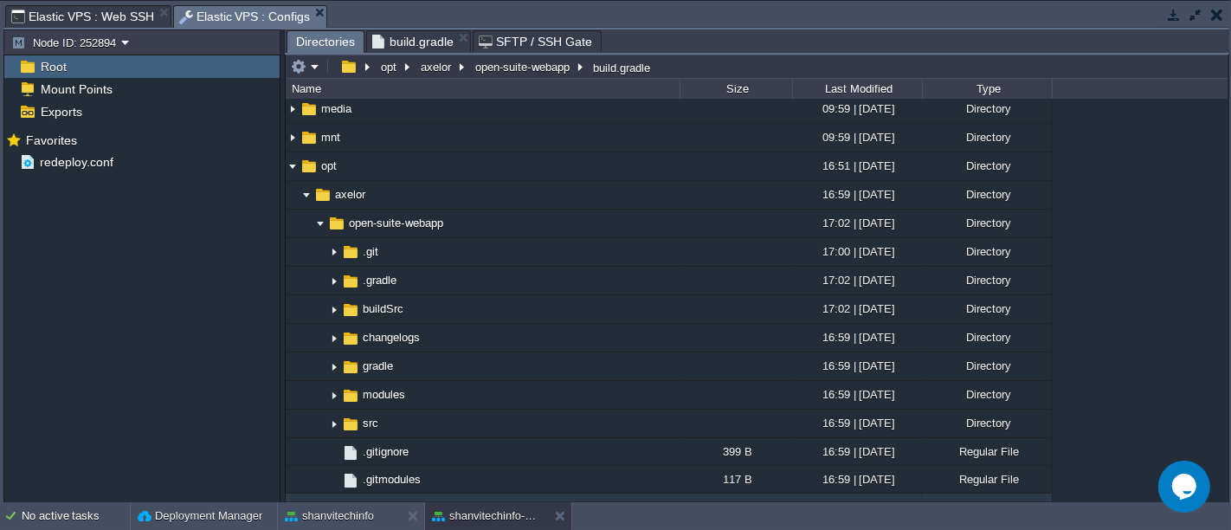
scroll to position [255, 0]
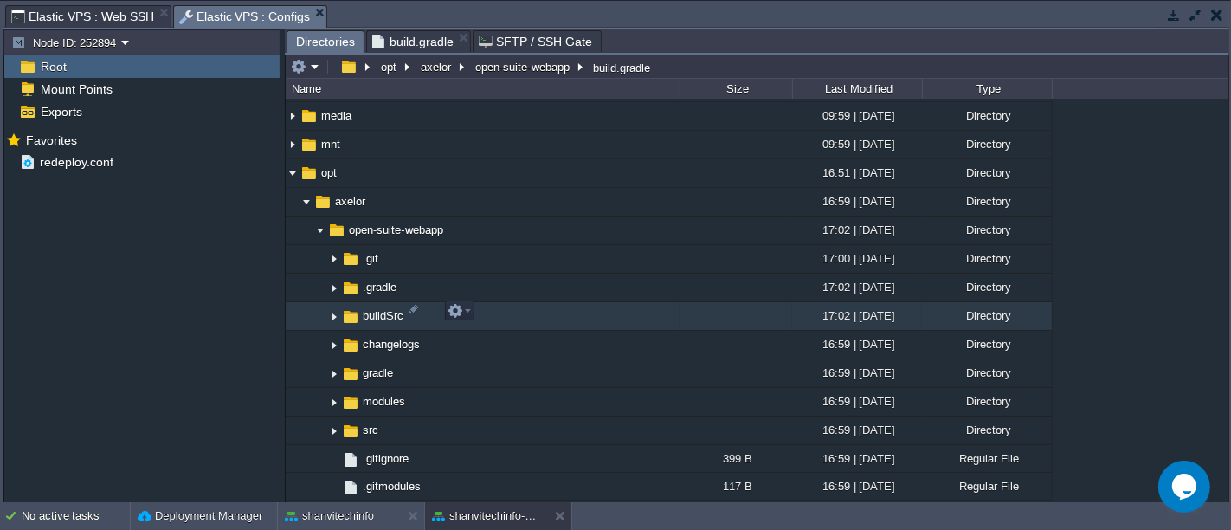
click at [335, 310] on img at bounding box center [334, 316] width 14 height 27
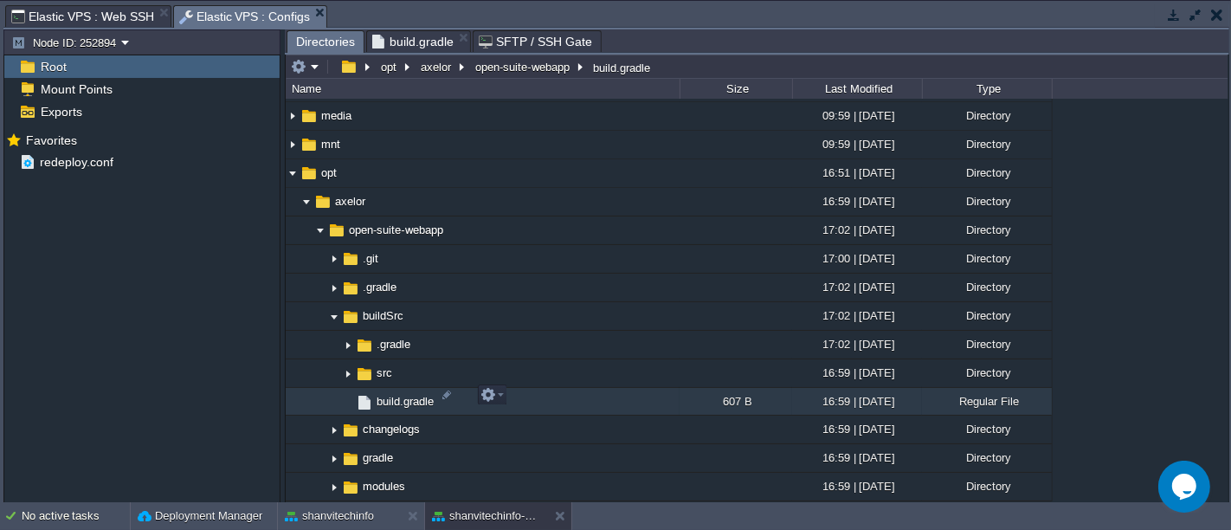
click at [416, 396] on span "build.gradle" at bounding box center [405, 401] width 62 height 15
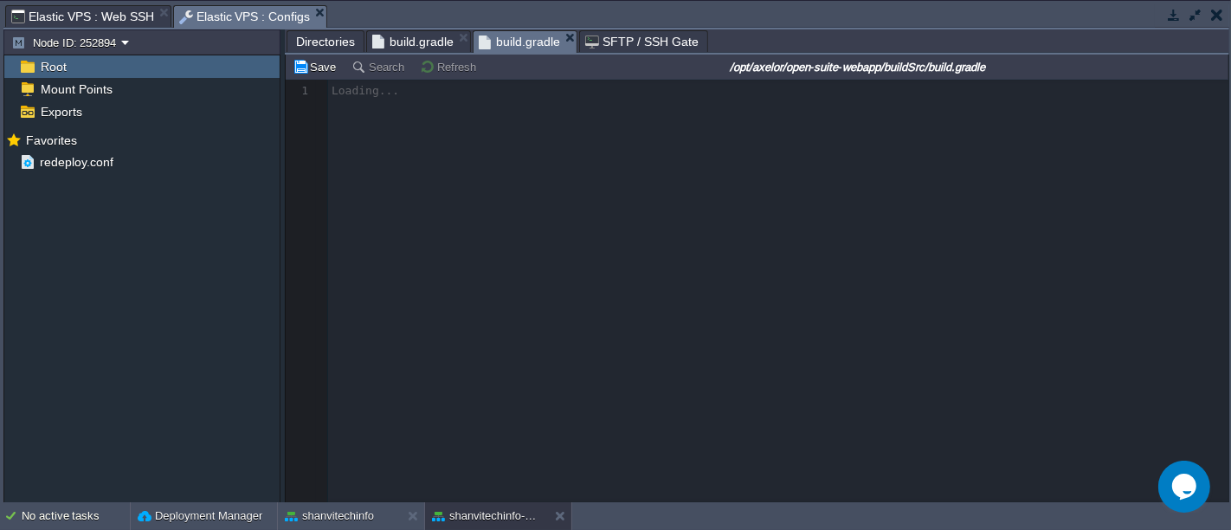
scroll to position [5, 0]
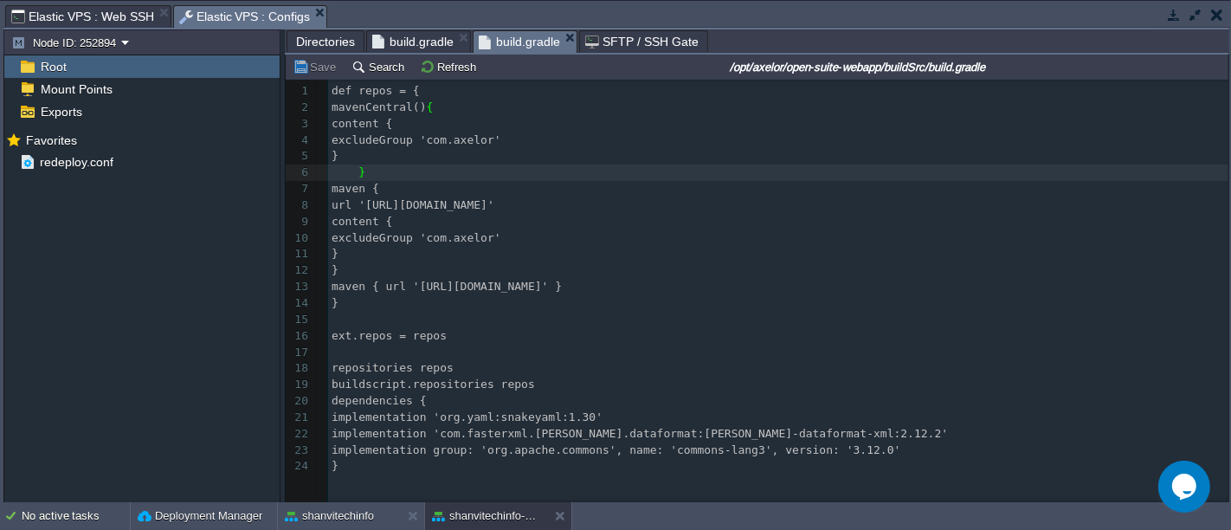
click at [1195, 13] on button "button" at bounding box center [1196, 15] width 16 height 16
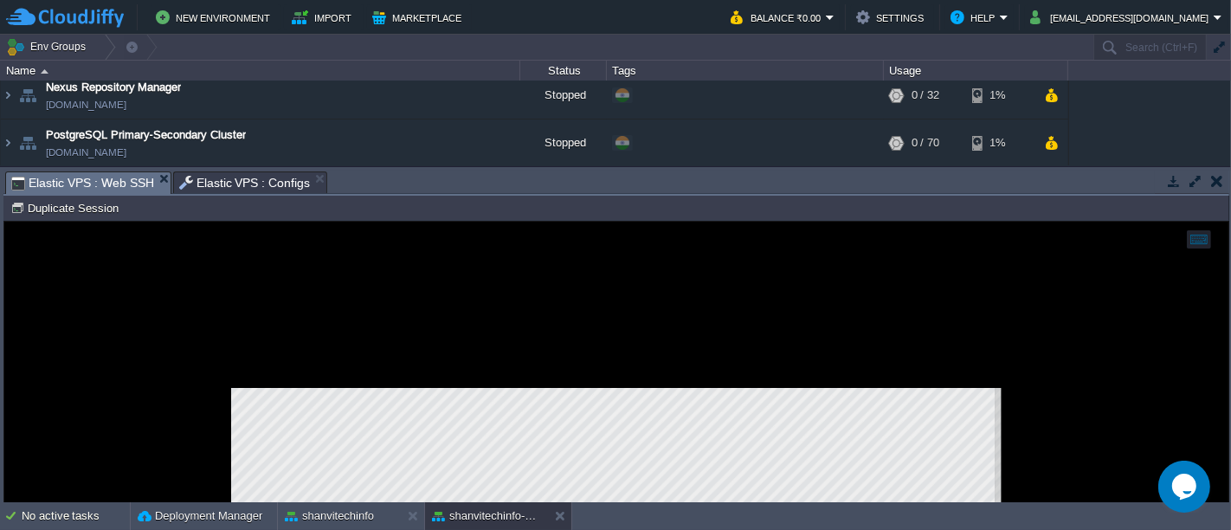
click at [81, 173] on span "Elastic VPS : Web SSH" at bounding box center [82, 183] width 143 height 22
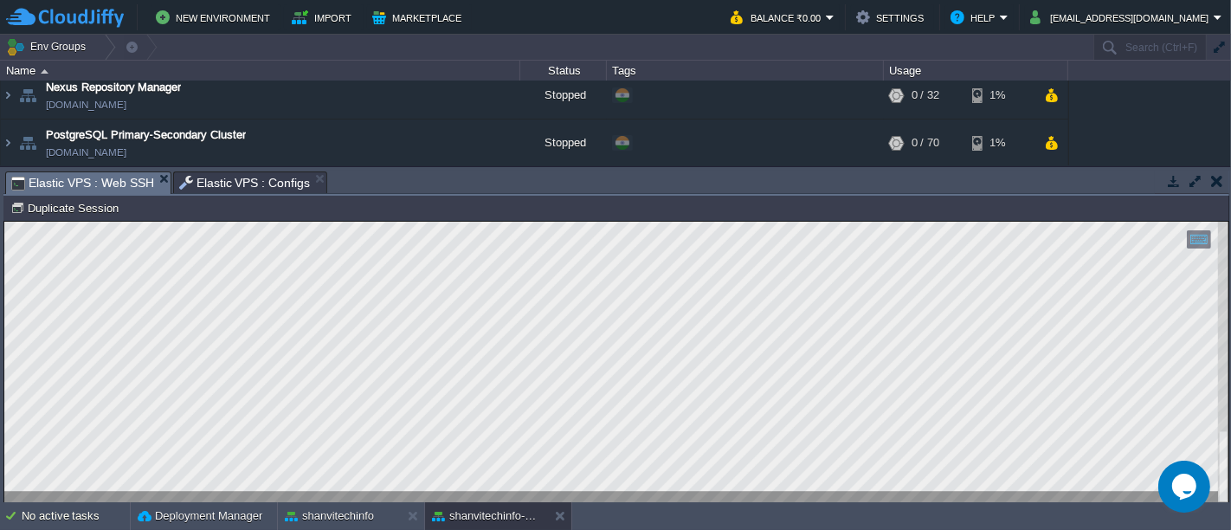
click at [1197, 176] on button "button" at bounding box center [1196, 181] width 16 height 16
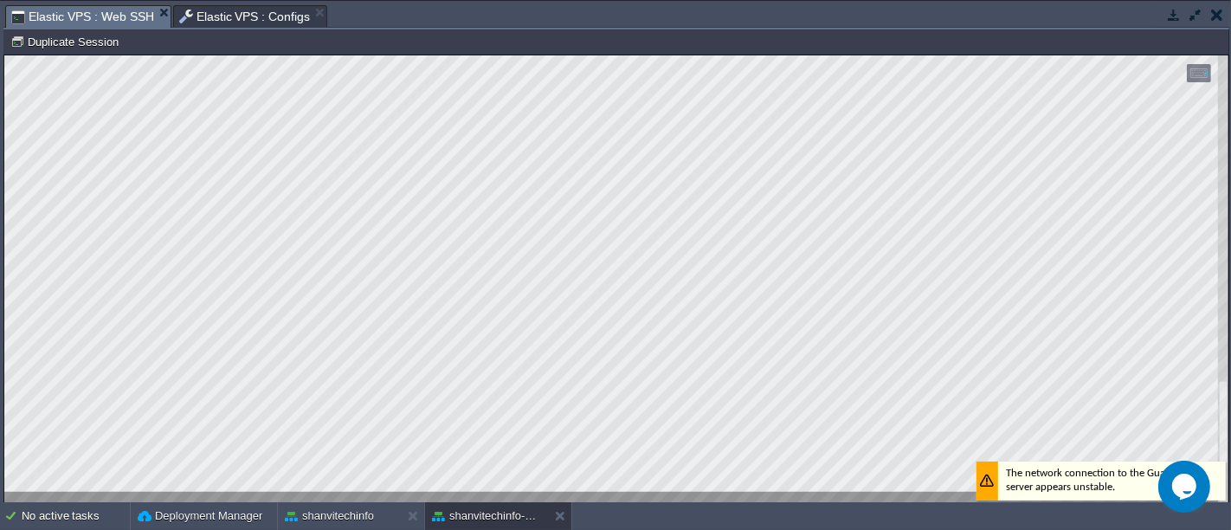
click at [1222, 16] on button "button" at bounding box center [1217, 15] width 12 height 16
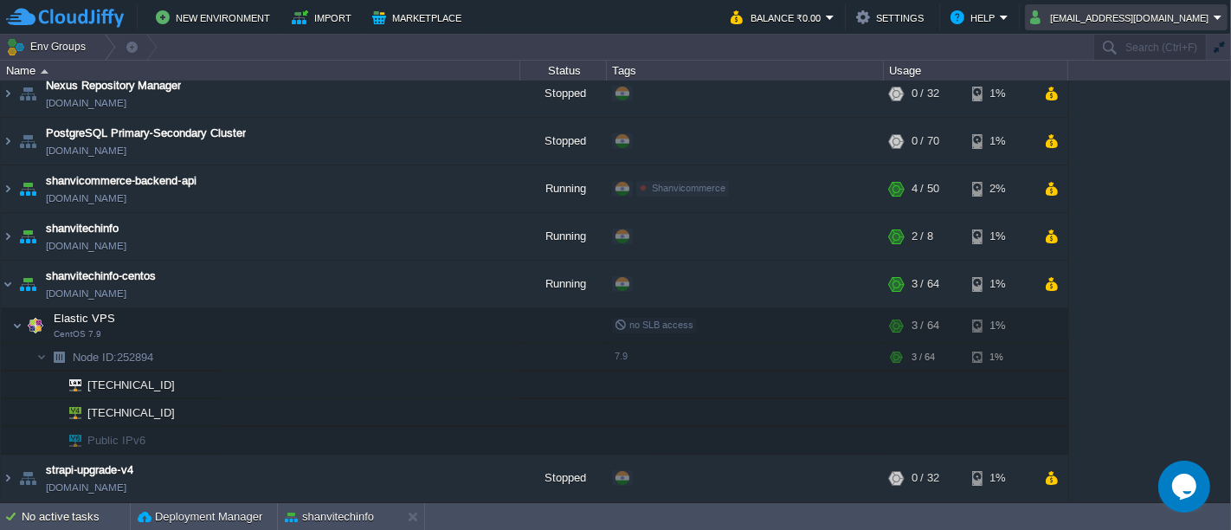
scroll to position [99, 0]
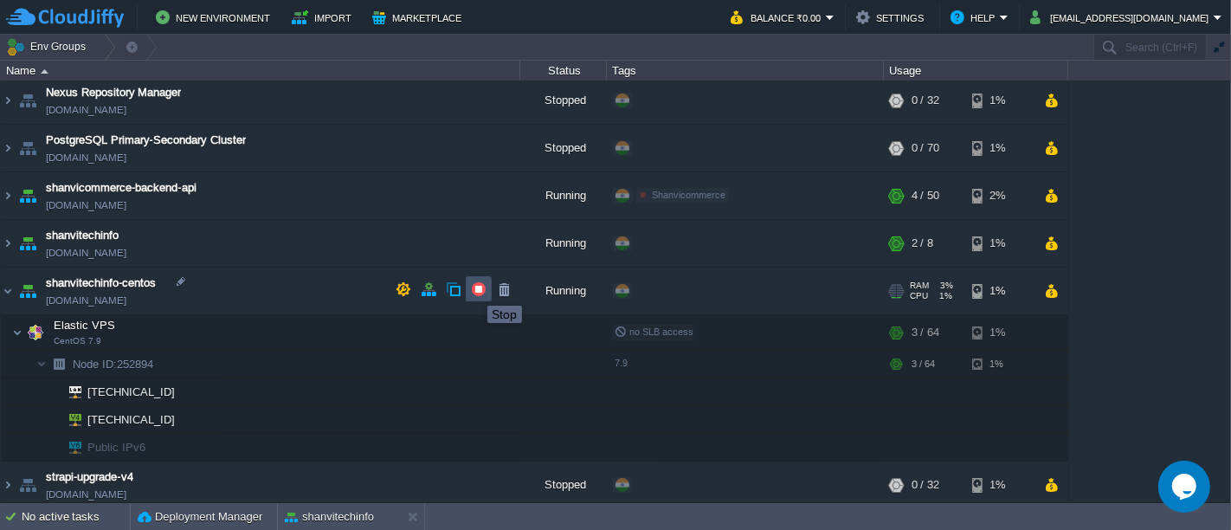
click at [475, 290] on button "button" at bounding box center [479, 289] width 16 height 16
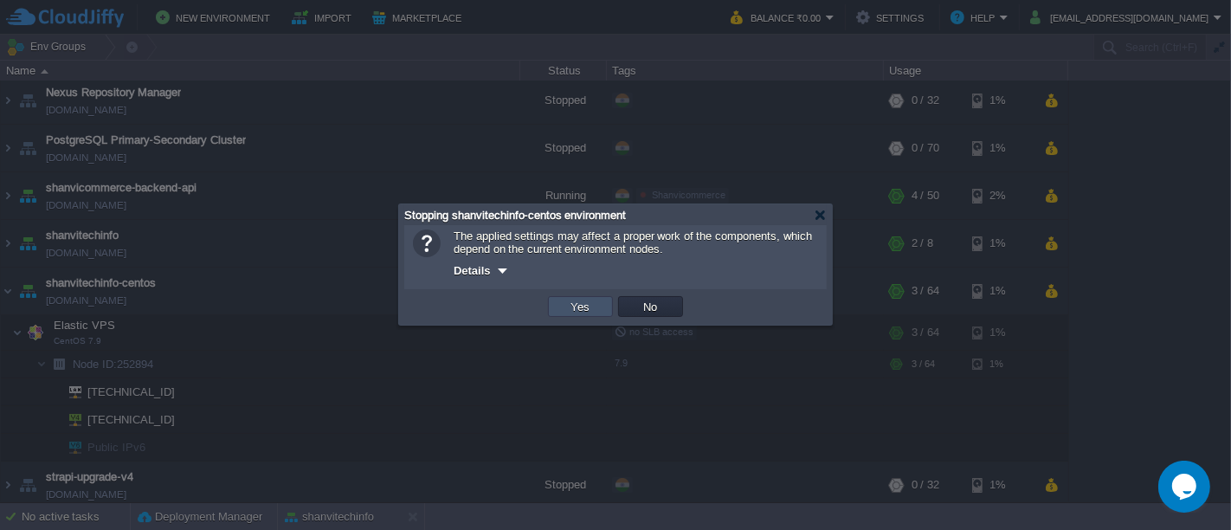
click at [586, 314] on button "Yes" at bounding box center [580, 307] width 29 height 16
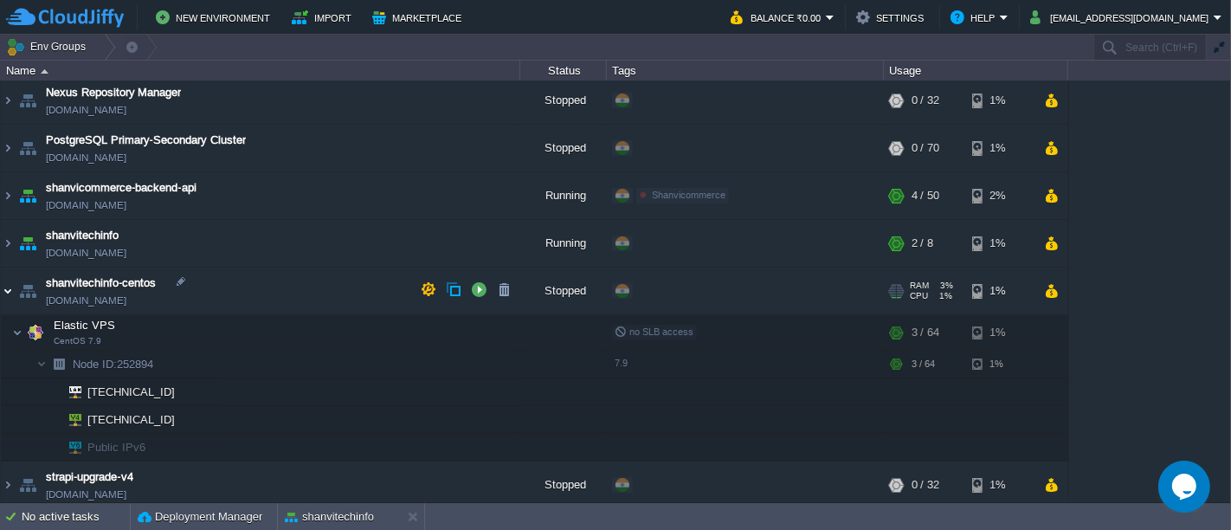
click at [3, 287] on img at bounding box center [8, 291] width 14 height 47
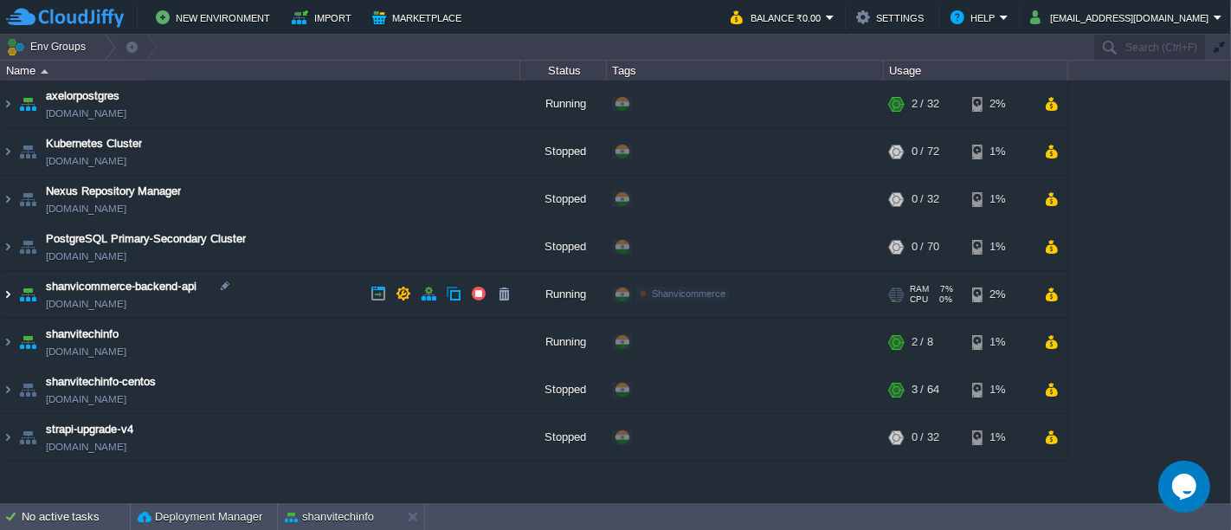
scroll to position [0, 0]
